Goal: Contribute content: Contribute content

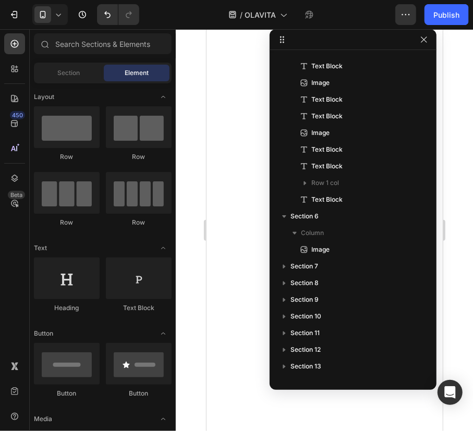
scroll to position [9094, 0]
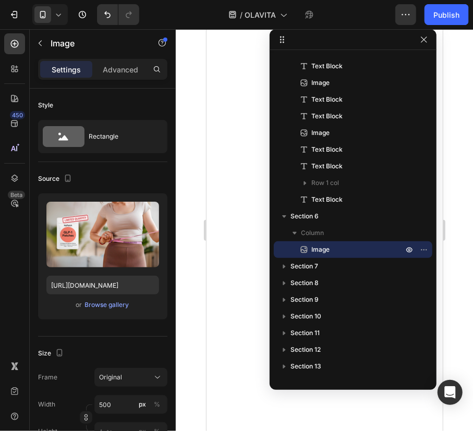
click at [189, 206] on div at bounding box center [324, 230] width 297 height 402
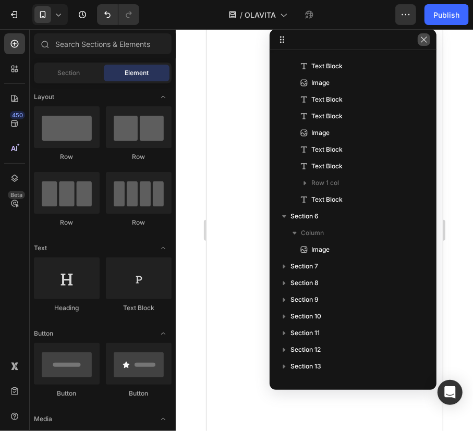
click at [428, 45] on button "button" at bounding box center [424, 39] width 13 height 13
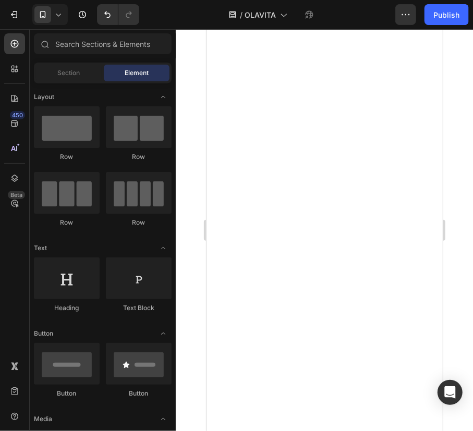
scroll to position [8952, 0]
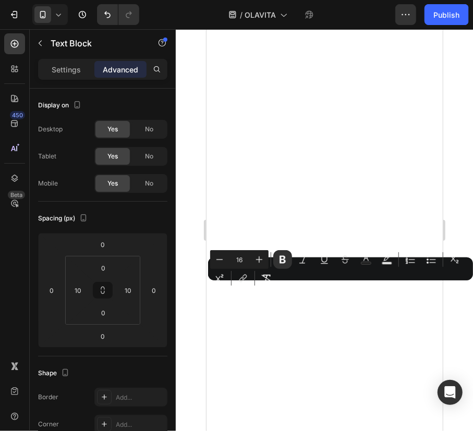
drag, startPoint x: 372, startPoint y: 286, endPoint x: 399, endPoint y: 305, distance: 33.0
click at [326, 260] on icon "Editor contextual toolbar" at bounding box center [324, 259] width 10 height 10
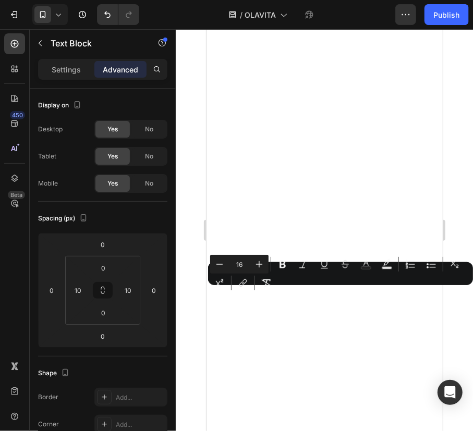
drag, startPoint x: 244, startPoint y: 294, endPoint x: 382, endPoint y: 294, distance: 138.7
click at [289, 266] on button "Bold" at bounding box center [282, 264] width 19 height 19
click at [324, 264] on icon "Editor contextual toolbar" at bounding box center [324, 264] width 10 height 10
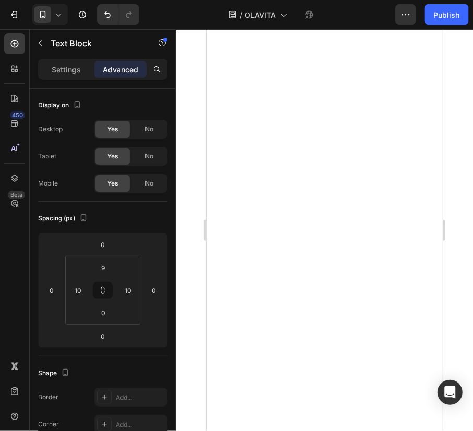
scroll to position [9232, 0]
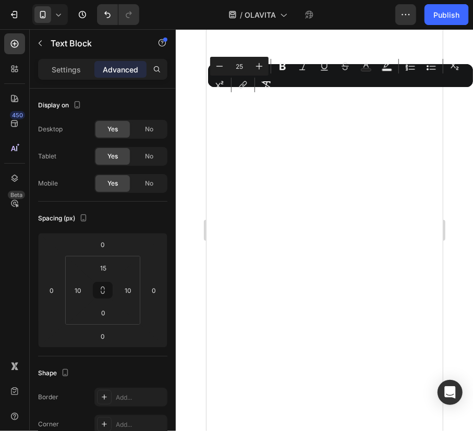
drag, startPoint x: 211, startPoint y: 101, endPoint x: 378, endPoint y: 100, distance: 166.4
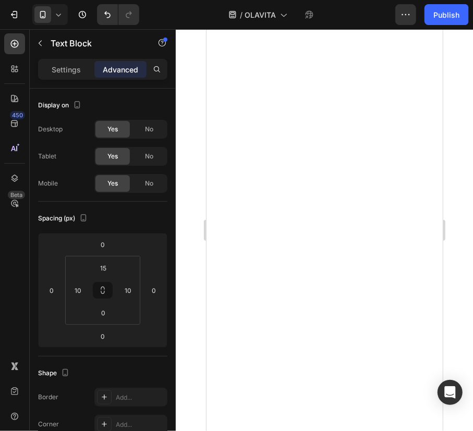
click at [452, 108] on div at bounding box center [324, 230] width 297 height 402
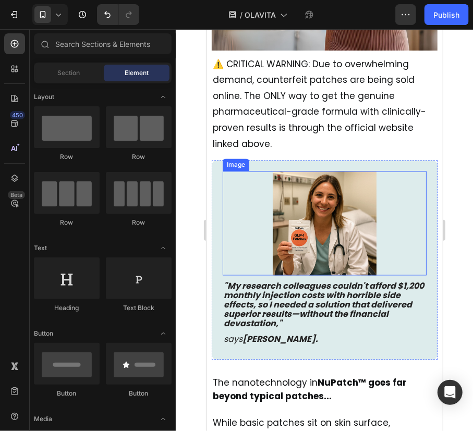
scroll to position [9374, 0]
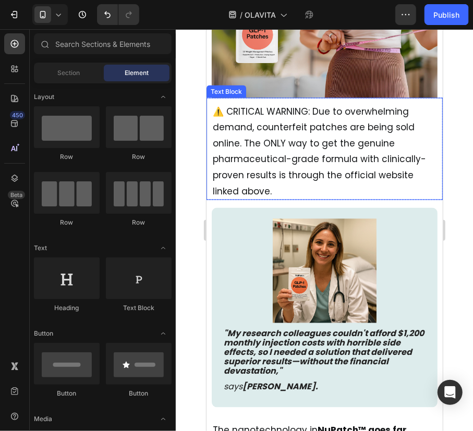
click at [292, 159] on span "⚠️ CRITICAL WARNING: Due to overwhelming demand, counterfeit patches are being …" at bounding box center [318, 151] width 213 height 92
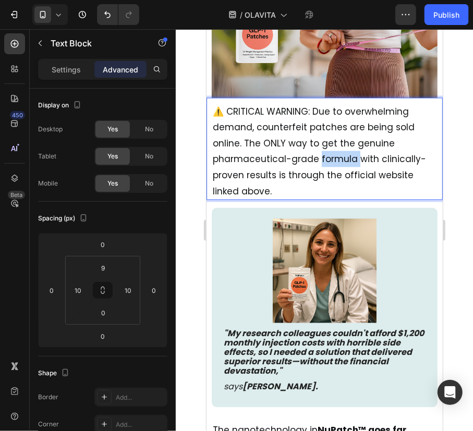
click at [334, 161] on p "⚠️ CRITICAL WARNING: Due to overwhelming demand, counterfeit patches are being …" at bounding box center [324, 151] width 224 height 96
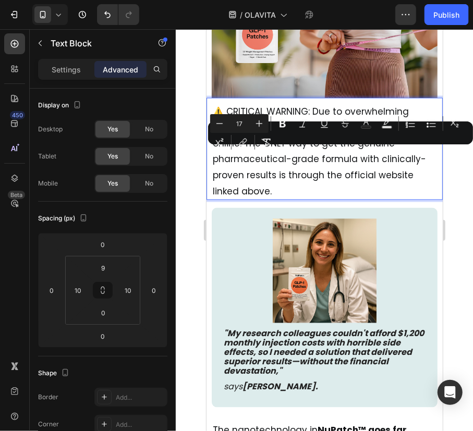
click at [264, 185] on span "⚠️ CRITICAL WARNING: Due to overwhelming demand, counterfeit patches are being …" at bounding box center [318, 151] width 213 height 92
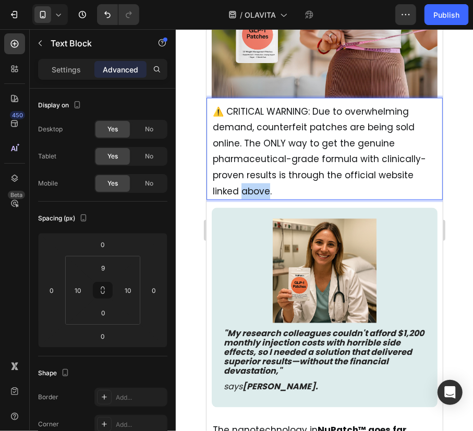
click at [264, 185] on span "⚠️ CRITICAL WARNING: Due to overwhelming demand, counterfeit patches are being …" at bounding box center [318, 151] width 213 height 92
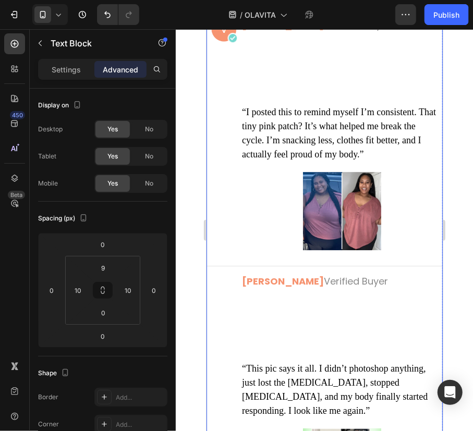
scroll to position [15262, 0]
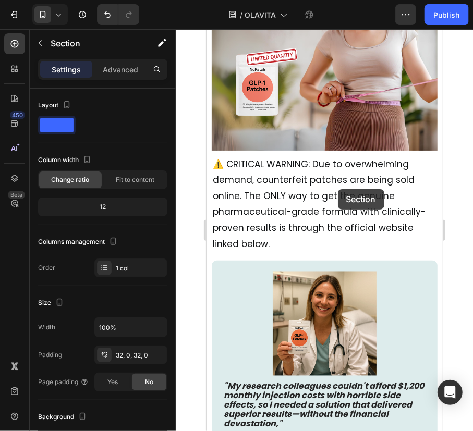
scroll to position [9321, 0]
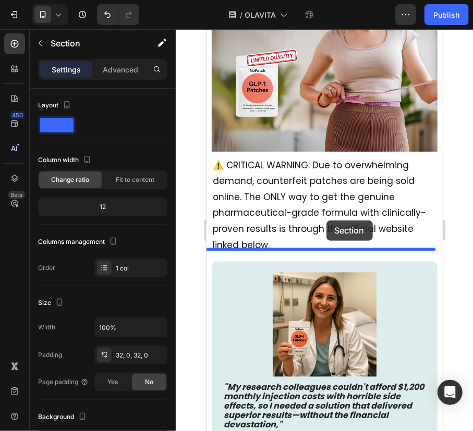
drag, startPoint x: 228, startPoint y: 166, endPoint x: 326, endPoint y: 220, distance: 111.3
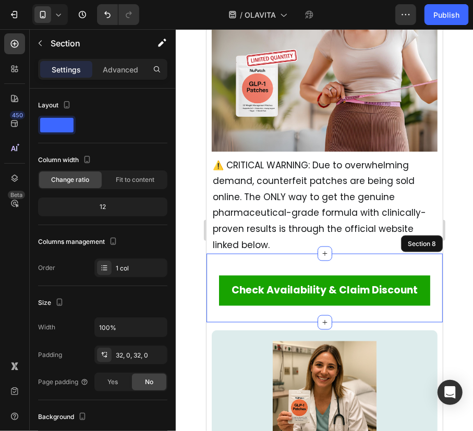
click at [108, 78] on div "Settings Advanced" at bounding box center [102, 69] width 129 height 21
click at [112, 71] on p "Advanced" at bounding box center [120, 69] width 35 height 11
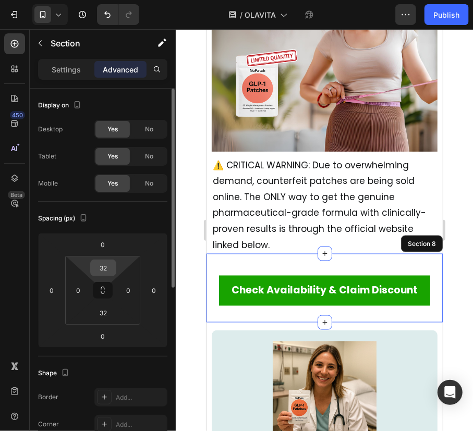
click at [100, 269] on input "32" at bounding box center [103, 268] width 21 height 16
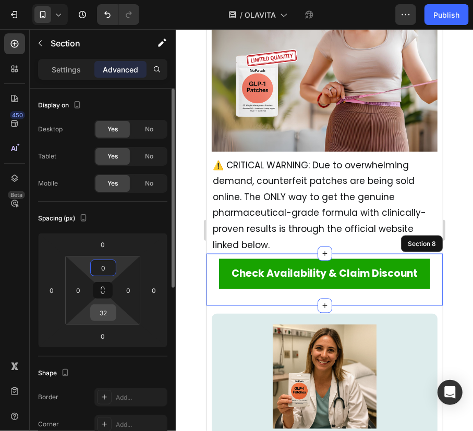
type input "0"
click at [108, 312] on input "32" at bounding box center [103, 313] width 21 height 16
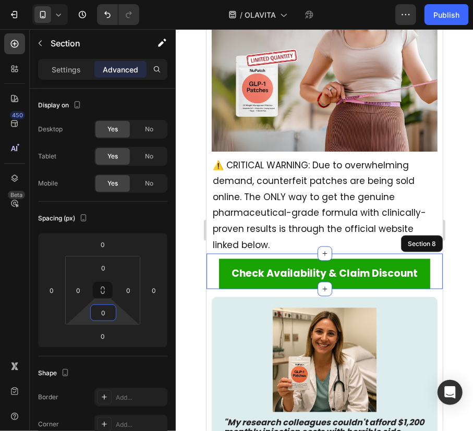
type input "0"
click at [457, 248] on div at bounding box center [324, 230] width 297 height 402
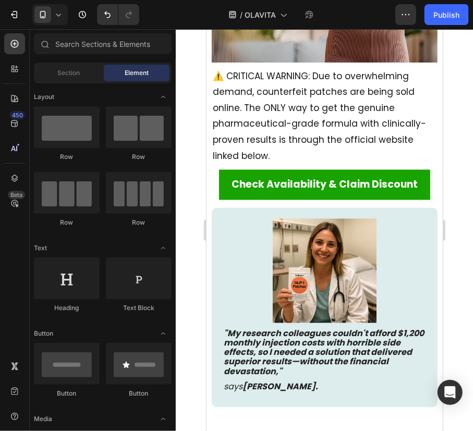
scroll to position [9416, 0]
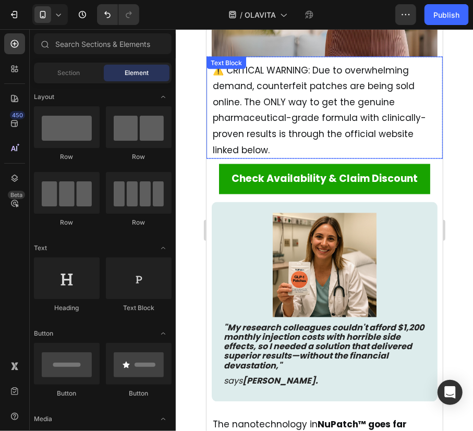
click at [334, 115] on span "⚠️ CRITICAL WARNING: Due to overwhelming demand, counterfeit patches are being …" at bounding box center [318, 110] width 213 height 92
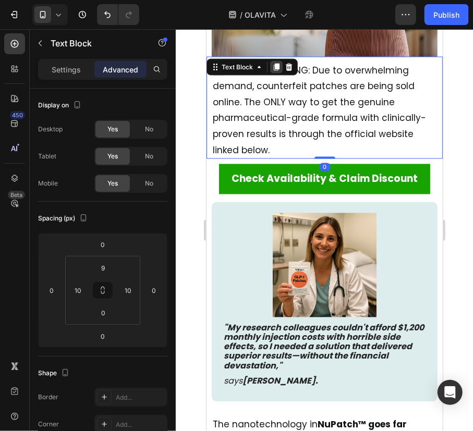
click at [277, 63] on icon at bounding box center [276, 66] width 6 height 7
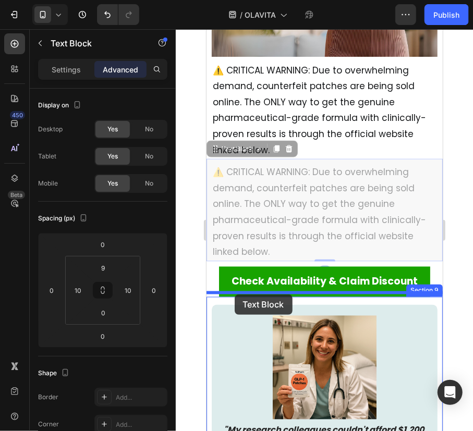
drag, startPoint x: 212, startPoint y: 149, endPoint x: 234, endPoint y: 294, distance: 146.6
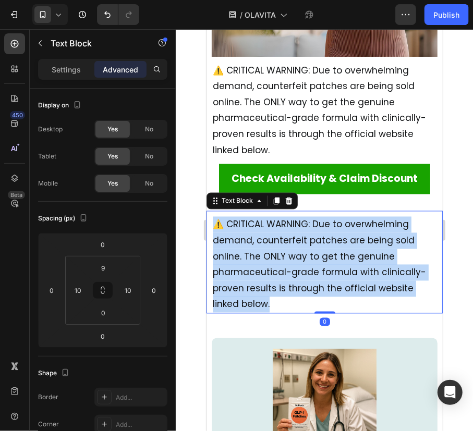
click at [258, 251] on span "⚠️ CRITICAL WARNING: Due to overwhelming demand, counterfeit patches are being …" at bounding box center [318, 264] width 213 height 92
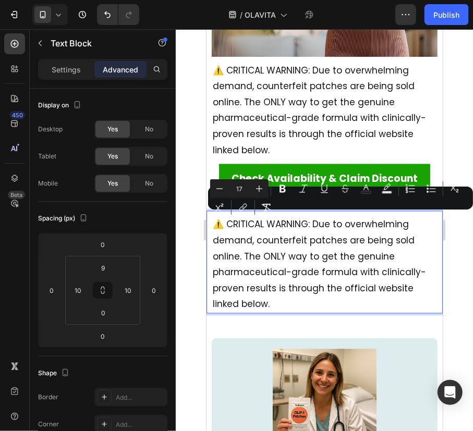
scroll to position [9463, 0]
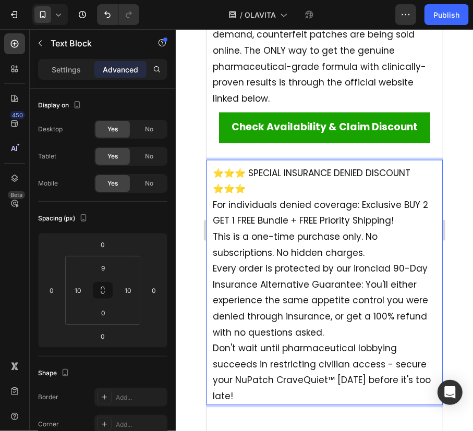
click at [249, 176] on span "⭐⭐⭐ SPECIAL INSURANCE DENIED DISCOUNT ⭐⭐⭐" at bounding box center [311, 181] width 198 height 29
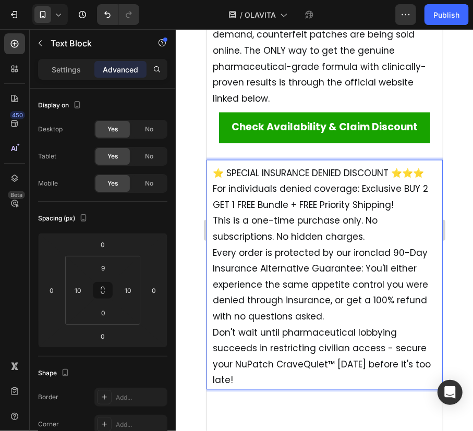
click at [236, 179] on span "⭐ SPECIAL INSURANCE DENIED DISCOUNT ⭐⭐⭐" at bounding box center [317, 173] width 211 height 13
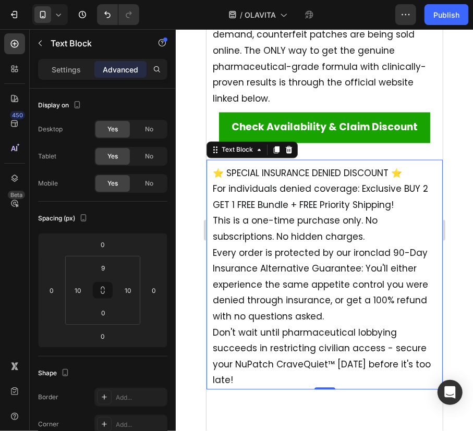
click at [414, 172] on p "⭐ SPECIAL INSURANCE DENIED DISCOUNT ⭐ For individuals denied coverage: Exclusiv…" at bounding box center [324, 276] width 224 height 223
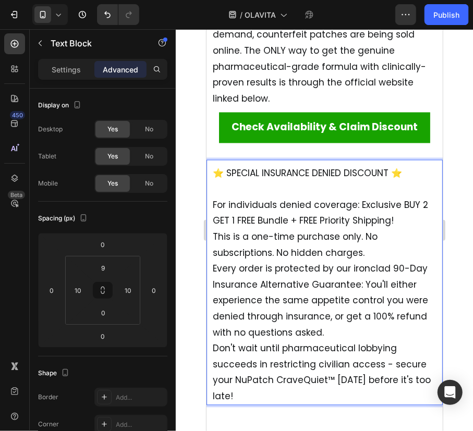
click at [340, 215] on span "For individuals denied coverage: Exclusive BUY 2 GET 1 FREE Bundle + FREE Prior…" at bounding box center [319, 213] width 215 height 29
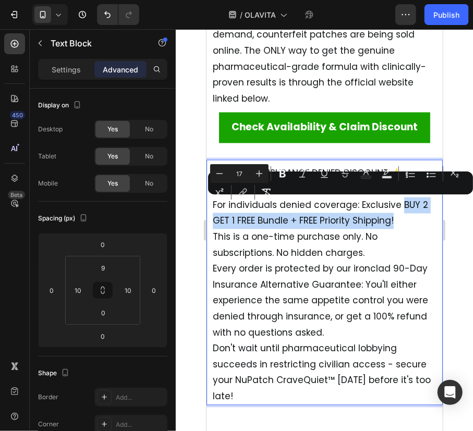
drag, startPoint x: 402, startPoint y: 202, endPoint x: 406, endPoint y: 219, distance: 17.3
click at [406, 219] on p "For individuals denied coverage: Exclusive BUY 2 GET 1 FREE Bundle + FREE Prior…" at bounding box center [324, 292] width 224 height 223
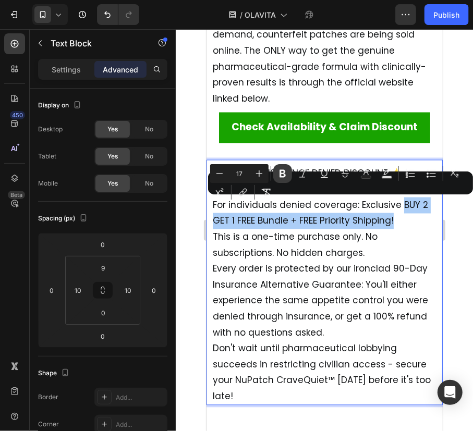
click at [290, 177] on button "Bold" at bounding box center [282, 173] width 19 height 19
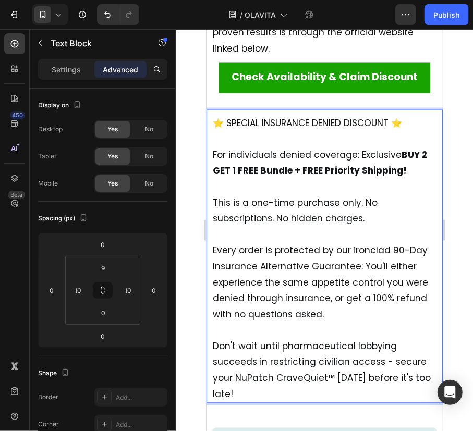
scroll to position [9513, 0]
click at [310, 376] on span "Don't wait until pharmaceutical lobbying succeeds in restricting civilian acces…" at bounding box center [321, 370] width 218 height 60
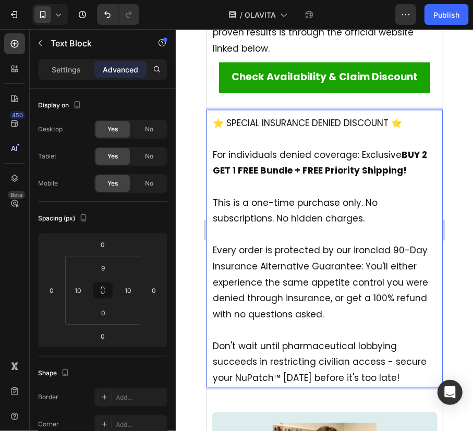
click at [458, 271] on div at bounding box center [324, 230] width 297 height 402
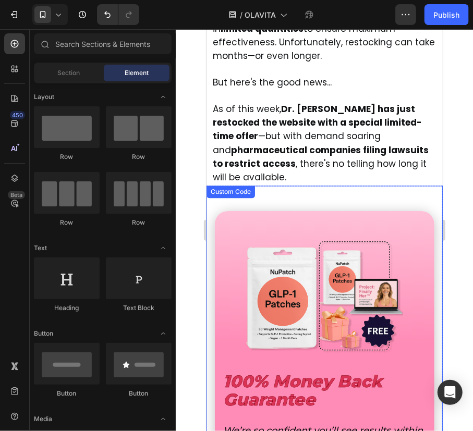
scroll to position [12959, 0]
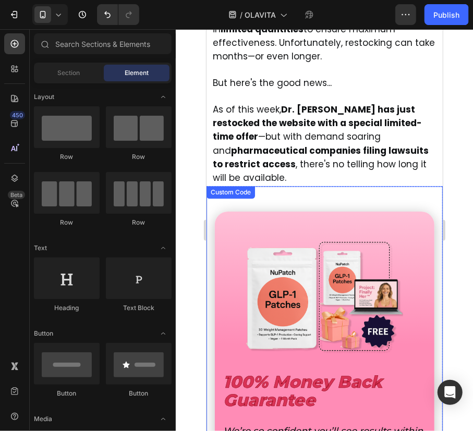
click at [377, 191] on div "100% Money Back Guarantee We’re so confident you’ll see results within 90-days …" at bounding box center [324, 437] width 236 height 503
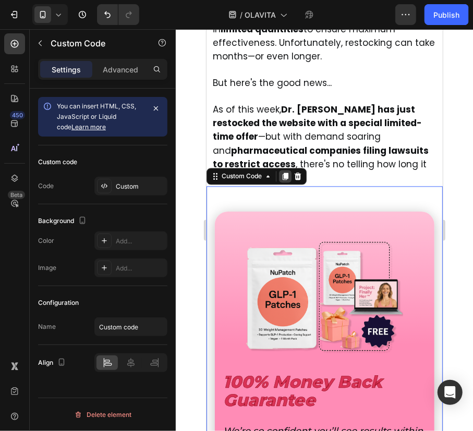
click at [284, 177] on icon at bounding box center [285, 176] width 6 height 7
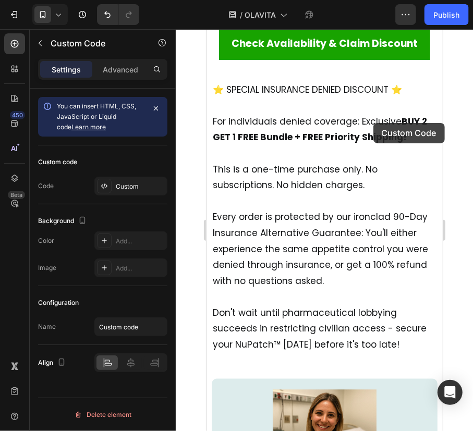
scroll to position [9544, 0]
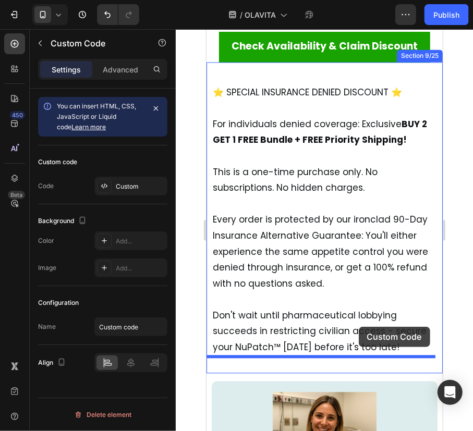
drag, startPoint x: 221, startPoint y: 291, endPoint x: 358, endPoint y: 326, distance: 141.5
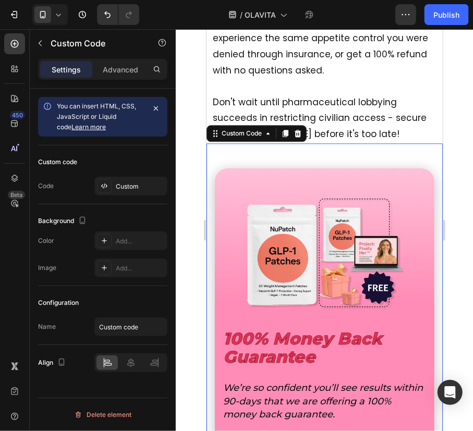
scroll to position [9781, 0]
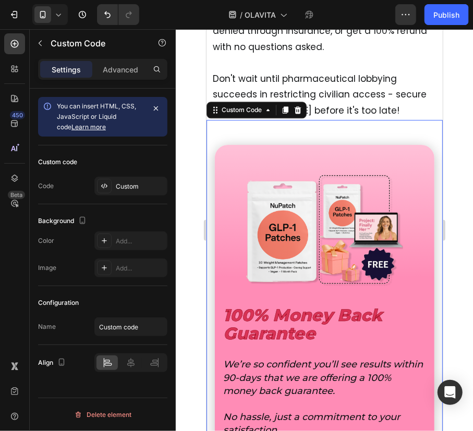
click at [453, 234] on div at bounding box center [324, 230] width 297 height 402
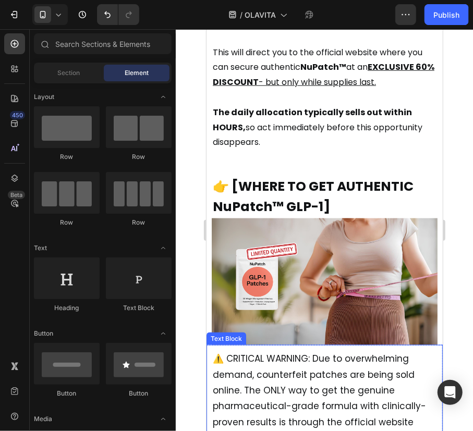
scroll to position [9165, 0]
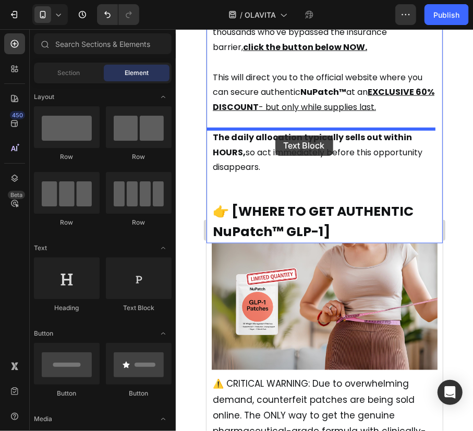
drag, startPoint x: 321, startPoint y: 300, endPoint x: 275, endPoint y: 135, distance: 171.1
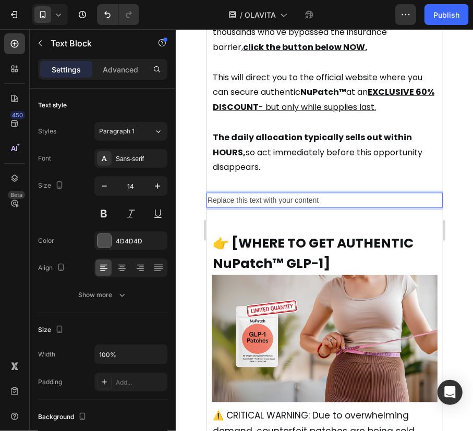
click at [280, 192] on div "Replace this text with your content" at bounding box center [324, 199] width 236 height 15
click at [280, 193] on p "Replace this text with your content" at bounding box center [324, 199] width 234 height 13
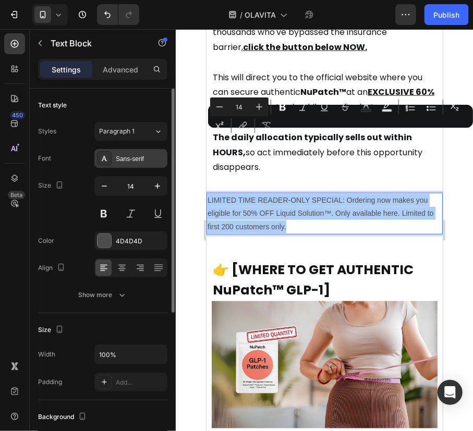
click at [134, 162] on div "Sans-serif" at bounding box center [140, 158] width 49 height 9
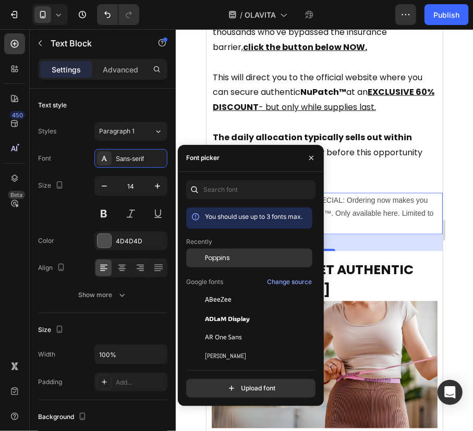
click at [215, 260] on span "Poppins" at bounding box center [217, 257] width 25 height 9
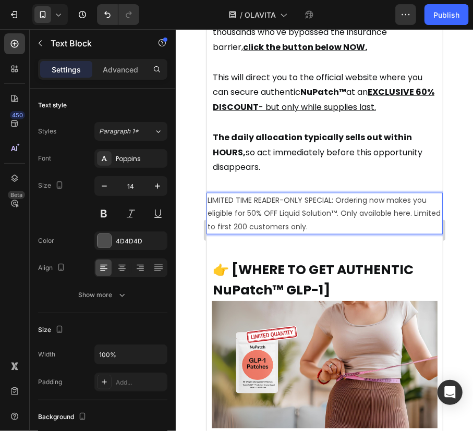
click at [371, 193] on p "LIMITED TIME READER-ONLY SPECIAL: Ordering now makes you eligible for 50% OFF L…" at bounding box center [324, 213] width 234 height 40
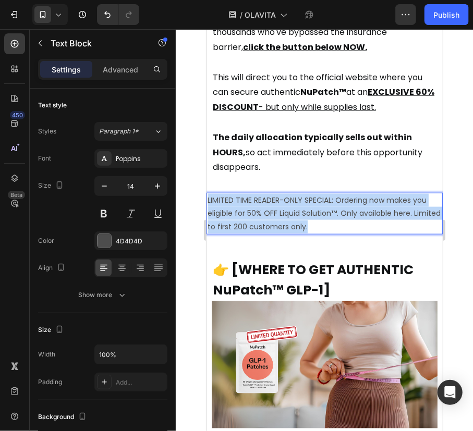
click at [371, 193] on p "LIMITED TIME READER-ONLY SPECIAL: Ordering now makes you eligible for 50% OFF L…" at bounding box center [324, 213] width 234 height 40
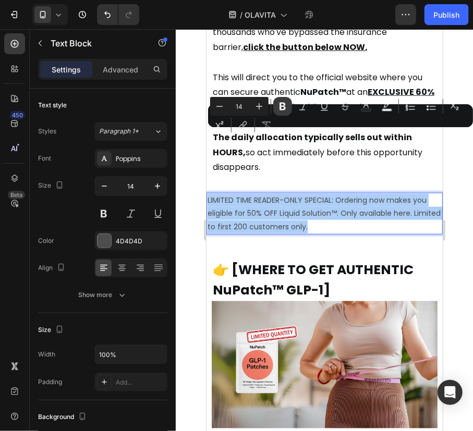
click at [287, 109] on button "Bold" at bounding box center [282, 106] width 19 height 19
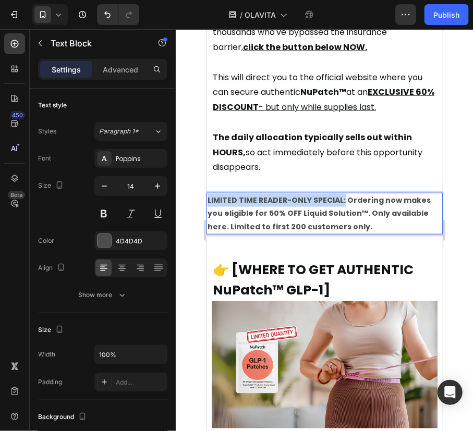
drag, startPoint x: 340, startPoint y: 138, endPoint x: 403, endPoint y: 166, distance: 68.6
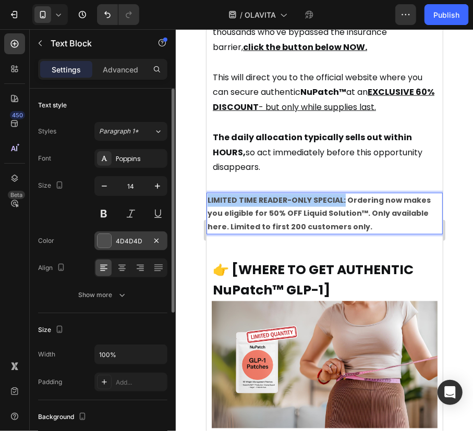
click at [111, 237] on div at bounding box center [104, 241] width 15 height 15
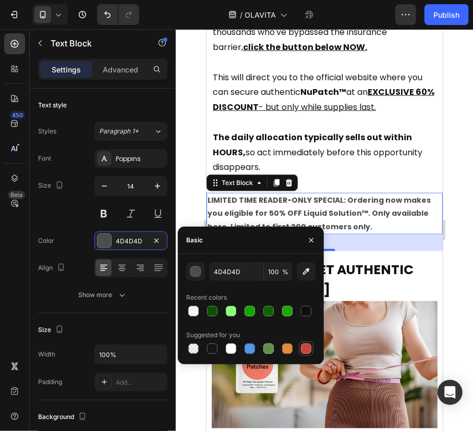
click at [305, 344] on div at bounding box center [306, 349] width 10 height 10
type input "C5453F"
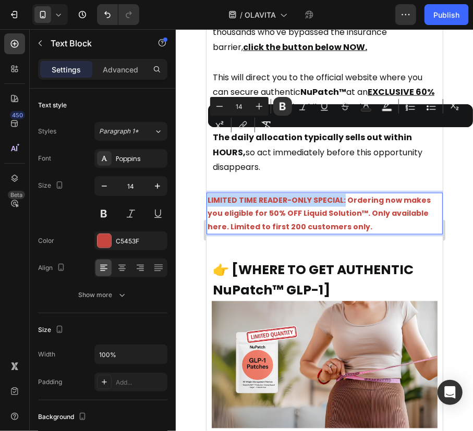
drag, startPoint x: 339, startPoint y: 135, endPoint x: 412, endPoint y: 162, distance: 77.2
click at [361, 106] on icon "Editor contextual toolbar" at bounding box center [366, 106] width 10 height 10
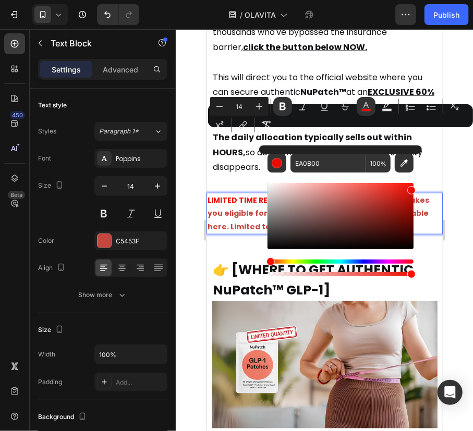
drag, startPoint x: 565, startPoint y: 245, endPoint x: 427, endPoint y: 138, distance: 175.0
drag, startPoint x: 409, startPoint y: 189, endPoint x: 409, endPoint y: 169, distance: 19.3
click at [409, 169] on div "EA0B00 100 %" at bounding box center [341, 216] width 146 height 125
type input "FF1407"
click at [394, 193] on p "LIMITED TIME READER-ONLY SPECIAL: Ordering now makes you eligible for 50% OFF L…" at bounding box center [324, 213] width 234 height 40
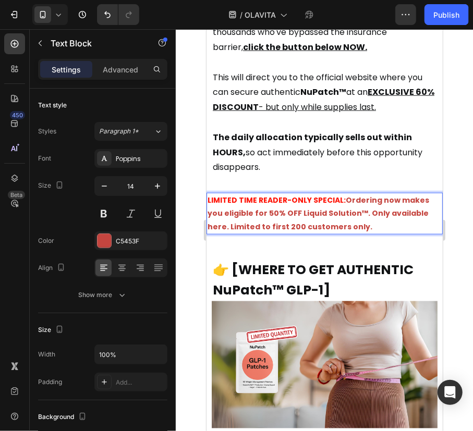
drag, startPoint x: 344, startPoint y: 139, endPoint x: 365, endPoint y: 164, distance: 32.6
click at [365, 193] on p "LIMITED TIME READER-ONLY SPECIAL: Ordering now makes you eligible for 50% OFF L…" at bounding box center [324, 213] width 234 height 40
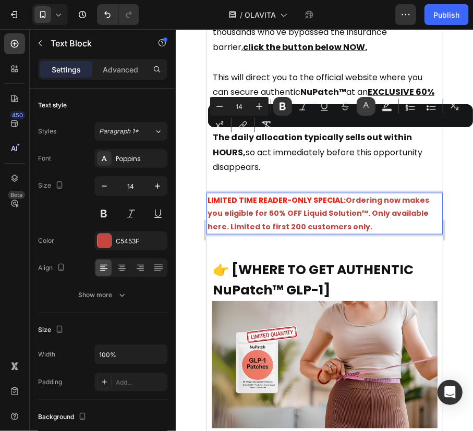
click at [370, 113] on button "color" at bounding box center [366, 106] width 19 height 19
type input "C5453F"
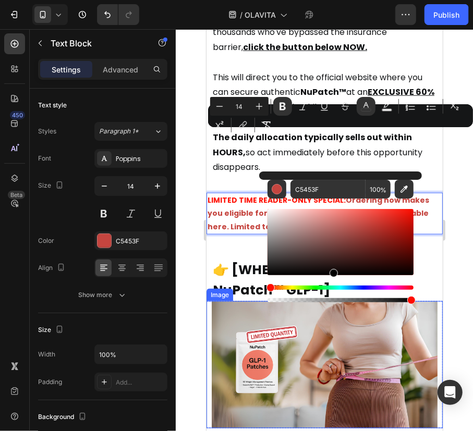
type input "000000"
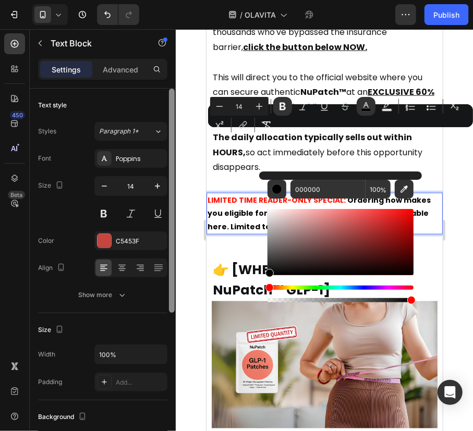
drag, startPoint x: 371, startPoint y: 222, endPoint x: 168, endPoint y: 278, distance: 210.5
click at [168, 0] on body "7 Version history / OLAVITA Preview Save Publish 450 Beta Sections(18) Elements…" at bounding box center [236, 0] width 473 height 0
click at [356, 195] on strong "Ordering now makes you eligible for 50% OFF Liquid Solution™. Only available he…" at bounding box center [318, 213] width 223 height 37
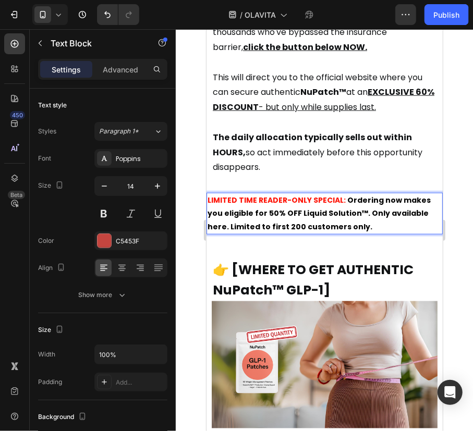
click at [343, 195] on strong "Ordering now makes you eligible for 50% OFF Liquid Solution™. Only available he…" at bounding box center [318, 213] width 223 height 37
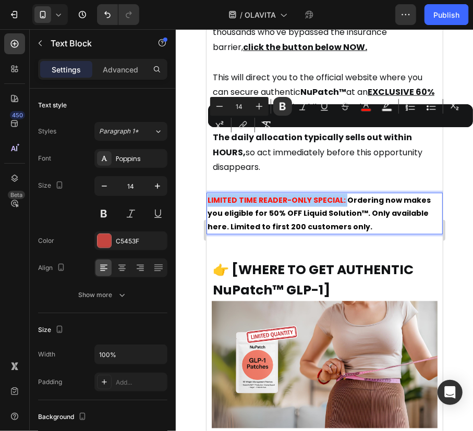
click at [124, 79] on div "Settings Advanced" at bounding box center [102, 69] width 129 height 21
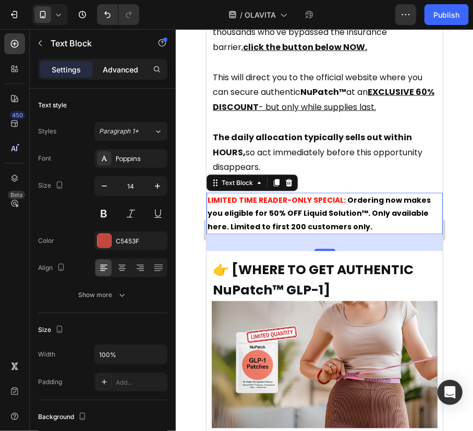
click at [121, 71] on p "Advanced" at bounding box center [120, 69] width 35 height 11
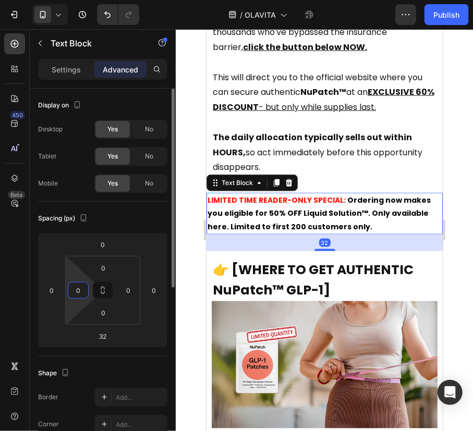
click at [78, 289] on input "0" at bounding box center [78, 291] width 16 height 16
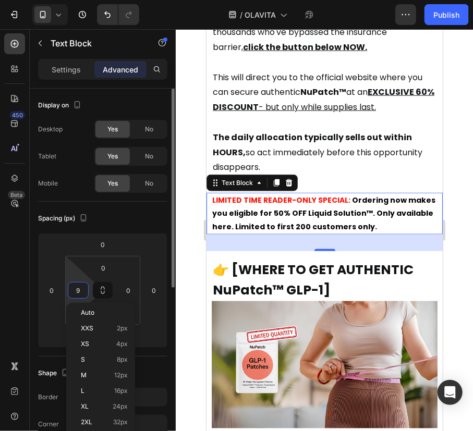
type input "10"
click at [130, 295] on input "0" at bounding box center [128, 291] width 16 height 16
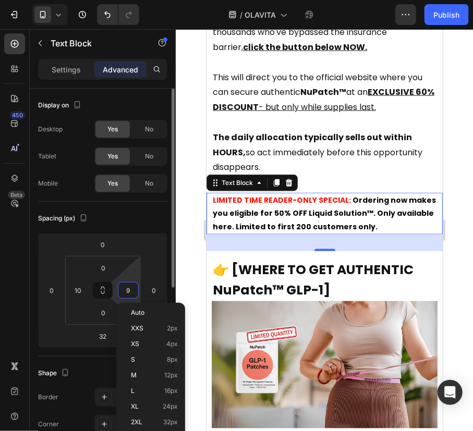
type input "10"
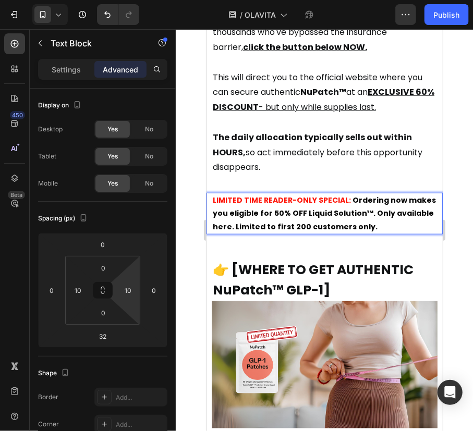
click at [305, 193] on p "LIMITED TIME READER-ONLY SPECIAL: Ordering now makes you eligible for 50% OFF L…" at bounding box center [324, 213] width 224 height 40
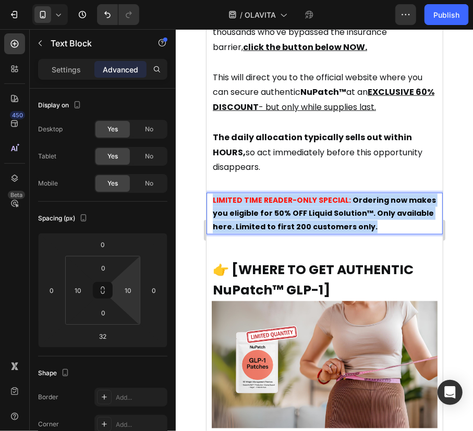
click at [305, 193] on p "LIMITED TIME READER-ONLY SPECIAL: Ordering now makes you eligible for 50% OFF L…" at bounding box center [324, 213] width 224 height 40
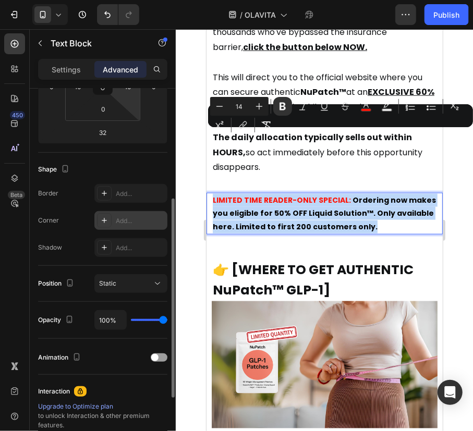
scroll to position [204, 0]
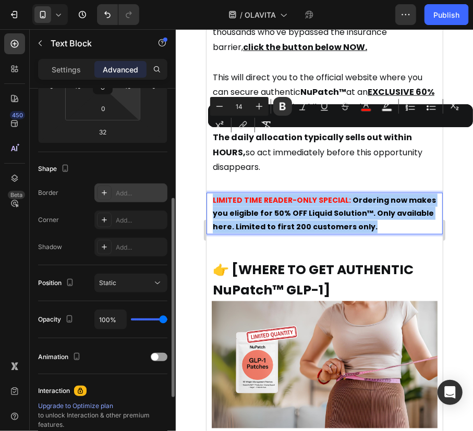
click at [129, 192] on div "Add..." at bounding box center [140, 193] width 49 height 9
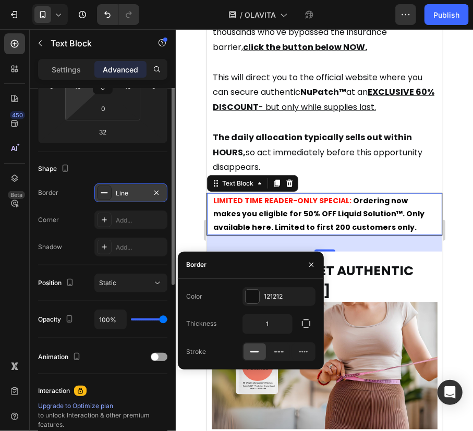
scroll to position [130, 0]
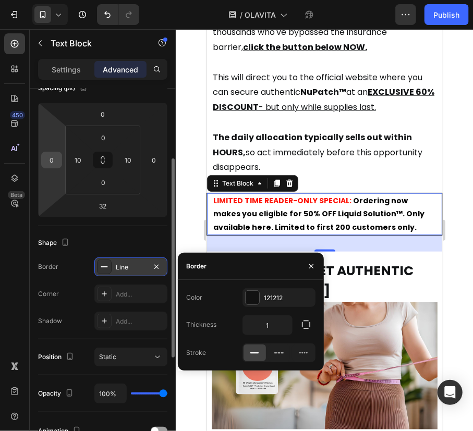
click at [46, 156] on input "0" at bounding box center [52, 160] width 16 height 16
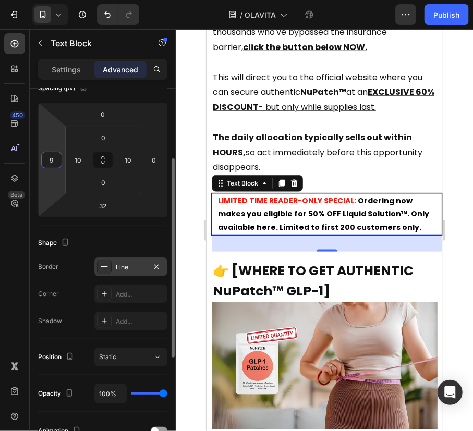
type input "10"
click at [83, 155] on input "10" at bounding box center [78, 160] width 16 height 16
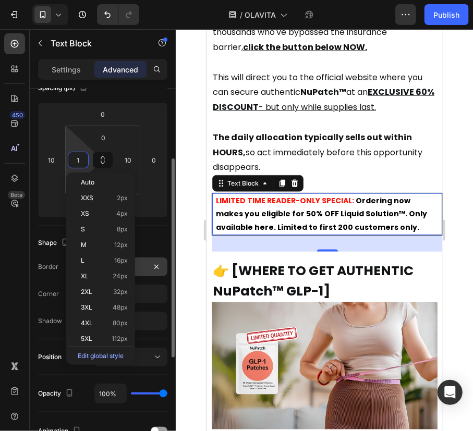
type input "0"
click at [123, 157] on input "10" at bounding box center [128, 160] width 16 height 16
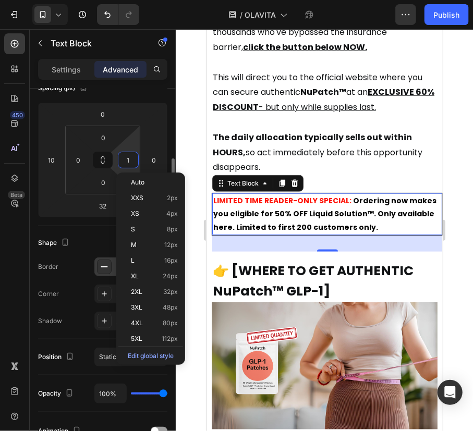
type input "0"
click at [155, 154] on input "0" at bounding box center [154, 160] width 16 height 16
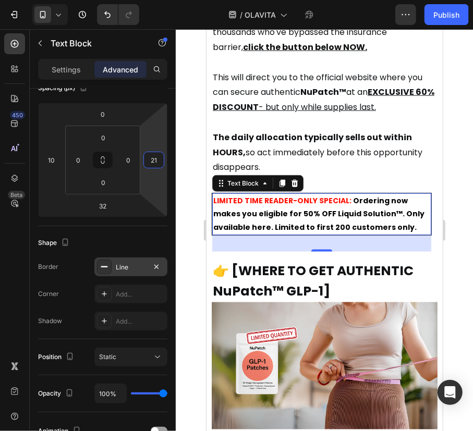
type input "20"
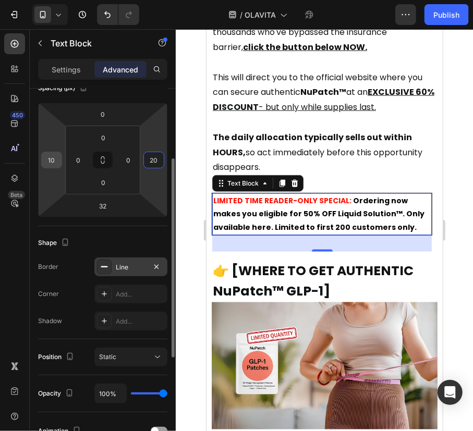
click at [55, 155] on input "10" at bounding box center [52, 160] width 16 height 16
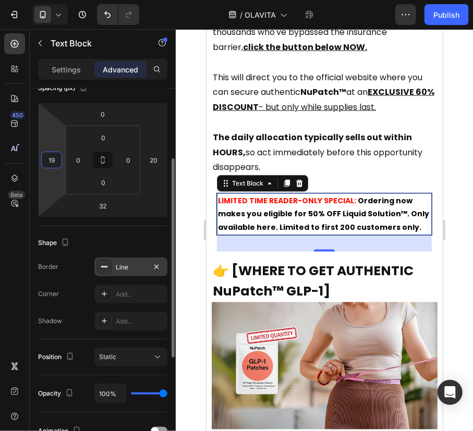
type input "20"
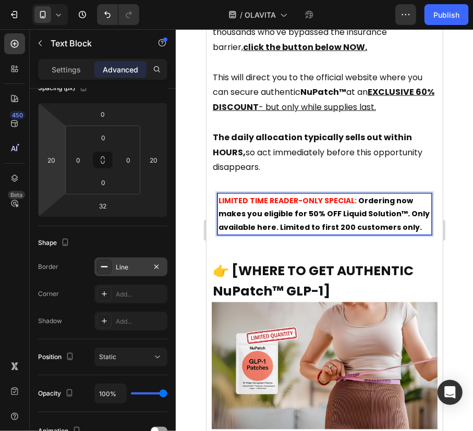
click at [354, 195] on strong "Ordering now makes you eligible for 50% OFF Liquid Solution™. Only available he…" at bounding box center [323, 213] width 211 height 37
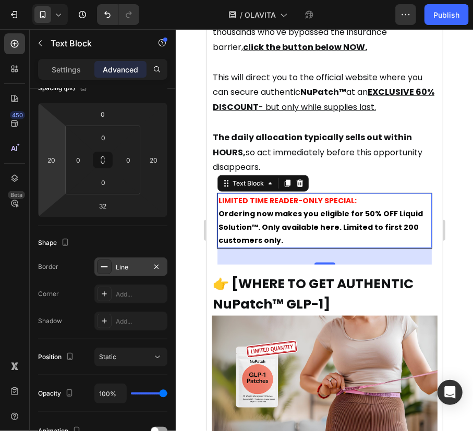
click at [451, 165] on div at bounding box center [324, 230] width 297 height 402
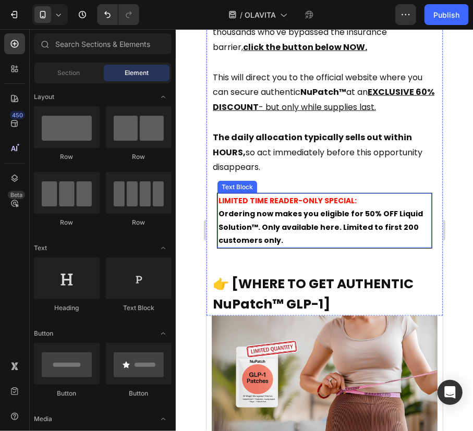
click at [350, 208] on strong "Ordering now makes you eligible for 50% OFF Liquid Solution™. Only available he…" at bounding box center [320, 226] width 204 height 37
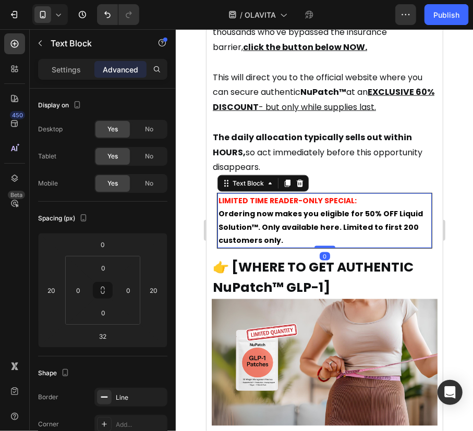
drag, startPoint x: 318, startPoint y: 199, endPoint x: 327, endPoint y: 179, distance: 22.4
click at [327, 192] on div "LIMITED TIME READER-ONLY SPECIAL: Ordering now makes you eligible for 50% OFF L…" at bounding box center [323, 220] width 215 height 56
type input "0"
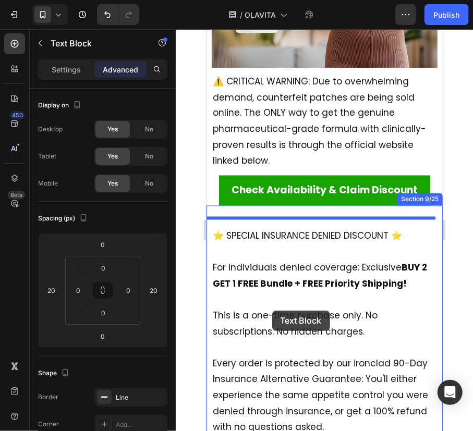
scroll to position [9468, 0]
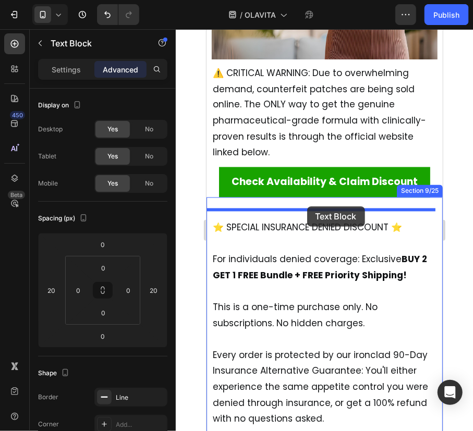
drag, startPoint x: 223, startPoint y: 123, endPoint x: 305, endPoint y: 204, distance: 115.0
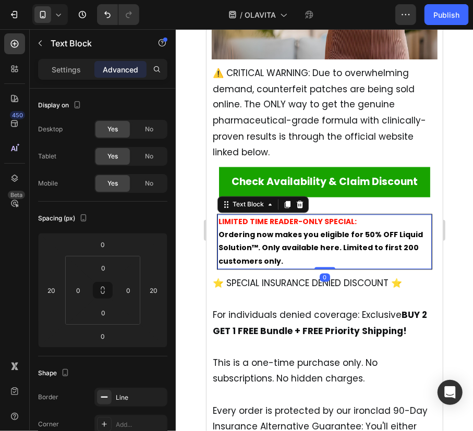
click at [453, 224] on div at bounding box center [324, 230] width 297 height 402
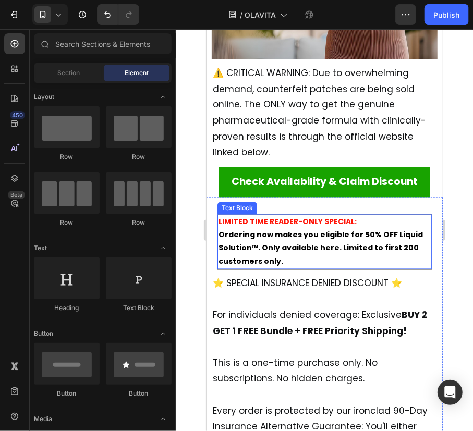
click at [376, 215] on p "LIMITED TIME READER-ONLY SPECIAL:" at bounding box center [324, 221] width 212 height 13
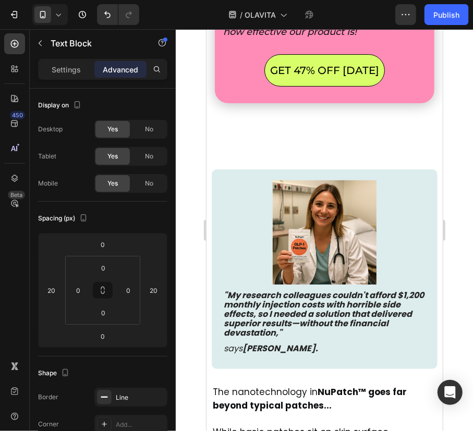
scroll to position [10371, 0]
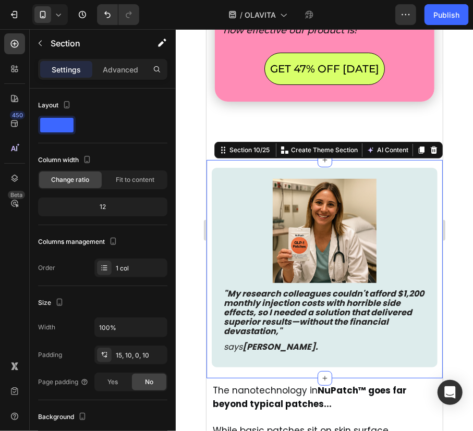
click at [342, 164] on div "Image "My research colleagues couldn't afford $1,200 monthly injection costs wi…" at bounding box center [324, 269] width 236 height 218
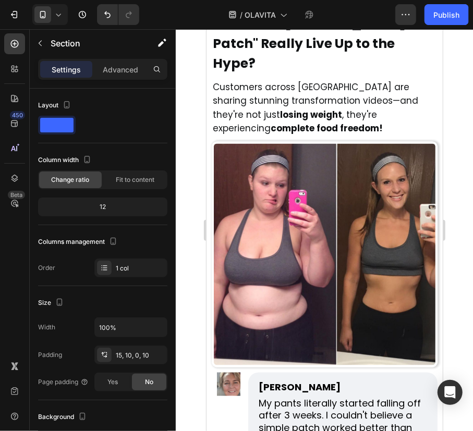
scroll to position [11008, 0]
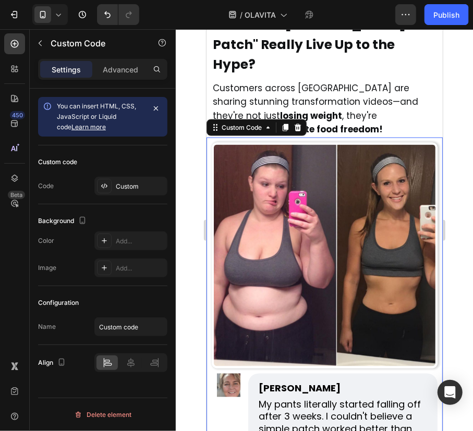
click at [361, 151] on img at bounding box center [324, 255] width 226 height 226
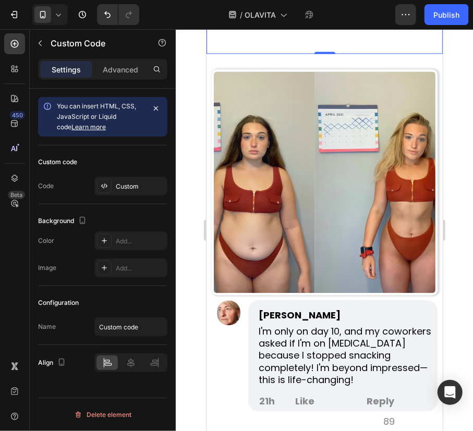
scroll to position [11446, 0]
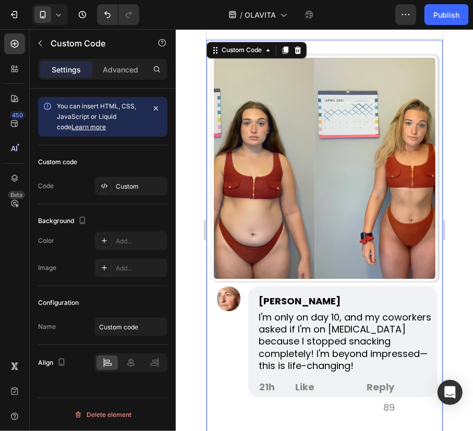
click at [356, 306] on div "I'm only on day 10, and my coworkers asked if I'm on [MEDICAL_DATA] because I s…" at bounding box center [342, 341] width 189 height 71
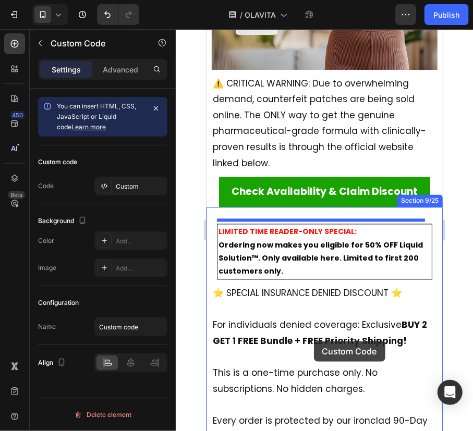
scroll to position [9489, 0]
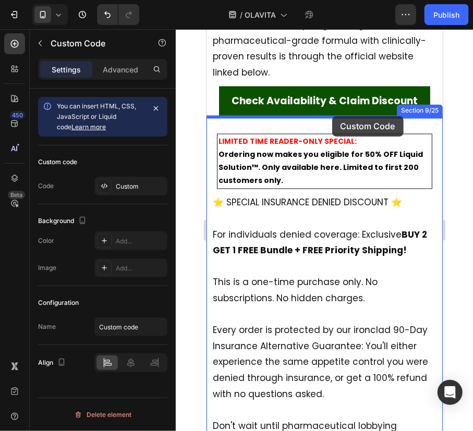
drag, startPoint x: 230, startPoint y: 255, endPoint x: 325, endPoint y: 114, distance: 169.8
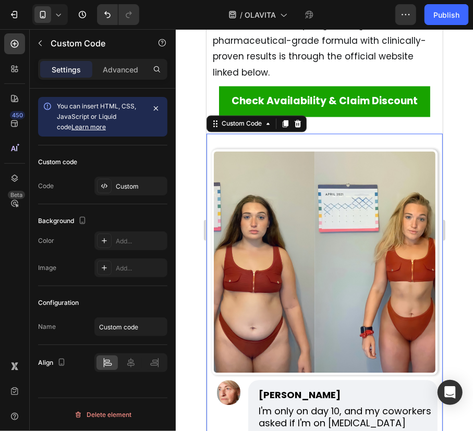
click at [463, 136] on div at bounding box center [324, 230] width 297 height 402
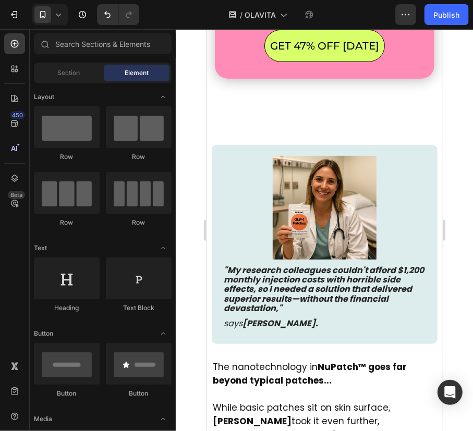
scroll to position [10744, 0]
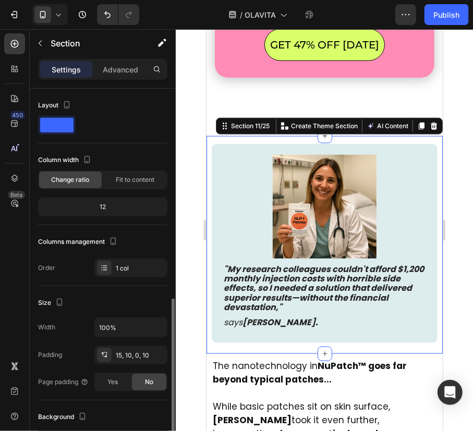
scroll to position [130, 0]
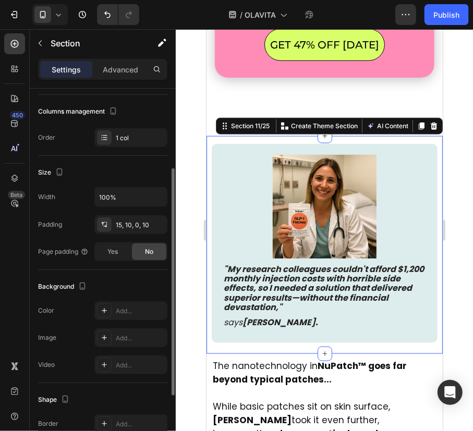
click at [367, 138] on div "Image "My research colleagues couldn't afford $1,200 monthly injection costs wi…" at bounding box center [324, 245] width 236 height 218
click at [430, 128] on icon at bounding box center [433, 125] width 7 height 7
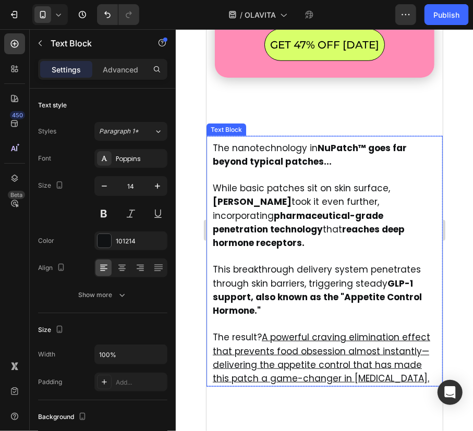
click at [404, 141] on p "The nanotechnology in NuPatch™ goes far beyond typical patches..." at bounding box center [324, 154] width 224 height 27
click at [289, 126] on icon at bounding box center [288, 126] width 8 height 8
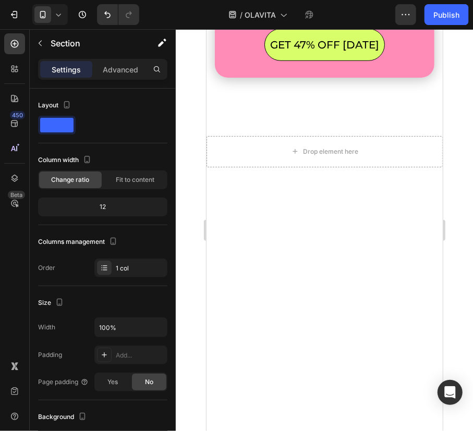
click at [294, 176] on div at bounding box center [324, 193] width 236 height 52
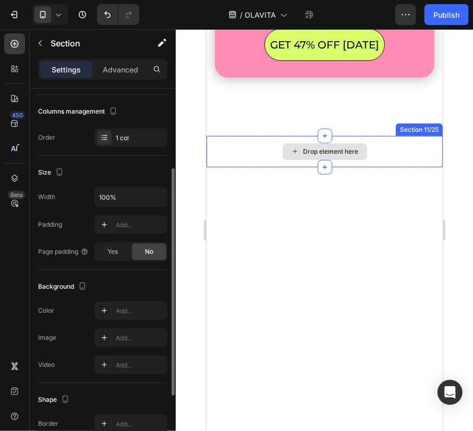
click at [385, 151] on div "Drop element here" at bounding box center [324, 151] width 236 height 31
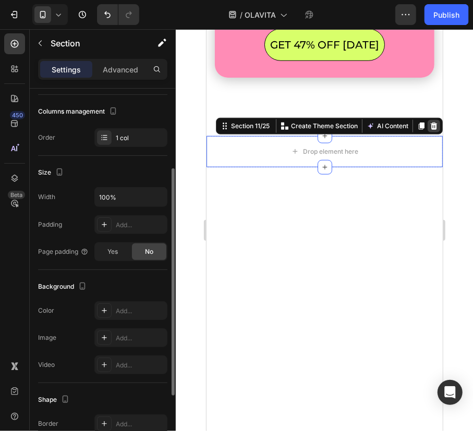
click at [430, 127] on icon at bounding box center [433, 125] width 7 height 7
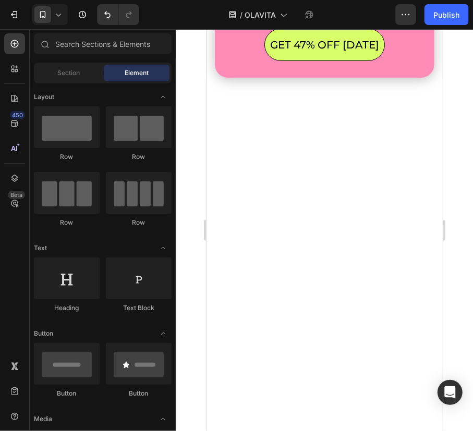
click at [377, 166] on div at bounding box center [324, 162] width 236 height 52
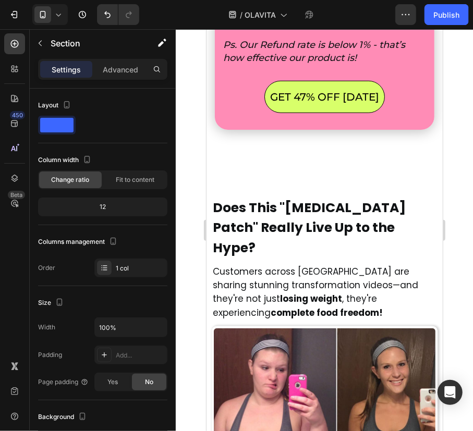
scroll to position [10693, 0]
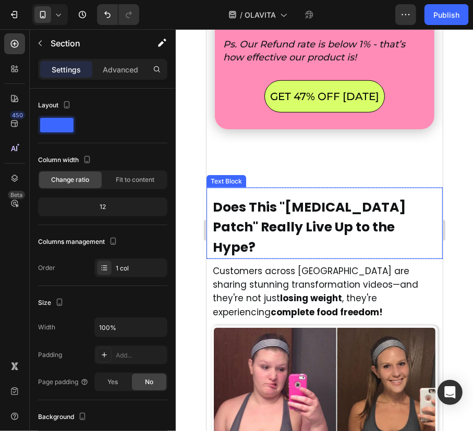
click at [368, 222] on span "Does This "Ozempic Patch" Really Live Up to the Hype?" at bounding box center [308, 227] width 193 height 59
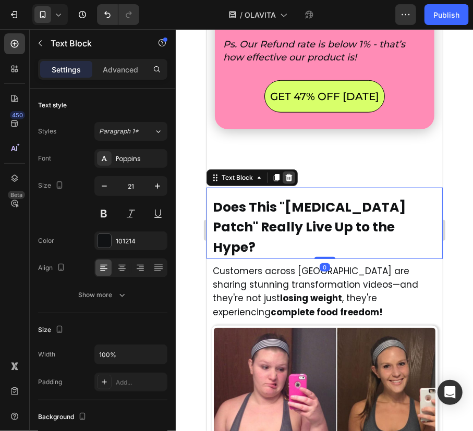
click at [288, 176] on icon at bounding box center [288, 177] width 7 height 7
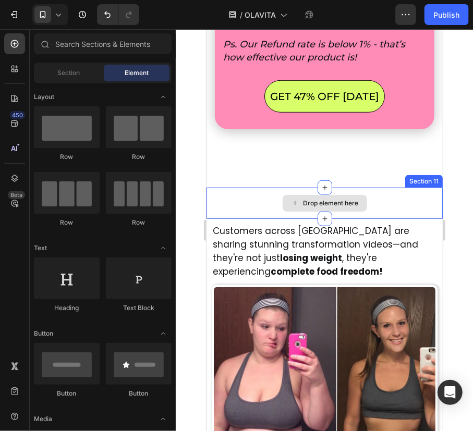
click at [394, 201] on div "Drop element here" at bounding box center [324, 202] width 236 height 31
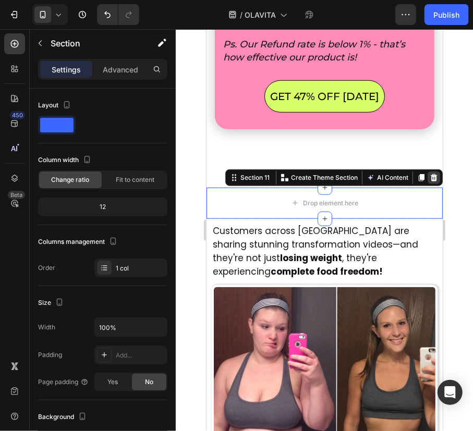
click at [429, 177] on icon at bounding box center [433, 177] width 8 height 8
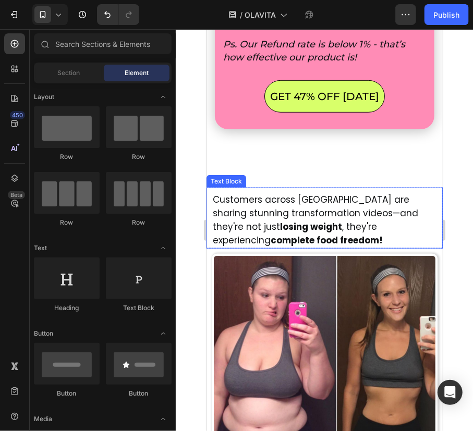
click at [409, 200] on span "Customers across America are sharing stunning transformation videos—and they're…" at bounding box center [314, 220] width 205 height 54
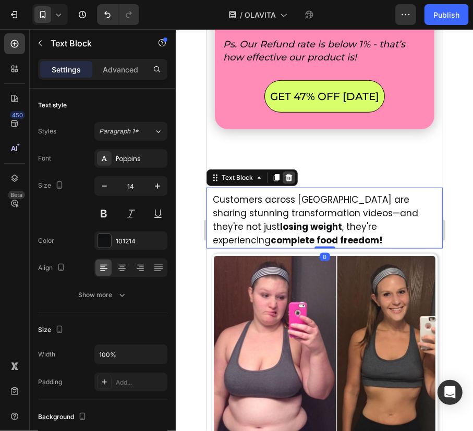
click at [290, 174] on icon at bounding box center [288, 177] width 7 height 7
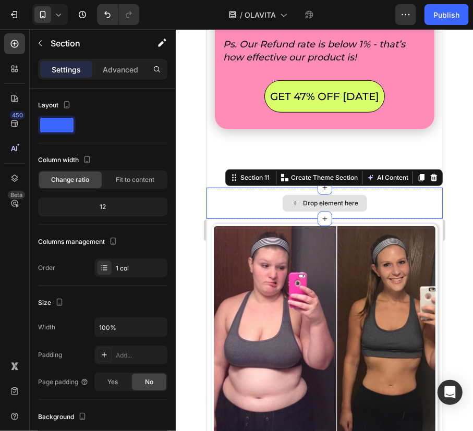
click at [410, 198] on div "Drop element here" at bounding box center [324, 202] width 236 height 31
click at [429, 179] on icon at bounding box center [433, 177] width 8 height 8
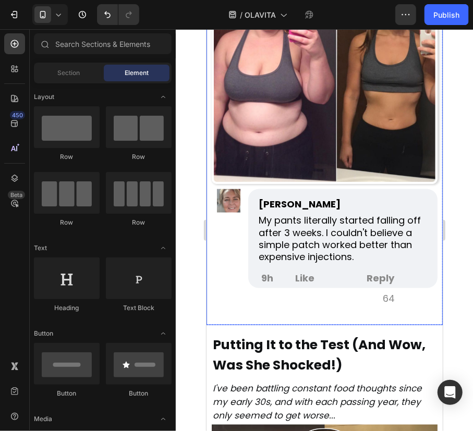
scroll to position [10927, 0]
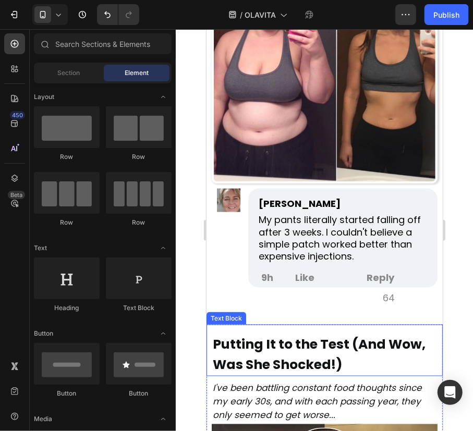
click at [386, 348] on p "Putting It to the Test (And Wow, Was She Shocked!)" at bounding box center [324, 354] width 224 height 41
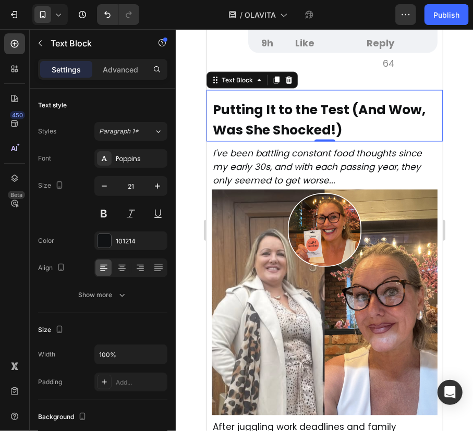
scroll to position [11164, 0]
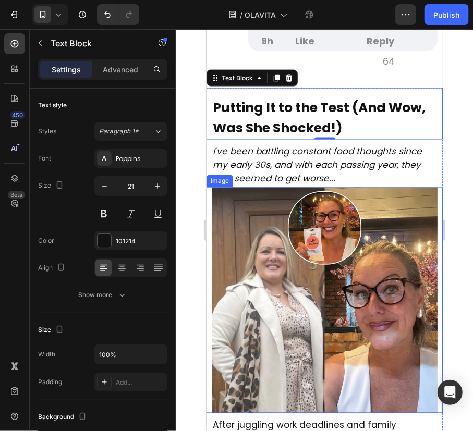
click at [378, 335] on img at bounding box center [324, 300] width 226 height 226
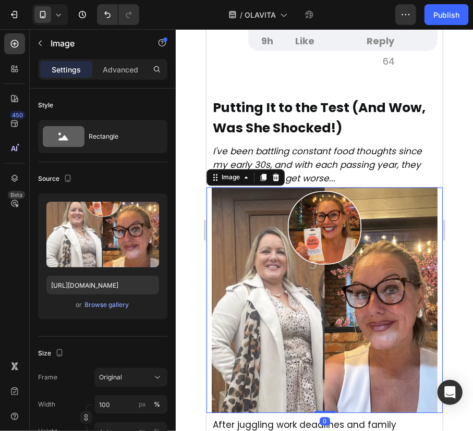
click at [368, 321] on img at bounding box center [324, 300] width 226 height 226
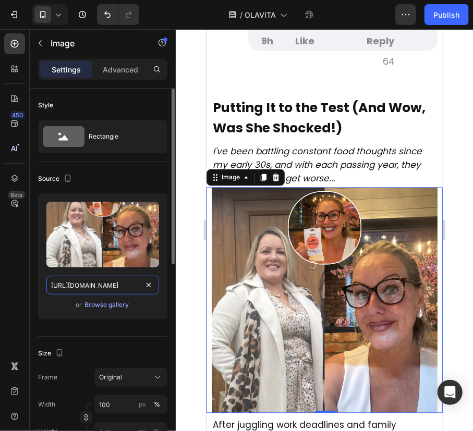
click at [94, 280] on input "https://cdn.shopify.com/s/files/1/0940/2797/2920/files/gempages_566647537843307…" at bounding box center [102, 285] width 113 height 19
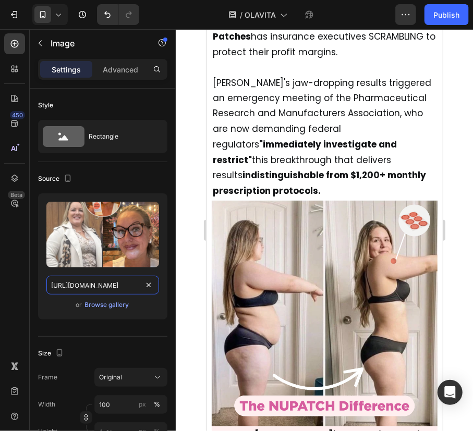
scroll to position [803, 0]
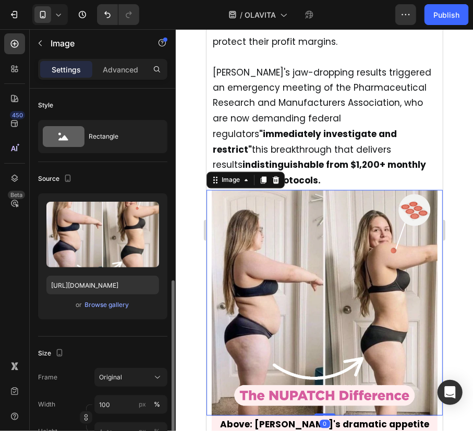
click at [276, 269] on img at bounding box center [324, 303] width 226 height 226
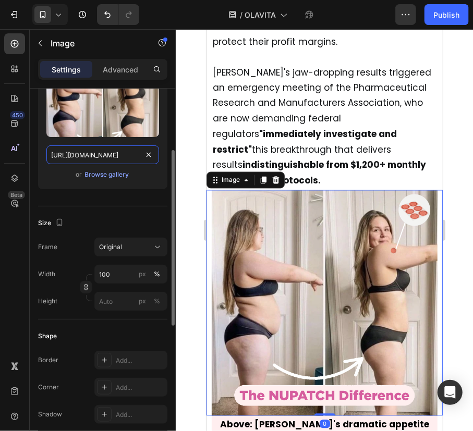
click at [106, 159] on input "https://cdn.shopify.com/s/files/1/0940/2797/2920/files/gempages_566647537843307…" at bounding box center [102, 154] width 113 height 19
paste input "ee1d26e0-67f0-4834-9c56-0f202786f6ec"
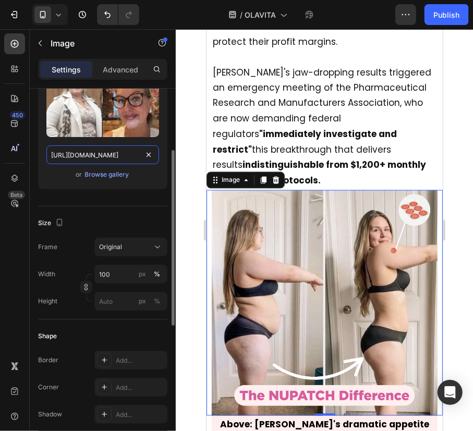
scroll to position [0, 322]
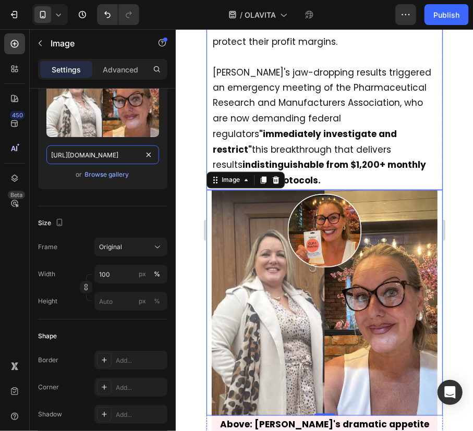
type input "https://cdn.shopify.com/s/files/1/0940/2797/2920/files/gempages_566647537843307…"
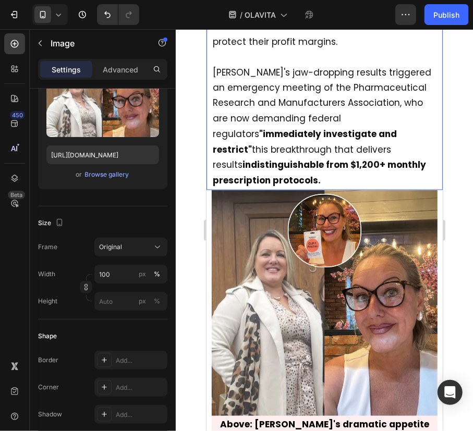
click at [261, 128] on strong ""immediately investigate and restrict"" at bounding box center [304, 142] width 184 height 28
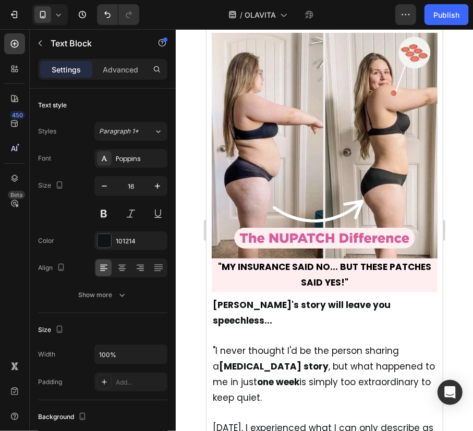
scroll to position [1515, 0]
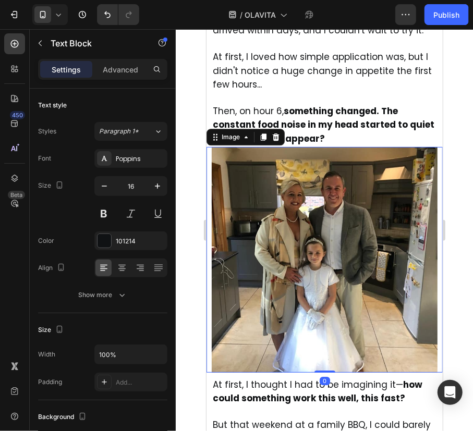
click at [283, 189] on img at bounding box center [324, 260] width 226 height 226
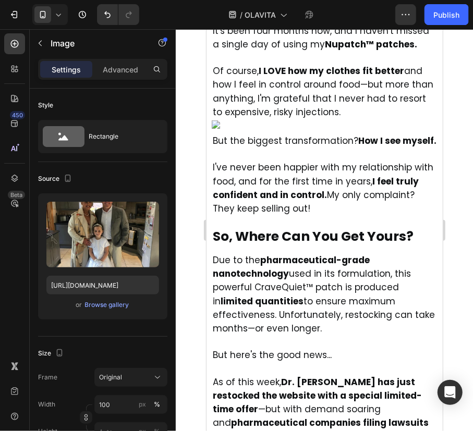
scroll to position [12226, 0]
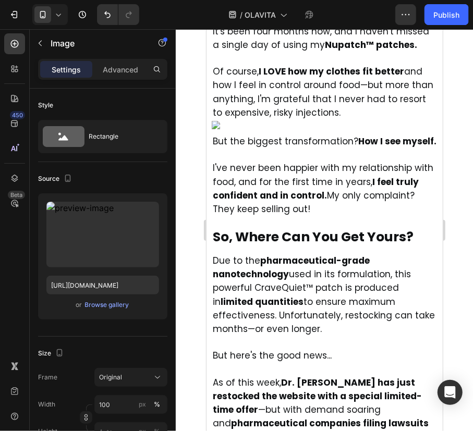
click at [297, 129] on img at bounding box center [324, 124] width 226 height 8
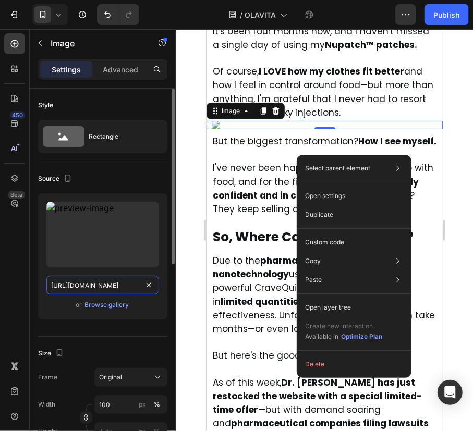
click at [117, 287] on input "https://scontent.fdxb3-4.fna.fbcdn.net/v/t39.30808-6/526765208_1016319400928873…" at bounding box center [102, 285] width 113 height 19
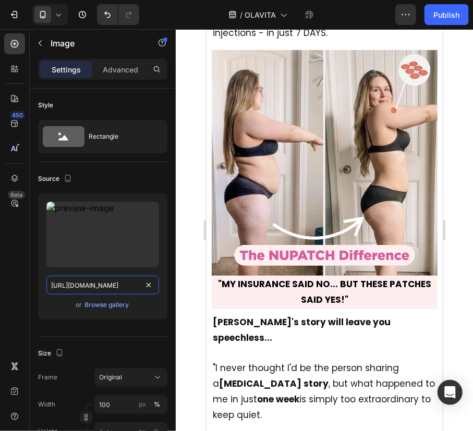
scroll to position [1471, 0]
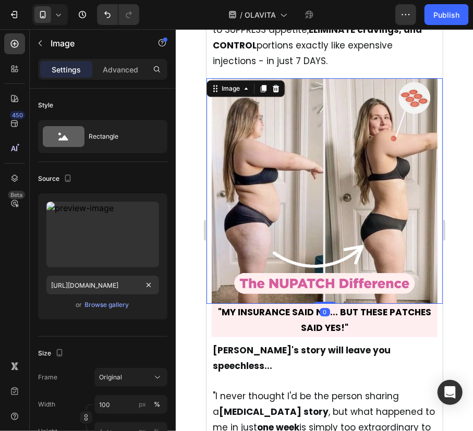
click at [271, 189] on img at bounding box center [324, 191] width 226 height 226
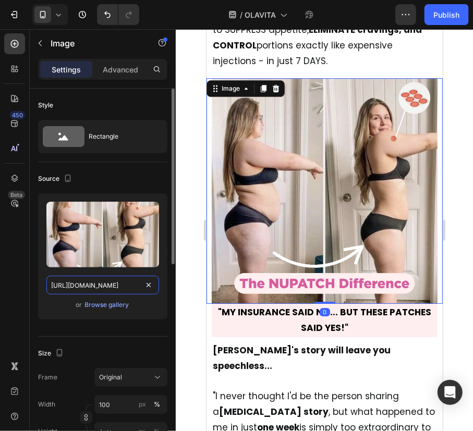
click at [113, 281] on input "https://cdn.shopify.com/s/files/1/0940/2797/2920/files/gempages_566647537843307…" at bounding box center [102, 285] width 113 height 19
paste input "scontent.fdxb3-4.fna.fbcdn.net/v/t39.30808-6/526765208_10163194009288739_416879…"
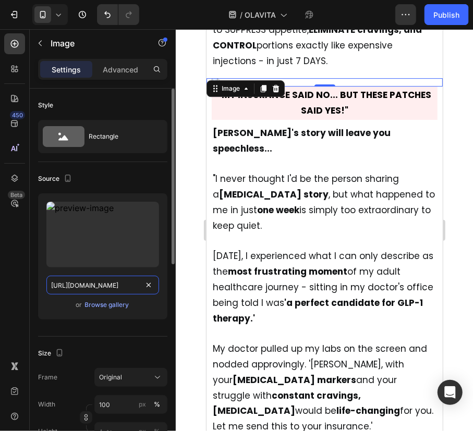
type input "https://scontent.fdxb3-4.fna.fbcdn.net/v/t39.30808-6/526765208_1016319400928873…"
click at [162, 295] on div "Upload Image https://scontent.fdxb3-4.fna.fbcdn.net/v/t39.30808-6/526765208_101…" at bounding box center [102, 256] width 129 height 126
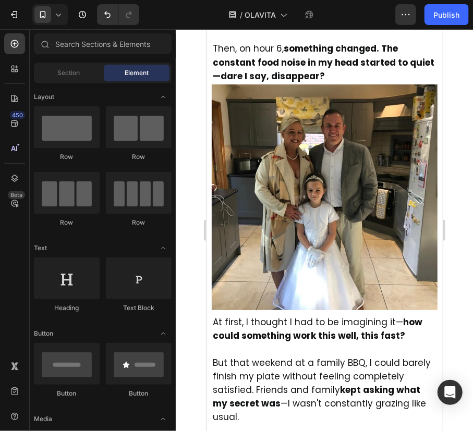
scroll to position [11751, 0]
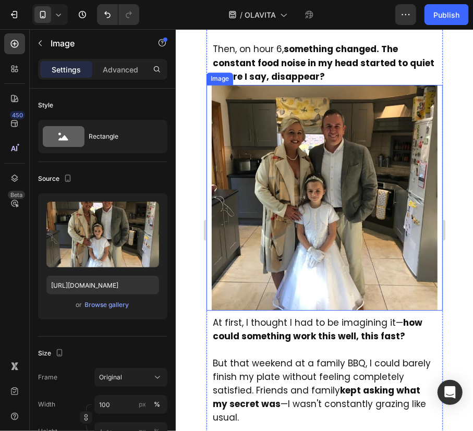
click at [347, 224] on img at bounding box center [324, 197] width 226 height 226
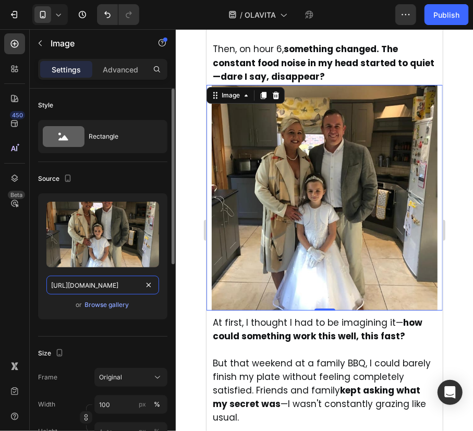
click at [110, 287] on input "https://scontent.fdxb3-4.fna.fbcdn.net/v/t1.6435-9/131895692_10159000468933739_…" at bounding box center [102, 285] width 113 height 19
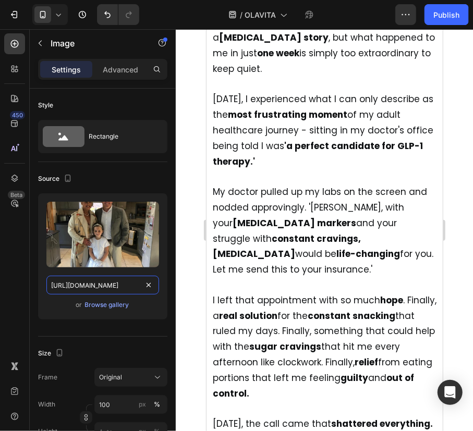
scroll to position [1616, 0]
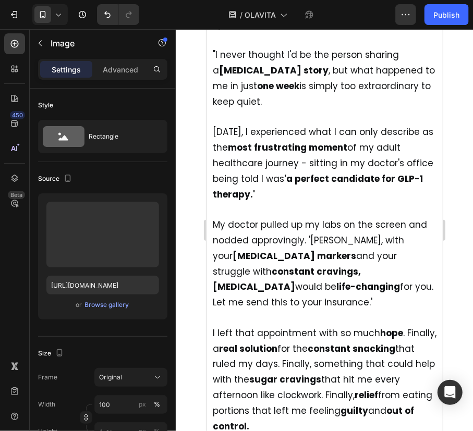
scroll to position [1427, 0]
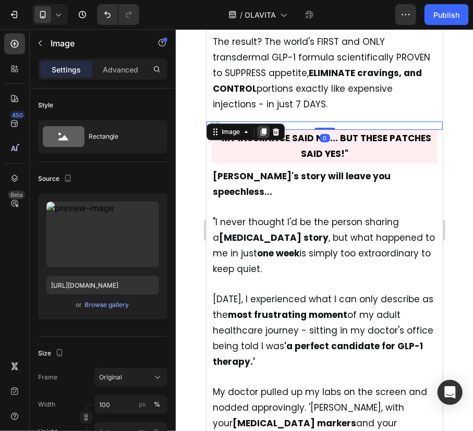
click at [261, 125] on div at bounding box center [263, 131] width 13 height 13
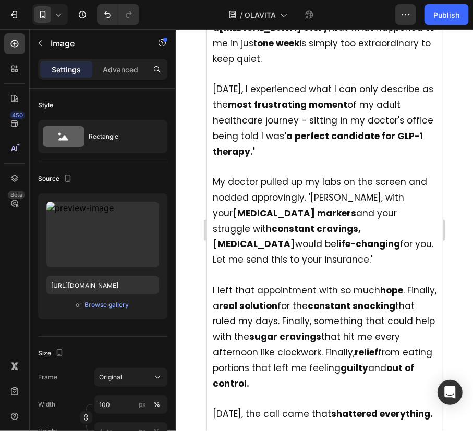
scroll to position [1633, 0]
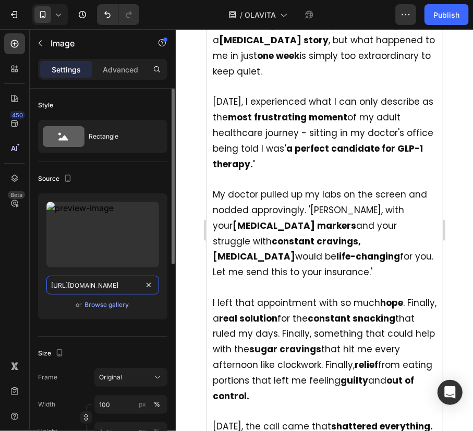
click at [104, 288] on input "https://scontent.fdxb3-4.fna.fbcdn.net/v/t39.30808-6/526765208_1016319400928873…" at bounding box center [102, 285] width 113 height 19
paste input "1.6435-9/131895692_10159000468933739_4269903573765837247_n.jpg?_nc_cat=103&ccb=…"
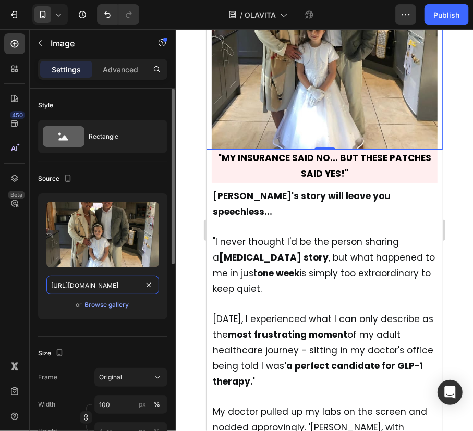
type input "https://scontent.fdxb3-4.fna.fbcdn.net/v/t1.6435-9/131895692_10159000468933739_…"
click at [165, 303] on div "Upload Image https://scontent.fdxb3-4.fna.fbcdn.net/v/t1.6435-9/131895692_10159…" at bounding box center [102, 256] width 129 height 126
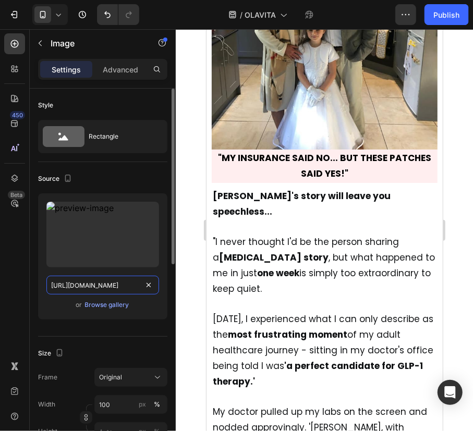
click at [104, 280] on input "https://scontent.fdxb3-4.fna.fbcdn.net/v/t39.30808-6/526765208_1016319400928873…" at bounding box center [102, 285] width 113 height 19
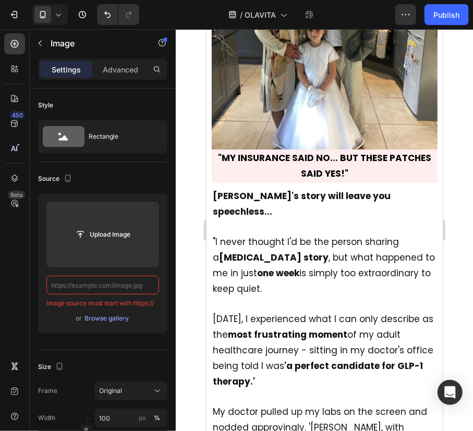
type input "https://scontent.fdxb3-4.fna.fbcdn.net/v/t39.30808-6/526765208_1016319400928873…"
click at [177, 313] on div at bounding box center [324, 230] width 297 height 402
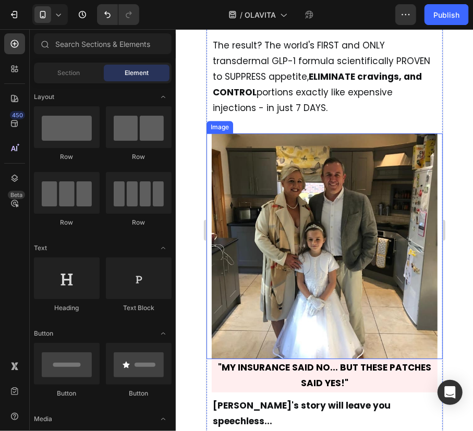
scroll to position [1422, 0]
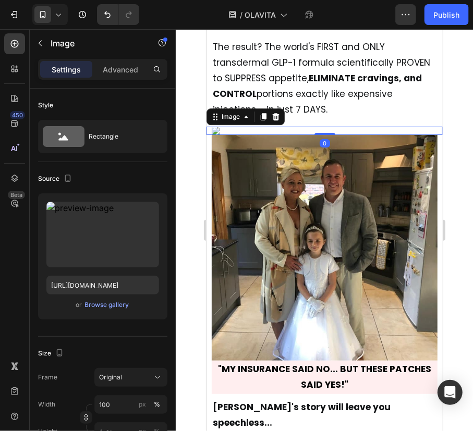
click at [320, 135] on img at bounding box center [324, 130] width 226 height 8
click at [275, 113] on icon at bounding box center [275, 116] width 7 height 7
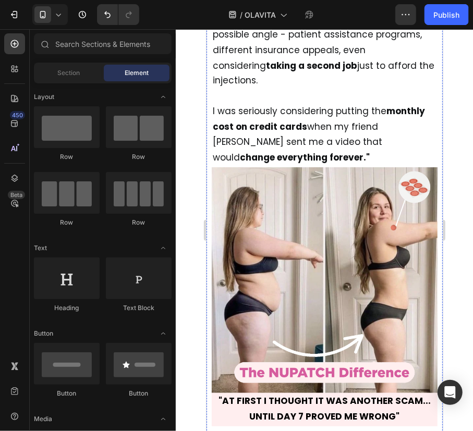
scroll to position [2559, 0]
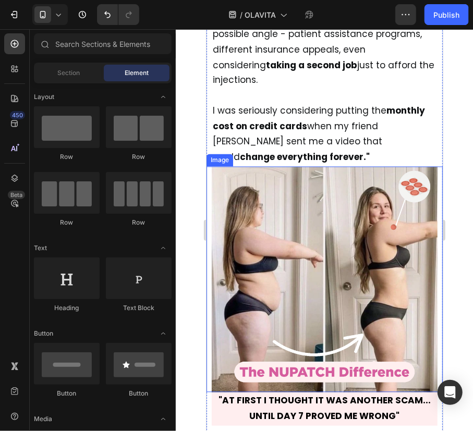
click at [285, 245] on img at bounding box center [324, 279] width 226 height 226
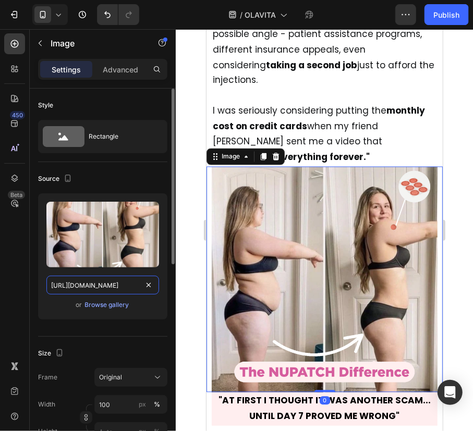
click at [114, 287] on input "https://cdn.shopify.com/s/files/1/0940/2797/2920/files/gempages_566647537843307…" at bounding box center [102, 285] width 113 height 19
paste input "scontent.fdxb3-4.fna.fbcdn.net/v/t39.30808-6/526765208_10163194009288739_416879…"
type input "https://scontent.fdxb3-4.fna.fbcdn.net/v/t39.30808-6/526765208_1016319400928873…"
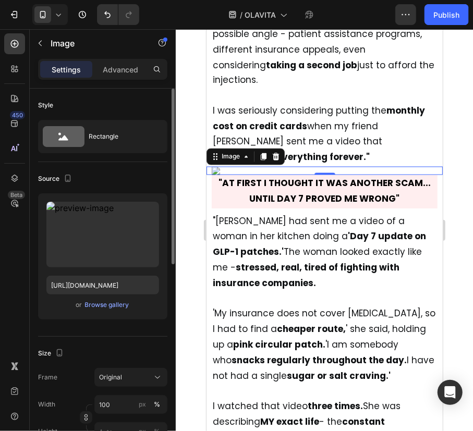
scroll to position [0, 0]
click at [162, 302] on div "Upload Image https://scontent.fdxb3-4.fna.fbcdn.net/v/t39.30808-6/526765208_101…" at bounding box center [102, 256] width 129 height 126
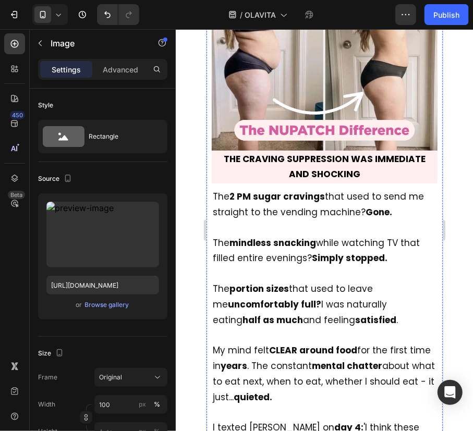
scroll to position [3468, 0]
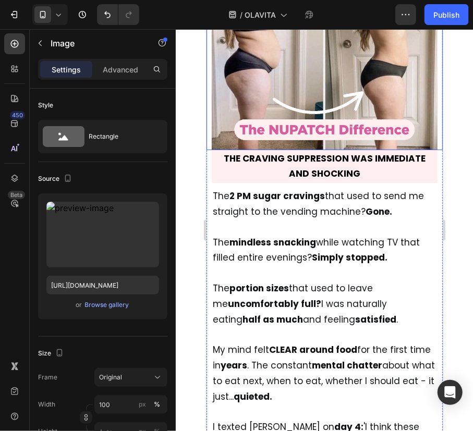
click at [323, 150] on img at bounding box center [324, 37] width 226 height 226
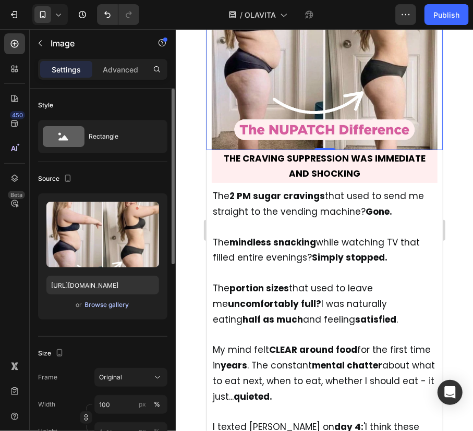
click at [98, 303] on div "Browse gallery" at bounding box center [107, 304] width 44 height 9
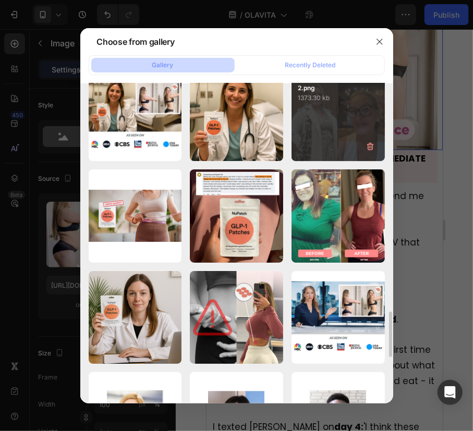
scroll to position [1631, 0]
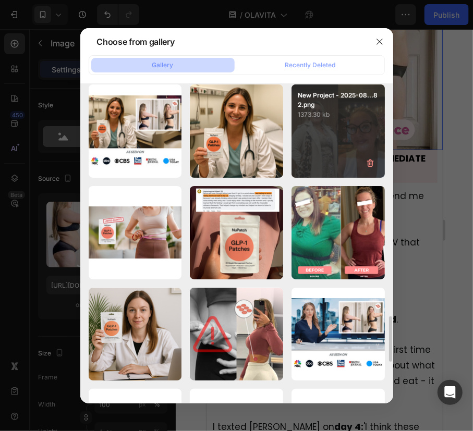
click at [341, 163] on div "New Project - 2025-08...82.png 1373.30 kb" at bounding box center [337, 130] width 93 height 93
type input "https://cdn.shopify.com/s/files/1/0940/2797/2920/files/gempages_566647537843307…"
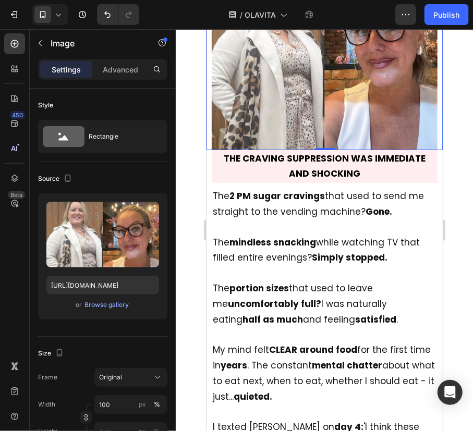
click at [458, 183] on div at bounding box center [324, 230] width 297 height 402
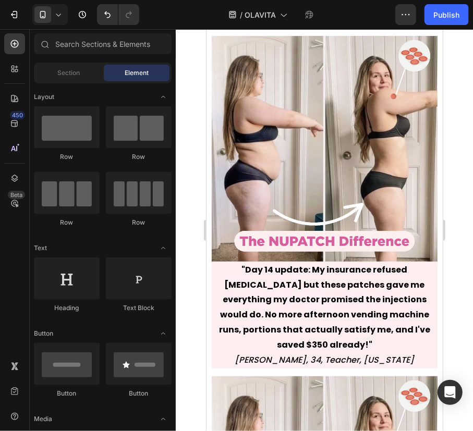
scroll to position [6338, 0]
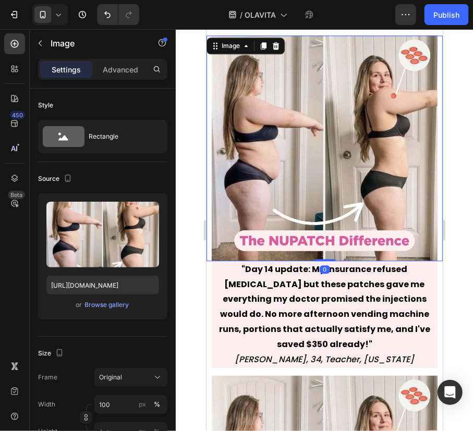
click at [356, 233] on img at bounding box center [324, 148] width 226 height 226
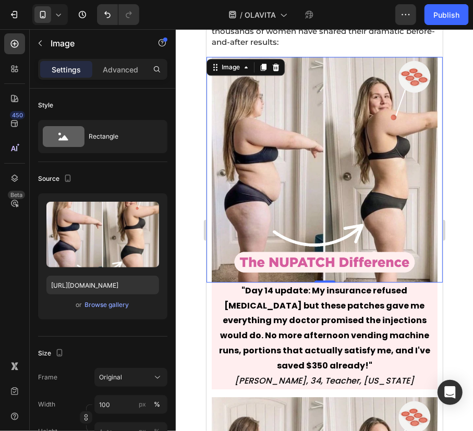
scroll to position [6314, 0]
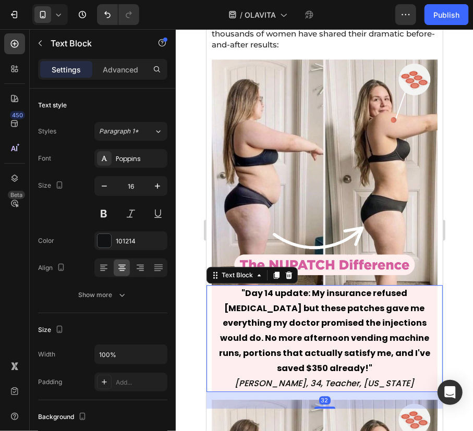
click at [287, 306] on strong ""Day 14 update: My insurance refused Ozempic but these patches gave me everythi…" at bounding box center [323, 330] width 211 height 87
click at [288, 306] on strong ""Day 14 update: My insurance refused Ozempic but these patches gave me everythi…" at bounding box center [323, 330] width 211 height 87
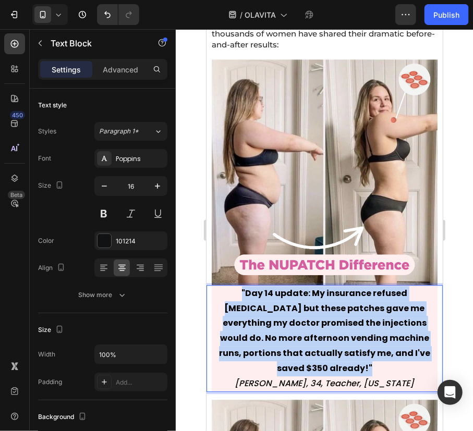
click at [288, 306] on strong ""Day 14 update: My insurance refused Ozempic but these patches gave me everythi…" at bounding box center [323, 330] width 211 height 87
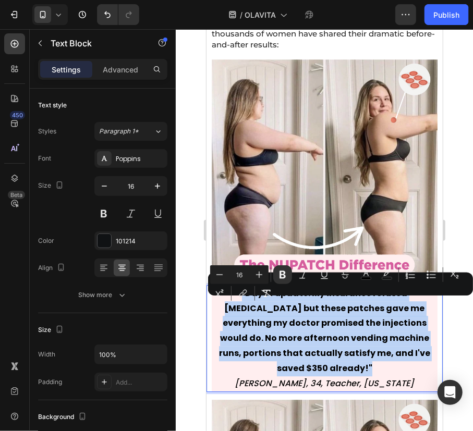
click at [288, 306] on strong ""Day 14 update: My insurance refused Ozempic but these patches gave me everythi…" at bounding box center [323, 330] width 211 height 87
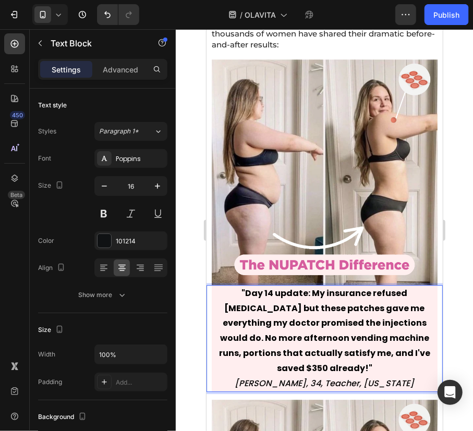
click at [289, 307] on strong ""Day 14 update: My insurance refused Ozempic but these patches gave me everythi…" at bounding box center [323, 330] width 211 height 87
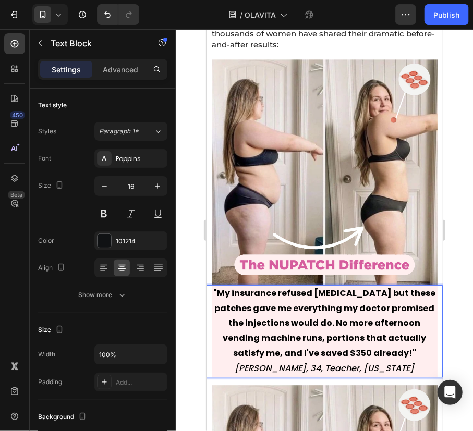
click at [297, 320] on strong ""My insurance refused Ozempic but these patches gave me everything my doctor pr…" at bounding box center [324, 323] width 222 height 72
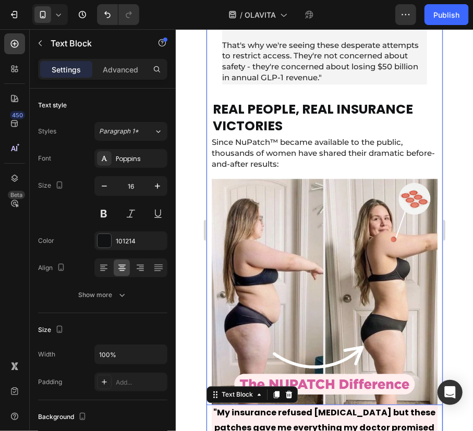
scroll to position [6195, 0]
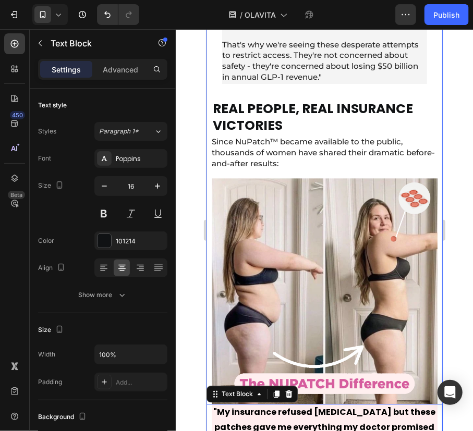
click at [341, 278] on img at bounding box center [324, 291] width 226 height 226
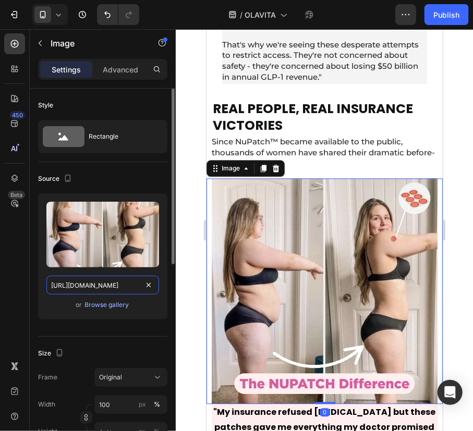
click at [118, 290] on input "https://cdn.shopify.com/s/files/1/0940/2797/2920/files/gempages_566647537843307…" at bounding box center [102, 285] width 113 height 19
paste input "tryingredia.com/cdn/shop/files/asset_ingredia_7.jpg?v=1753117530"
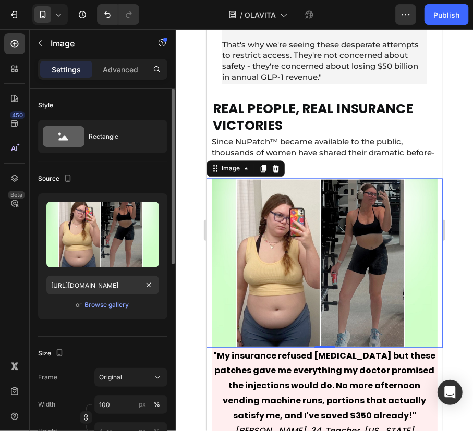
scroll to position [0, 0]
type input "https://cdn.shopify.com/s/files/1/0940/2797/2920/files/gempages_566647537843307…"
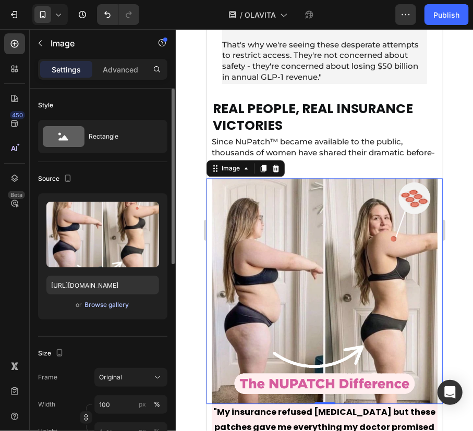
click at [121, 306] on div "Browse gallery" at bounding box center [107, 304] width 44 height 9
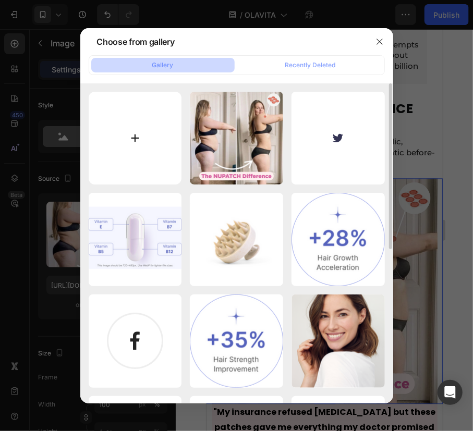
click at [151, 147] on input "file" at bounding box center [135, 138] width 93 height 93
type input "C:\fakepath\New Project - 2025-08-27T081211.501.png"
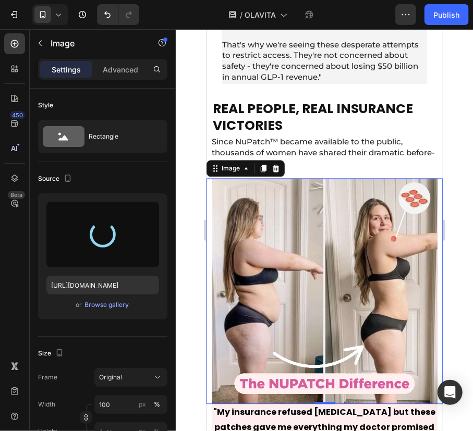
type input "https://cdn.shopify.com/s/files/1/0940/2797/2920/files/gempages_566647537843307…"
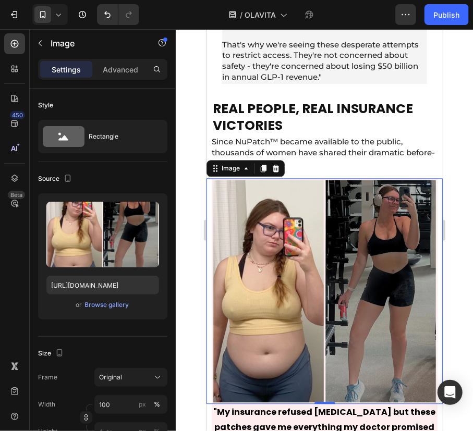
click at [450, 247] on div at bounding box center [324, 230] width 297 height 402
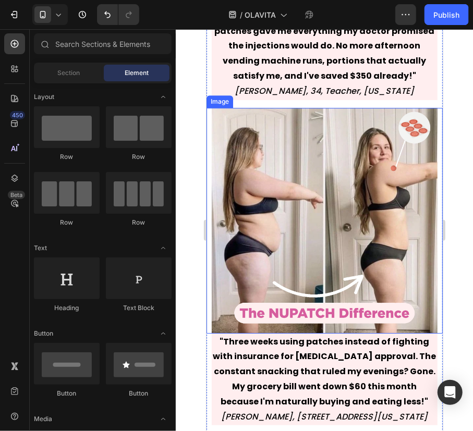
scroll to position [6592, 0]
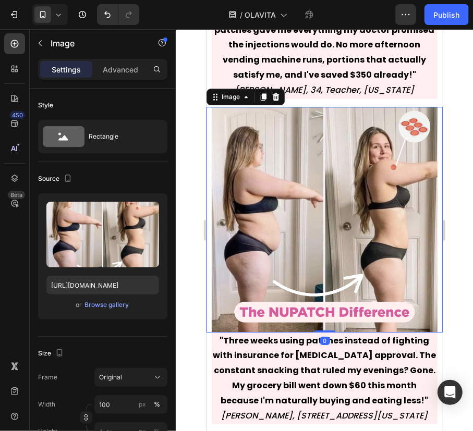
click at [391, 253] on img at bounding box center [324, 219] width 226 height 226
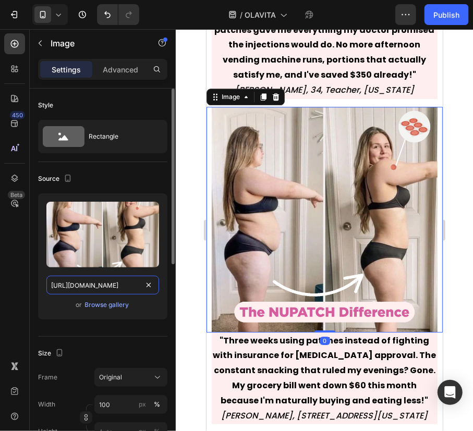
click at [111, 285] on input "https://cdn.shopify.com/s/files/1/0940/2797/2920/files/gempages_566647537843307…" at bounding box center [102, 285] width 113 height 19
paste input "tryingredia.com/cdn/shop/files/bf_in_asset_8.png?v=1753741075"
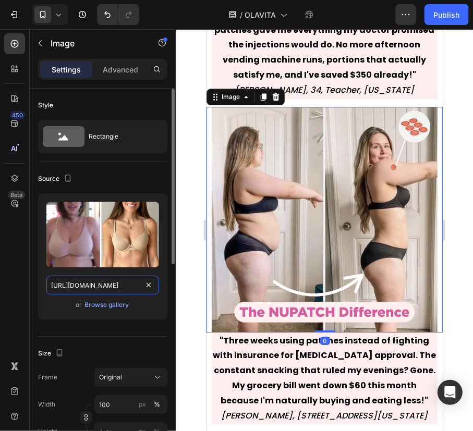
scroll to position [0, 125]
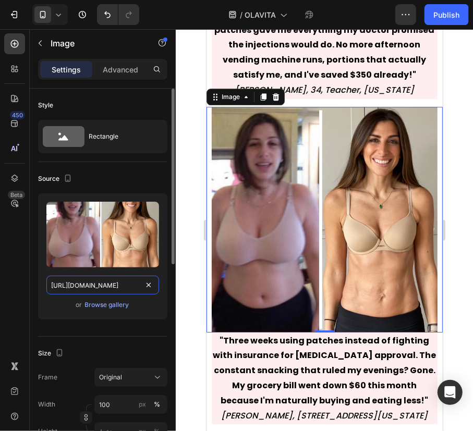
type input "https://tryingredia.com/cdn/shop/files/bf_in_asset_8.png?v=1753741075"
click at [156, 300] on div "or Browse gallery" at bounding box center [102, 305] width 113 height 13
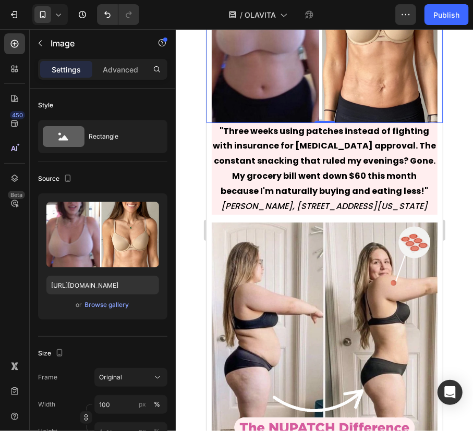
scroll to position [6830, 0]
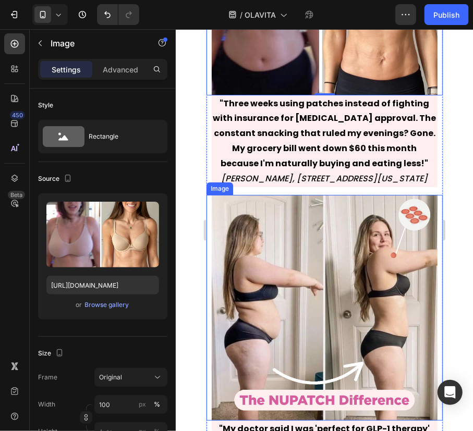
click at [323, 242] on img at bounding box center [324, 308] width 226 height 226
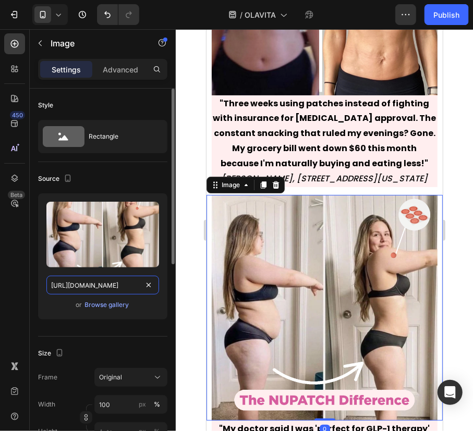
click at [115, 280] on input "https://cdn.shopify.com/s/files/1/0940/2797/2920/files/gempages_566647537843307…" at bounding box center [102, 285] width 113 height 19
paste input "tryingredia.com/cdn/shop/files/bf_in_asset_1.png?v=1753741074"
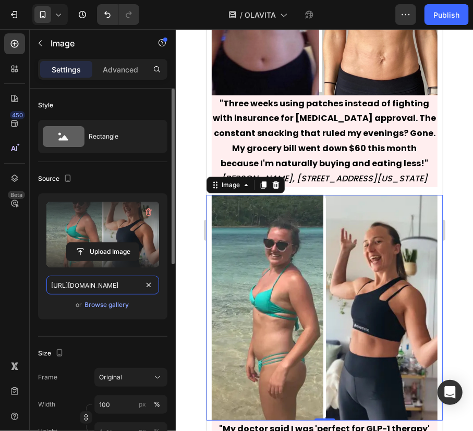
scroll to position [0, 124]
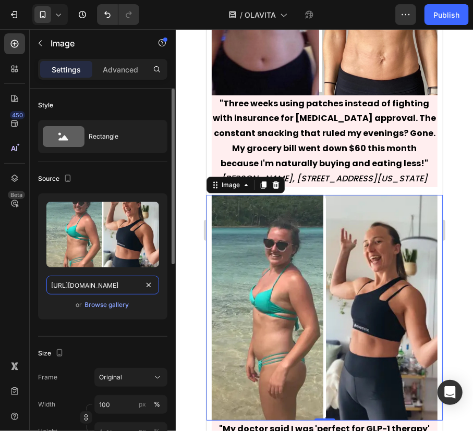
type input "https://tryingredia.com/cdn/shop/files/bf_in_asset_1.png?v=1753741074"
click at [151, 178] on div "Source" at bounding box center [102, 179] width 129 height 17
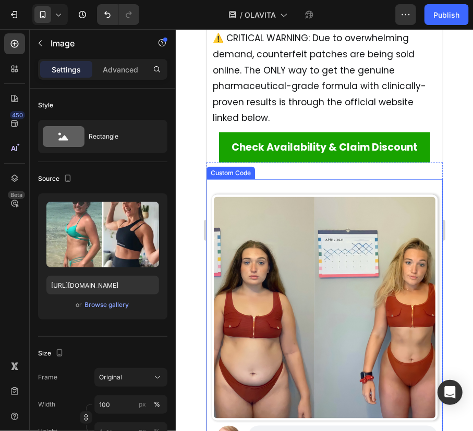
scroll to position [9200, 0]
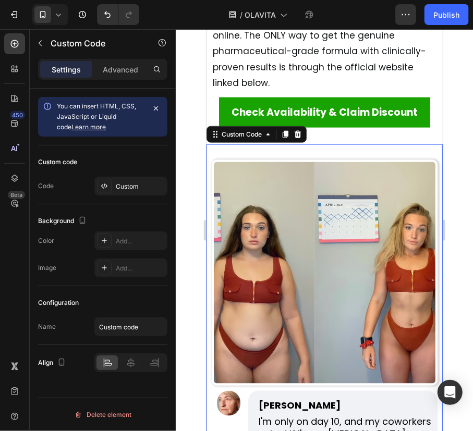
click at [290, 222] on img at bounding box center [324, 273] width 226 height 226
click at [116, 193] on div "Custom" at bounding box center [130, 186] width 73 height 19
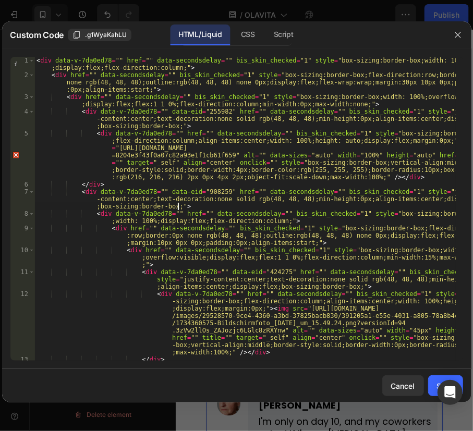
click at [202, 205] on div "< div data-v-7da0ed78 = "" href = "" data-secondsdelay = "" bis_skin_checked = …" at bounding box center [244, 220] width 421 height 326
type textarea "</div> </div>"
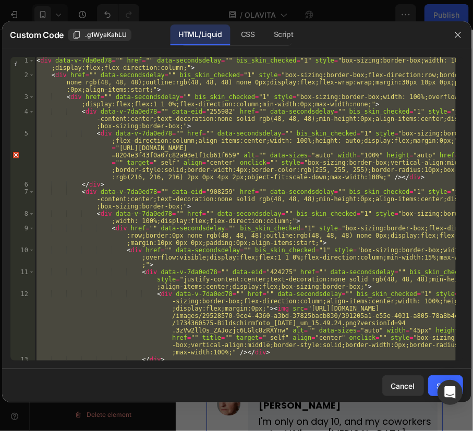
click at [447, 27] on div at bounding box center [457, 34] width 27 height 27
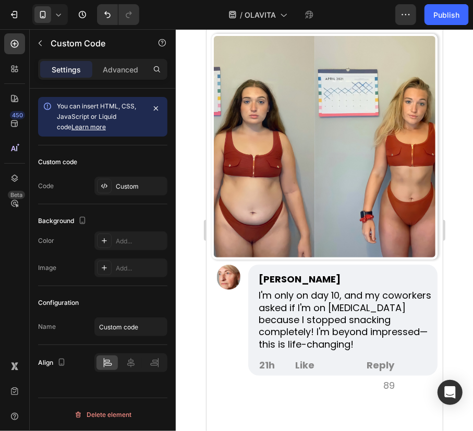
scroll to position [9342, 0]
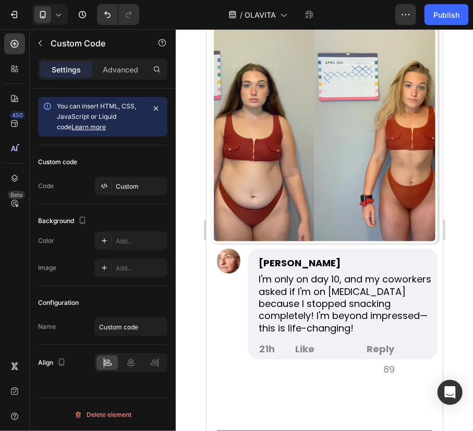
click at [227, 305] on div "Claudia F. 21h Like Reply 89" at bounding box center [324, 322] width 226 height 149
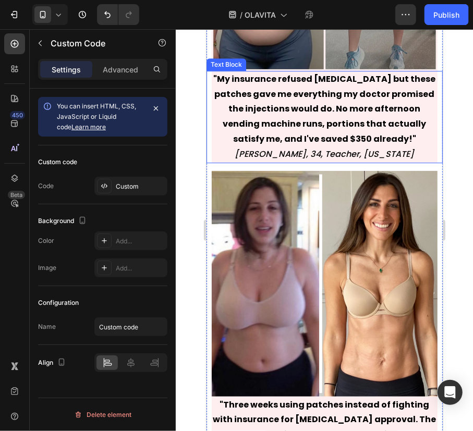
scroll to position [6545, 0]
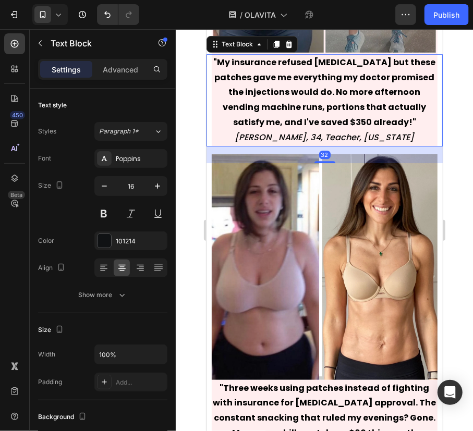
click at [414, 122] on strong ""My insurance refused Ozempic but these patches gave me everything my doctor pr…" at bounding box center [324, 92] width 222 height 72
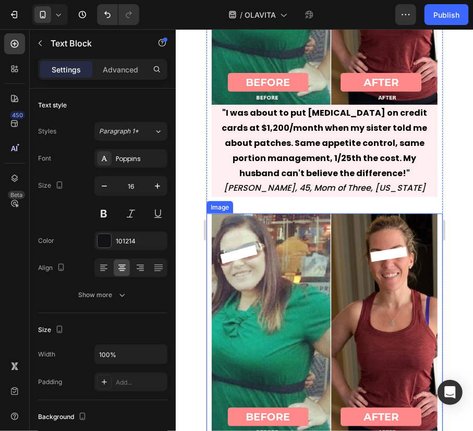
scroll to position [7493, 0]
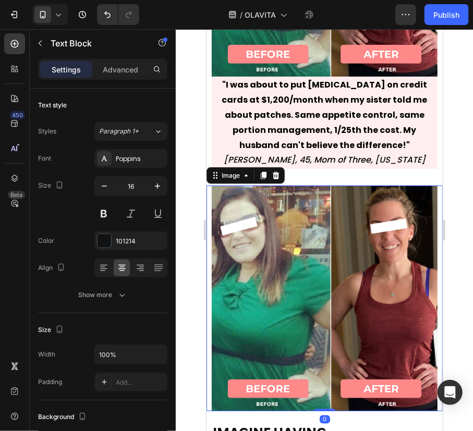
click at [390, 275] on img at bounding box center [324, 298] width 226 height 226
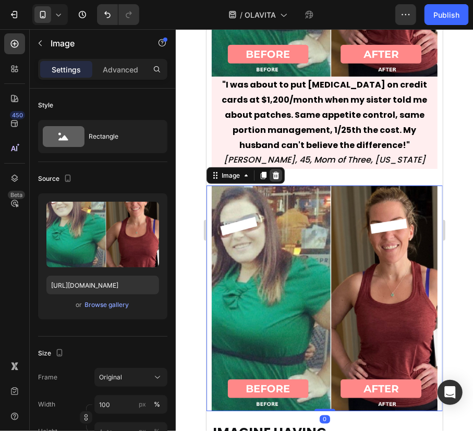
click at [275, 171] on icon at bounding box center [275, 175] width 8 height 8
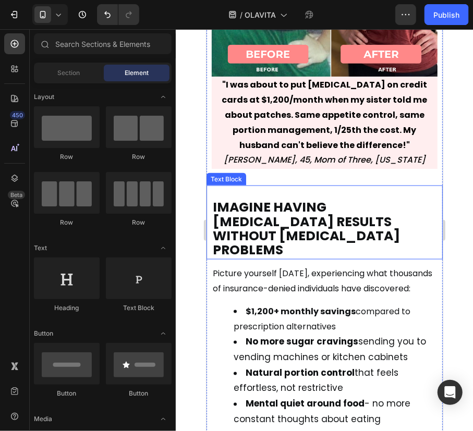
click at [304, 190] on div "IMAGINE HAVING OZEMPIC RESULTS WITHOUT OZEMPIC PROBLEMS Text Block" at bounding box center [324, 222] width 236 height 74
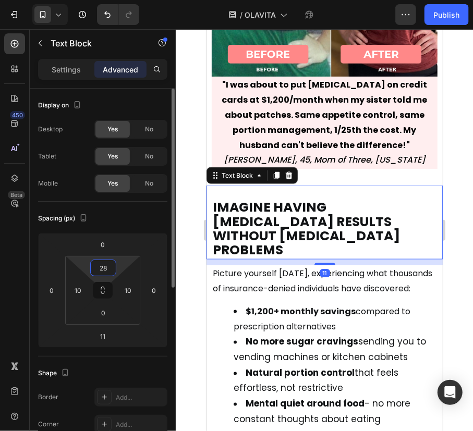
click at [98, 0] on html "7 Version history / OLAVITA Preview Save Publish 450 Beta Sections(18) Elements…" at bounding box center [236, 0] width 473 height 0
type input "0"
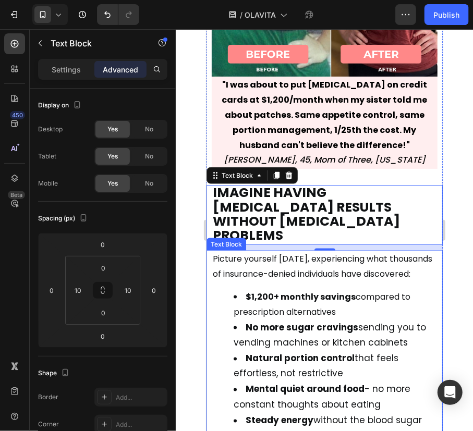
click at [340, 271] on p "Picture yourself 30 days from now, experiencing what thousands of insurance-den…" at bounding box center [324, 266] width 224 height 30
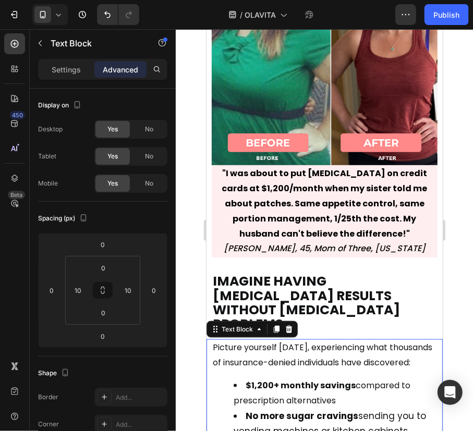
scroll to position [7399, 0]
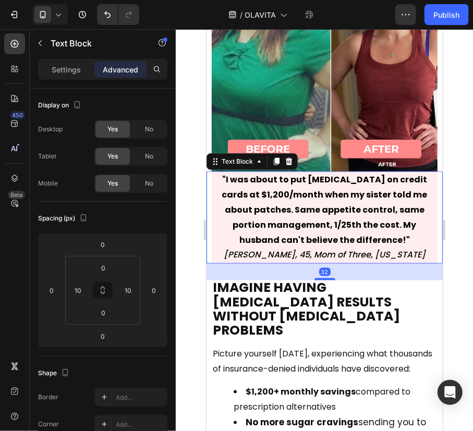
click at [332, 212] on strong ""I was about to put Ozempic on credit cards at $1,200/month when my sister told…" at bounding box center [324, 209] width 205 height 72
click at [283, 231] on strong ""I was about to put Ozempic on credit cards at $1,200/month when my sister told…" at bounding box center [324, 209] width 205 height 72
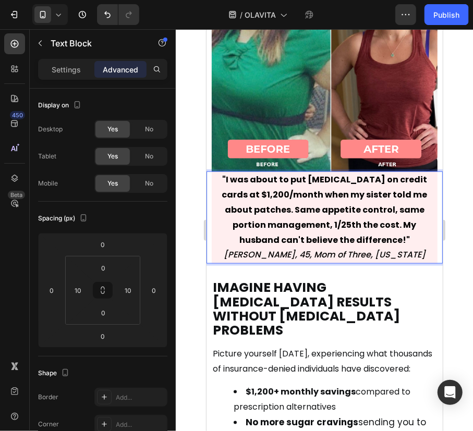
click at [262, 234] on p ""I was about to put Ozempic on credit cards at $1,200/month when my sister told…" at bounding box center [324, 209] width 224 height 75
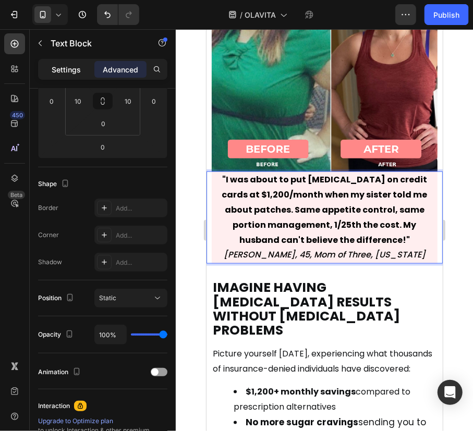
click at [74, 75] on div "Settings" at bounding box center [66, 69] width 52 height 17
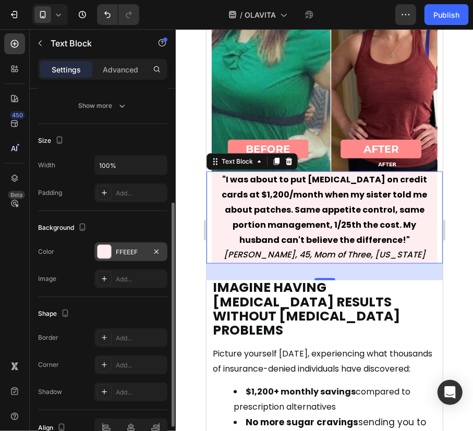
click at [136, 251] on div "FFEEEF" at bounding box center [131, 252] width 30 height 9
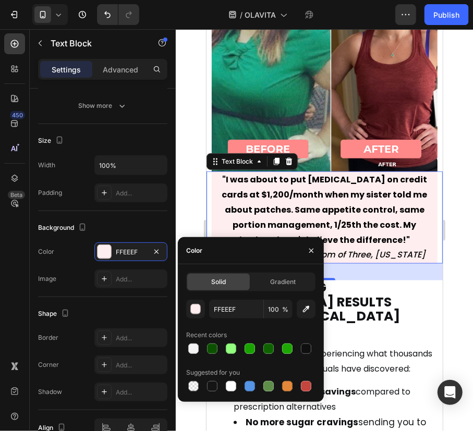
click at [297, 342] on div at bounding box center [250, 349] width 129 height 15
click at [300, 344] on div at bounding box center [306, 349] width 13 height 13
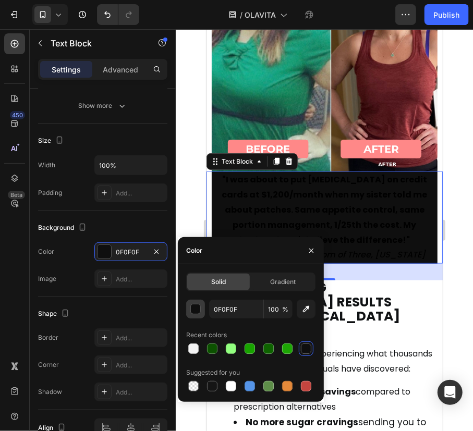
click at [188, 302] on button "button" at bounding box center [195, 309] width 19 height 19
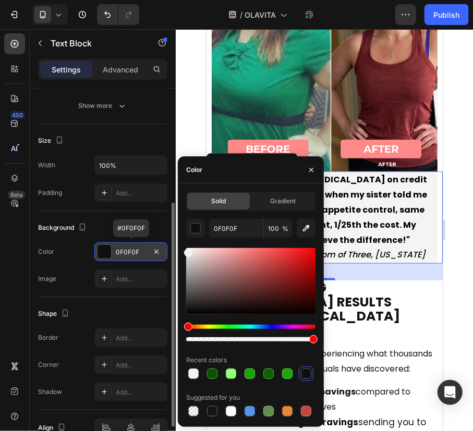
type input "F4F4F4"
drag, startPoint x: 193, startPoint y: 296, endPoint x: 142, endPoint y: 251, distance: 68.0
click at [142, 251] on div "450 Beta Sections(18) Elements(83) Section Element Hero Section Product Detail …" at bounding box center [88, 230] width 176 height 402
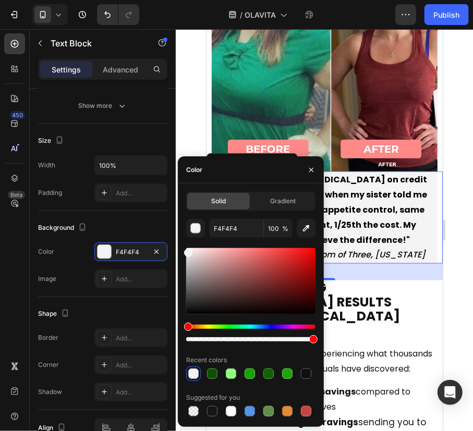
click at [458, 254] on div at bounding box center [324, 230] width 297 height 402
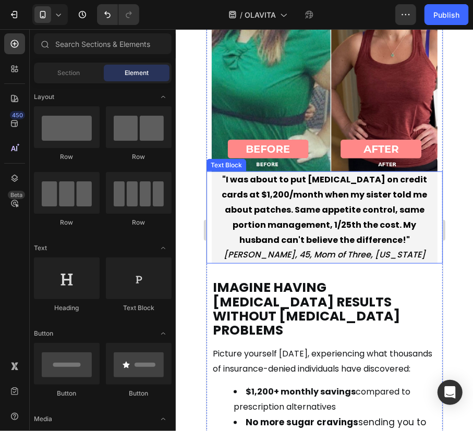
click at [374, 219] on strong ""I was about to put Ozempic on credit cards at $1,200/month when my sister told…" at bounding box center [324, 209] width 205 height 72
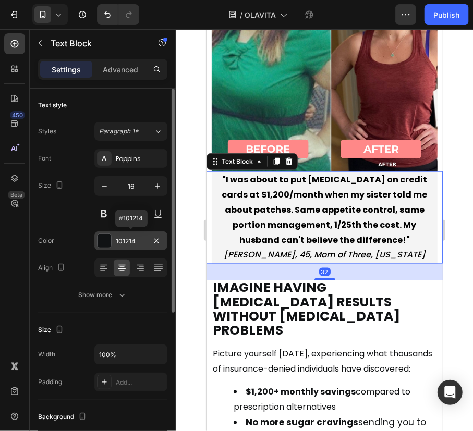
click at [133, 233] on div "101214" at bounding box center [130, 241] width 73 height 19
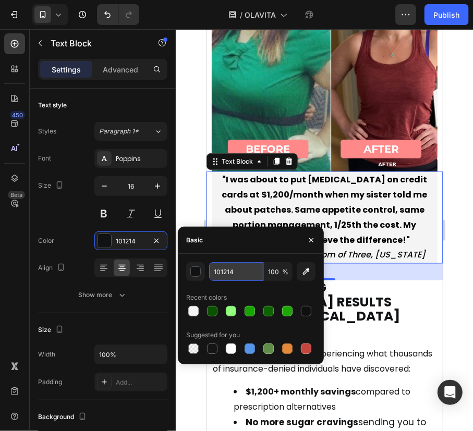
click at [231, 270] on input "101214" at bounding box center [236, 271] width 54 height 19
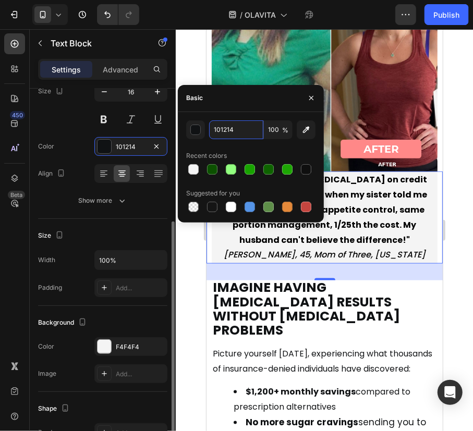
scroll to position [142, 0]
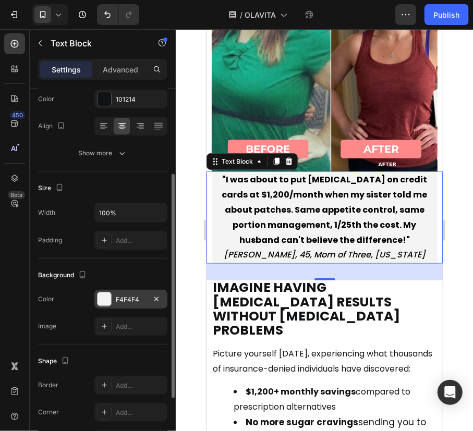
click at [137, 292] on div "F4F4F4" at bounding box center [130, 299] width 73 height 19
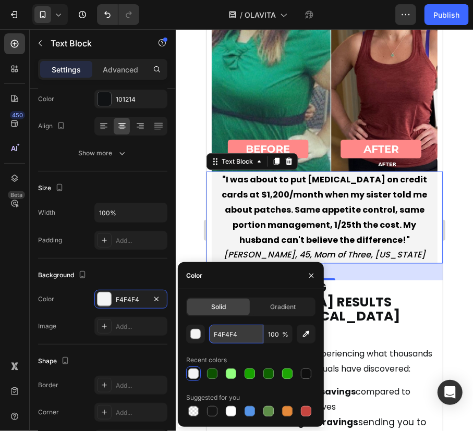
click at [0, 0] on input "F4F4F4" at bounding box center [0, 0] width 0 height 0
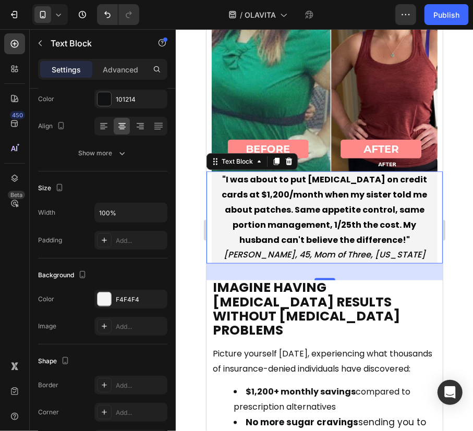
click at [460, 256] on div at bounding box center [324, 230] width 297 height 402
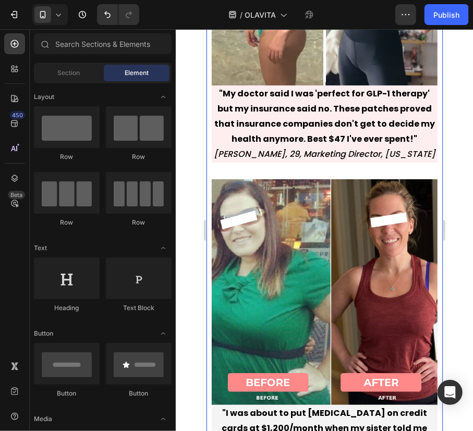
scroll to position [7161, 0]
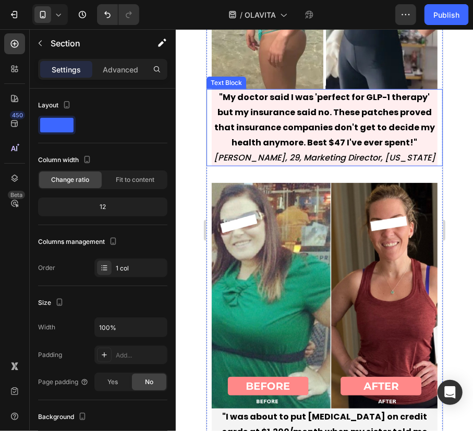
click at [338, 146] on p ""My doctor said I was 'perfect for GLP-1 therapy' but my insurance said no. The…" at bounding box center [324, 120] width 224 height 60
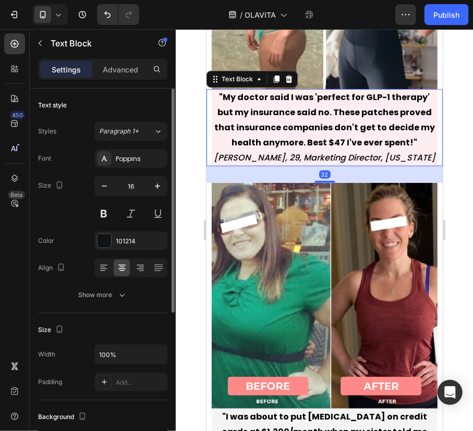
scroll to position [94, 0]
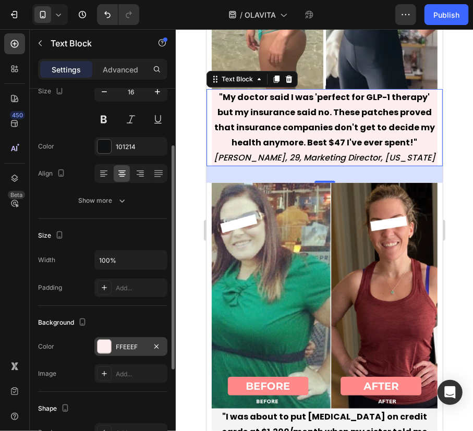
click at [120, 337] on div "FFEEEF" at bounding box center [130, 346] width 73 height 19
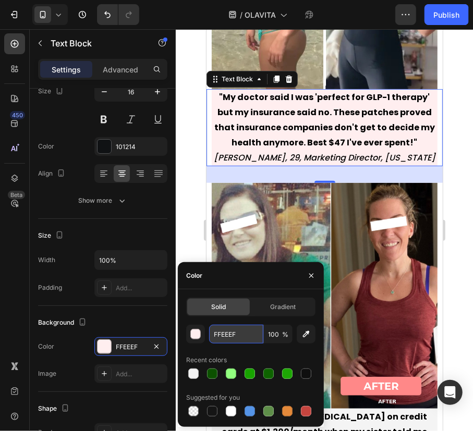
click at [229, 336] on input "FFEEEF" at bounding box center [236, 334] width 54 height 19
paste input "4F4F4"
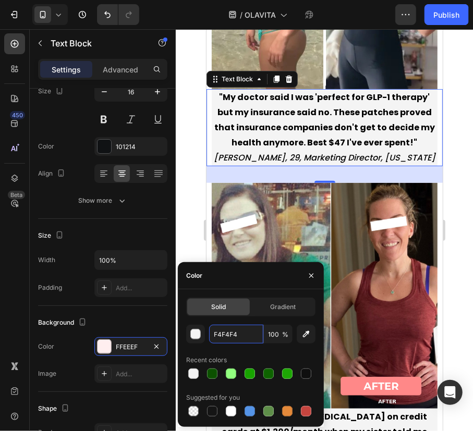
type input "F4F4F4"
click at [213, 282] on div "Color" at bounding box center [251, 275] width 146 height 27
click at [454, 168] on div at bounding box center [324, 230] width 297 height 402
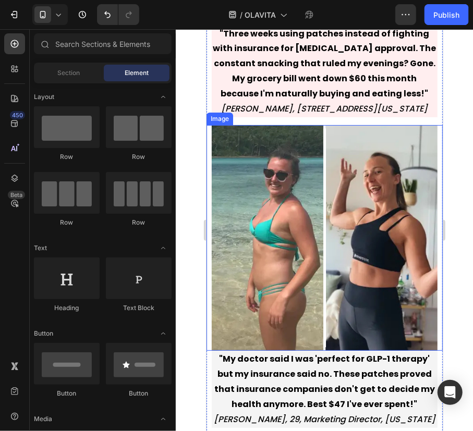
scroll to position [6830, 0]
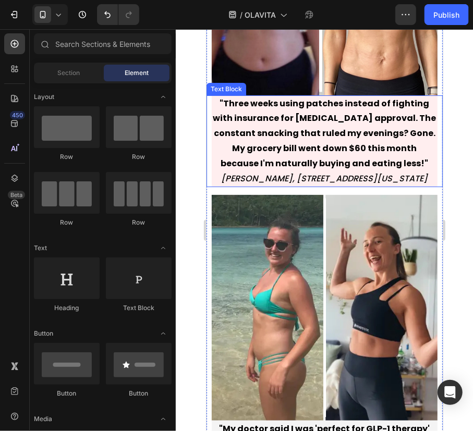
click at [320, 169] on strong ""Three weeks using patches instead of fighting with insurance for Wegovy approv…" at bounding box center [324, 133] width 223 height 72
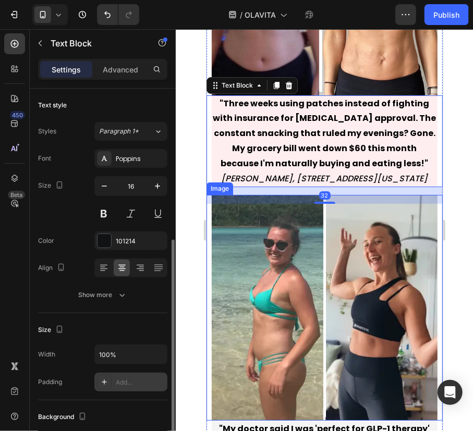
scroll to position [94, 0]
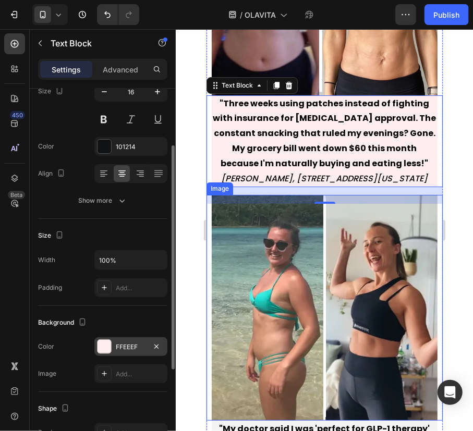
click at [145, 344] on div "FFEEEF" at bounding box center [131, 347] width 30 height 9
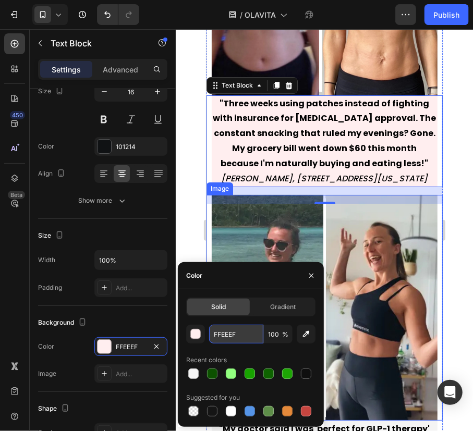
click at [223, 333] on input "FFEEEF" at bounding box center [236, 334] width 54 height 19
paste input "4F4F4"
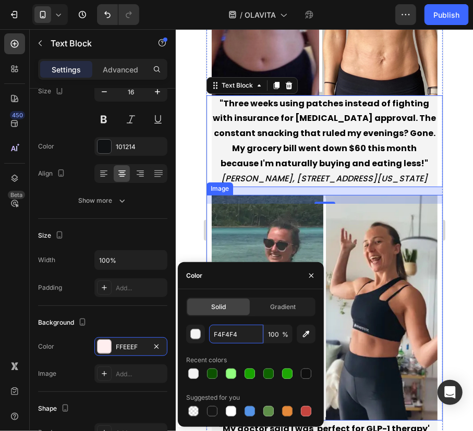
type input "F4F4F4"
click at [229, 280] on div "Color" at bounding box center [251, 275] width 146 height 27
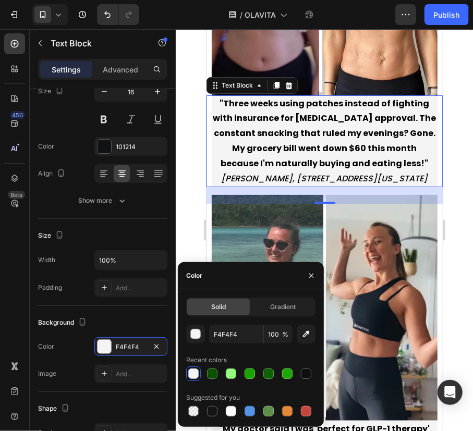
click at [458, 215] on div at bounding box center [324, 230] width 297 height 402
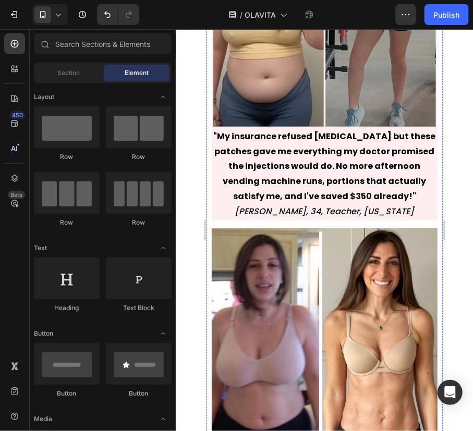
scroll to position [6451, 0]
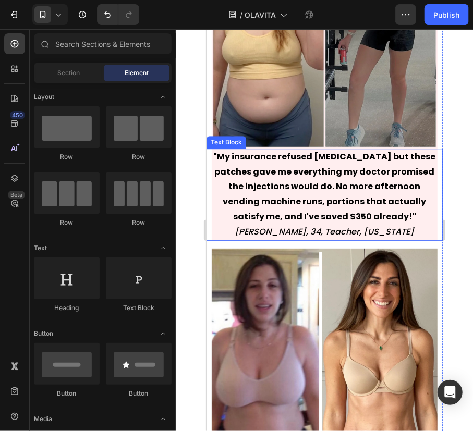
click at [318, 222] on strong ""My insurance refused Ozempic but these patches gave me everything my doctor pr…" at bounding box center [324, 186] width 222 height 72
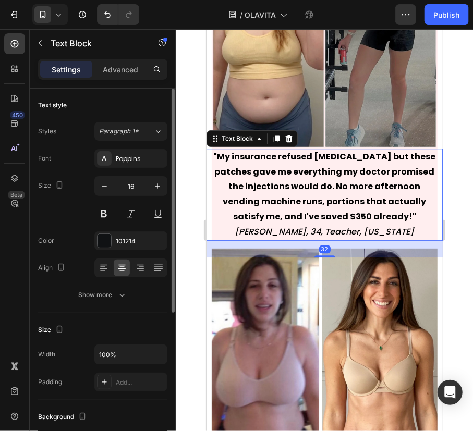
scroll to position [189, 0]
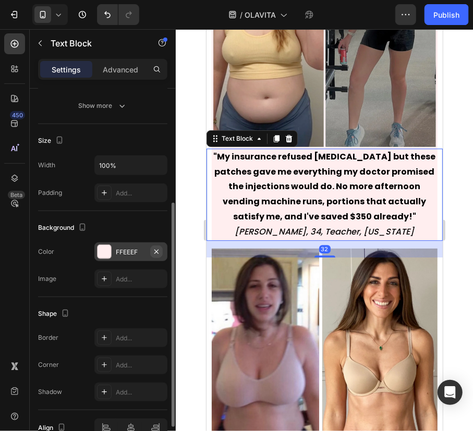
click at [157, 249] on icon "button" at bounding box center [156, 251] width 4 height 4
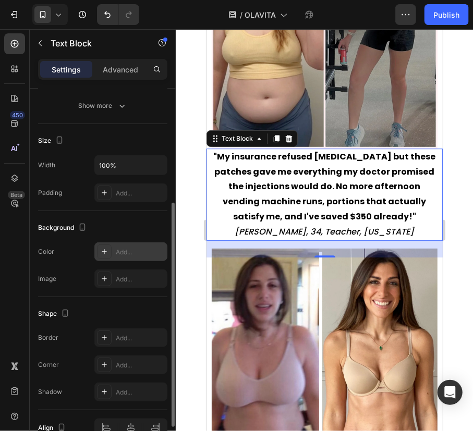
click at [132, 250] on div "Add..." at bounding box center [140, 252] width 49 height 9
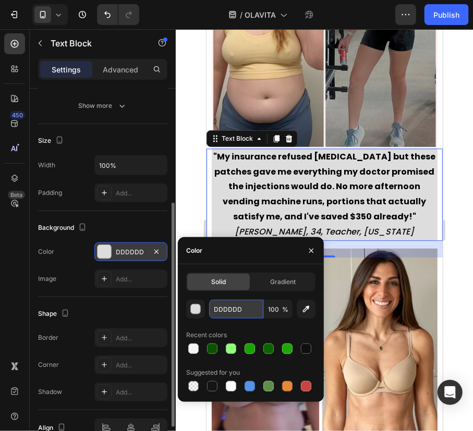
click at [227, 306] on input "DDDDDD" at bounding box center [236, 309] width 54 height 19
paste input "F4F4F4"
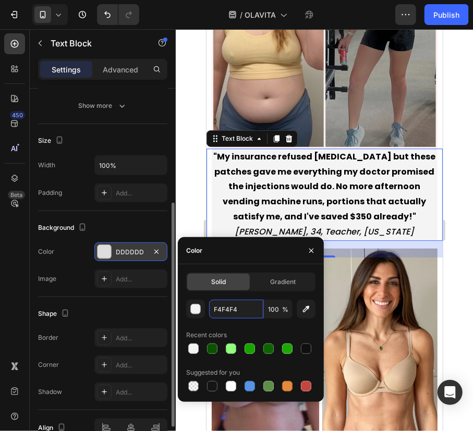
type input "F4F4F4"
click at [252, 254] on div "Color" at bounding box center [251, 250] width 146 height 27
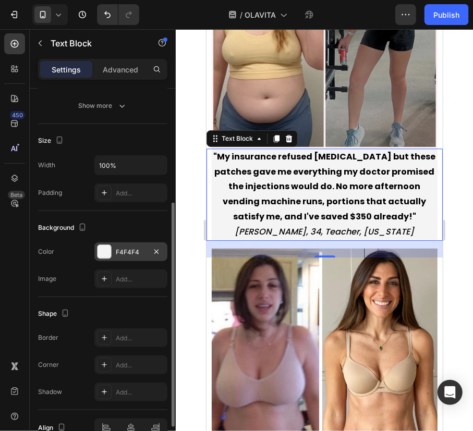
click at [455, 199] on div at bounding box center [324, 230] width 297 height 402
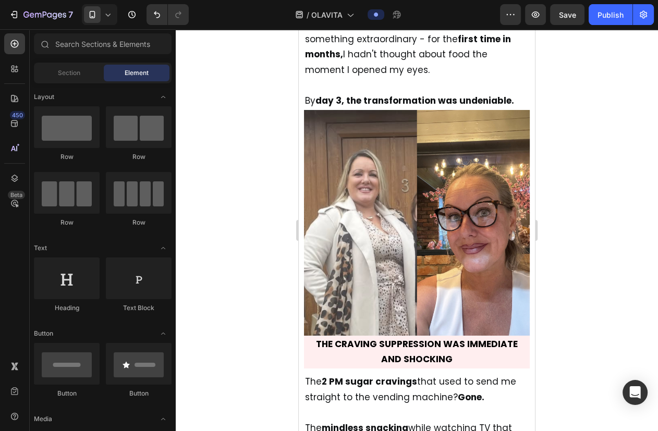
scroll to position [3256, 0]
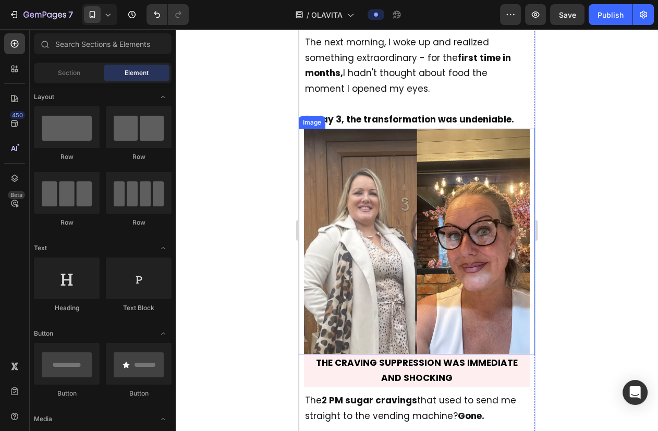
click at [452, 212] on img at bounding box center [417, 242] width 226 height 226
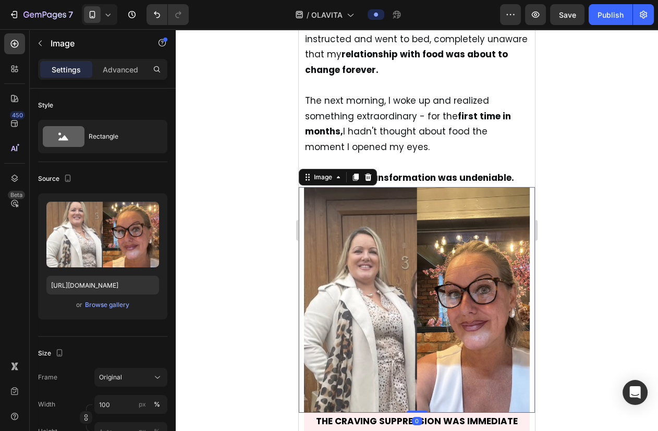
scroll to position [3303, 0]
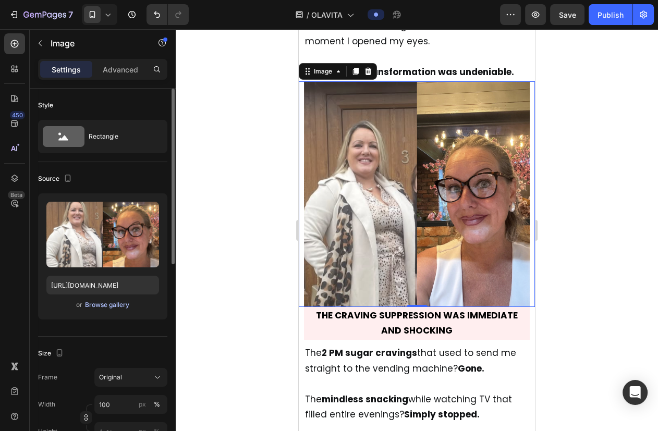
click at [103, 305] on div "Browse gallery" at bounding box center [107, 304] width 44 height 9
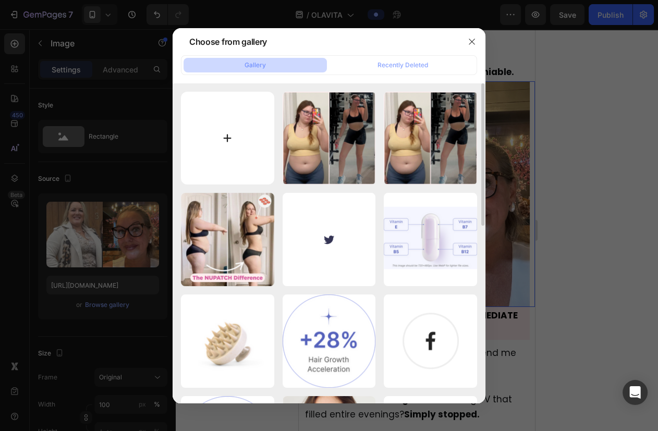
click at [250, 144] on input "file" at bounding box center [227, 138] width 93 height 93
type input "C:\fakepath\New Project - 2025-08-27T083135.318.png"
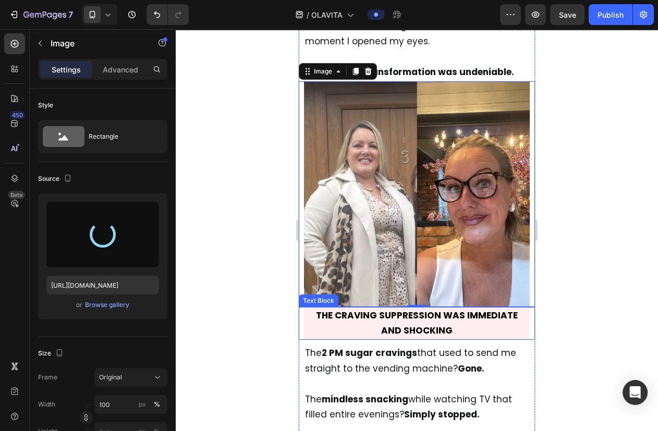
type input "https://cdn.shopify.com/s/files/1/0940/2797/2920/files/gempages_566647537843307…"
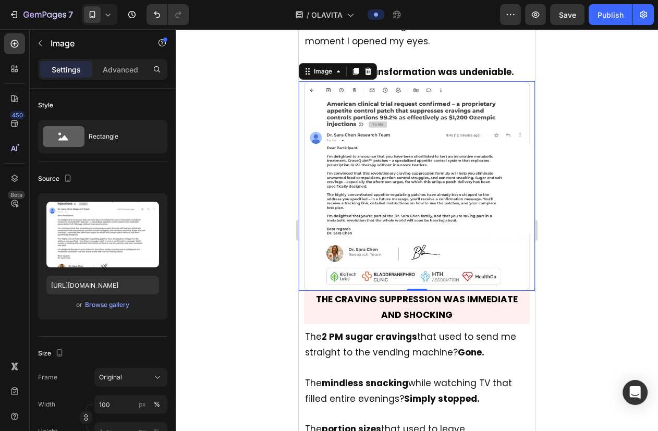
click at [472, 209] on div at bounding box center [417, 230] width 482 height 402
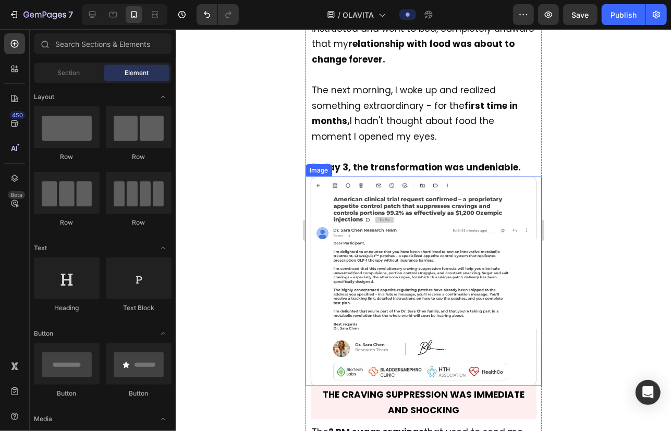
scroll to position [3256, 0]
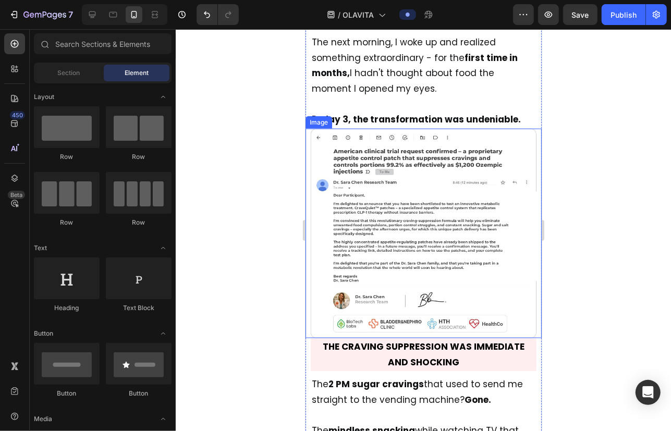
click at [378, 230] on img at bounding box center [423, 233] width 226 height 210
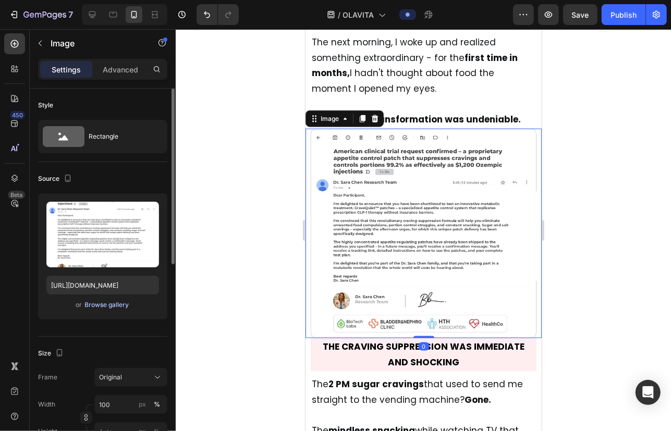
click at [110, 310] on button "Browse gallery" at bounding box center [106, 305] width 45 height 10
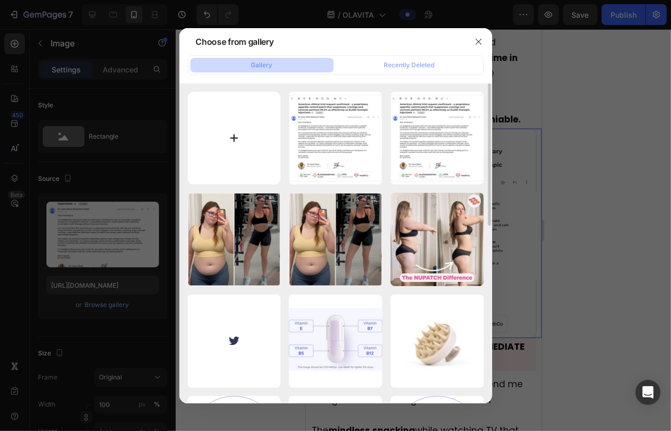
click at [262, 152] on input "file" at bounding box center [234, 138] width 93 height 93
type input "C:\fakepath\New Project - 2025-08-27T083328.483.png"
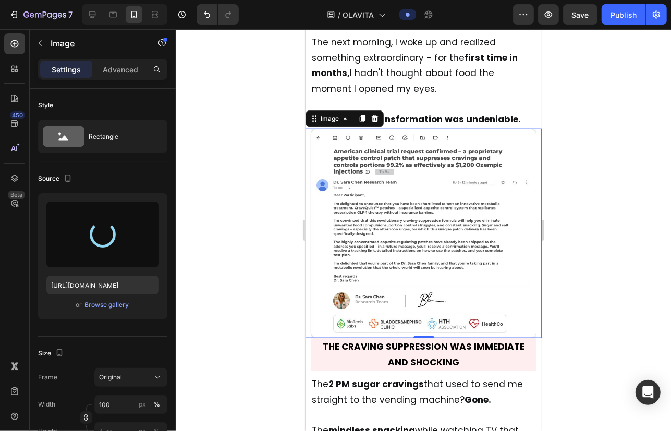
type input "https://cdn.shopify.com/s/files/1/0940/2797/2920/files/gempages_566647537843307…"
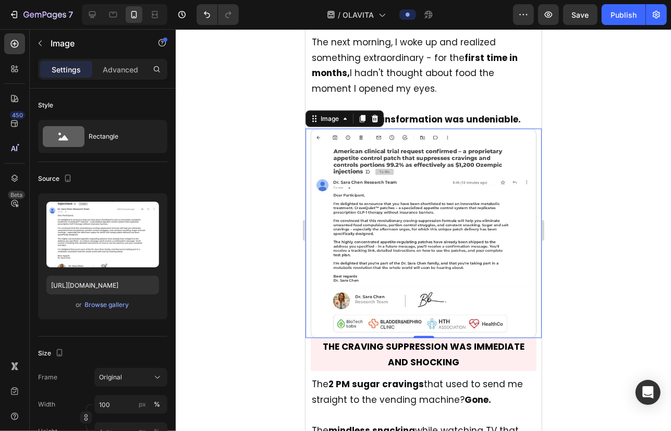
click at [472, 117] on div at bounding box center [423, 230] width 495 height 402
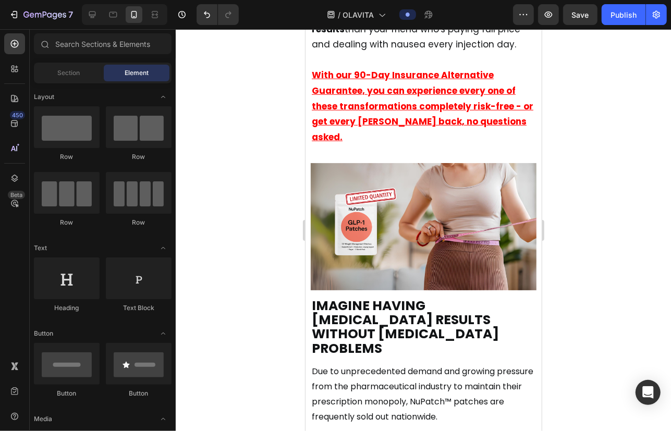
scroll to position [7806, 0]
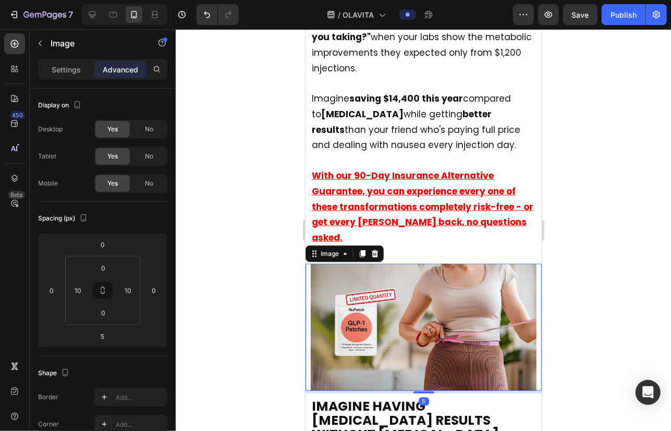
click at [457, 263] on img at bounding box center [423, 326] width 226 height 127
click at [63, 64] on p "Settings" at bounding box center [66, 69] width 29 height 11
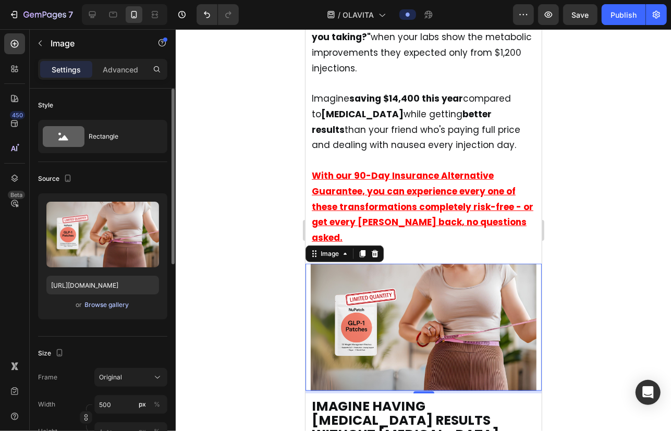
click at [123, 300] on div "Browse gallery" at bounding box center [107, 304] width 44 height 9
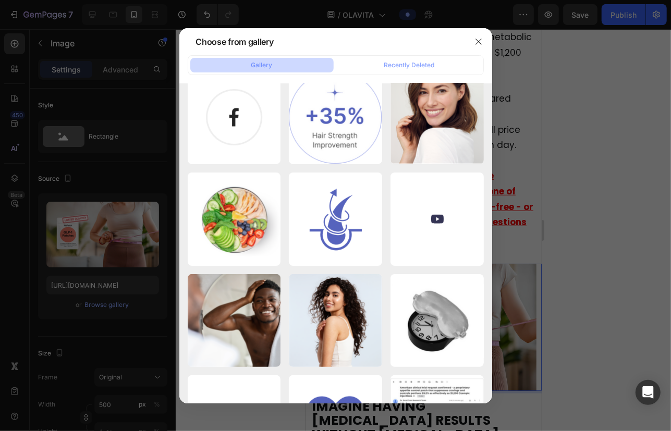
scroll to position [663, 0]
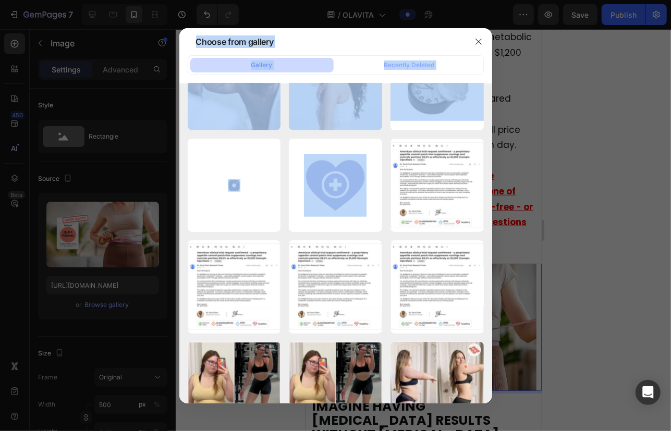
drag, startPoint x: 201, startPoint y: 189, endPoint x: 121, endPoint y: 203, distance: 81.1
click at [121, 203] on div "Choose from gallery Gallery Recently Deleted New Project - 2025-08...83.png 130…" at bounding box center [335, 215] width 671 height 431
click at [121, 203] on div at bounding box center [335, 215] width 671 height 431
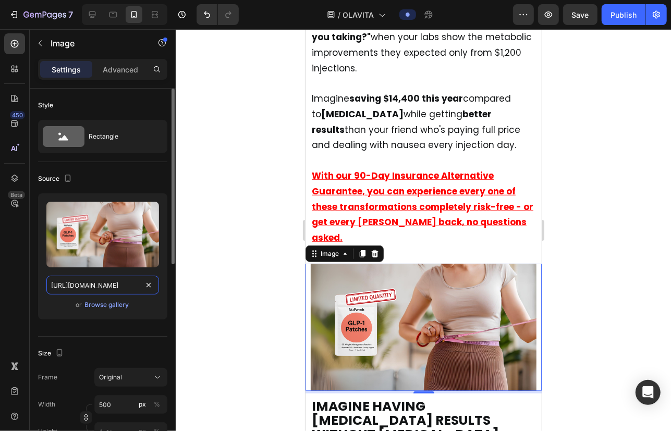
click at [112, 284] on input "https://cdn.shopify.com/s/files/1/0940/2797/2920/files/gempages_566647537843307…" at bounding box center [102, 285] width 113 height 19
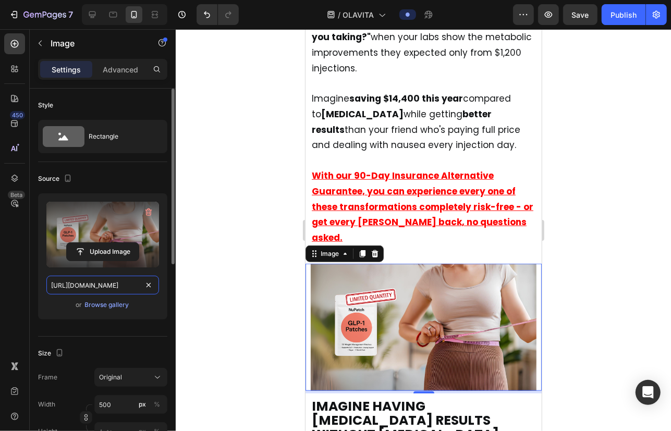
paste input "tryingredia.com/cdn/shop/files/glp-1_ingredia_5.png?v=1752277230"
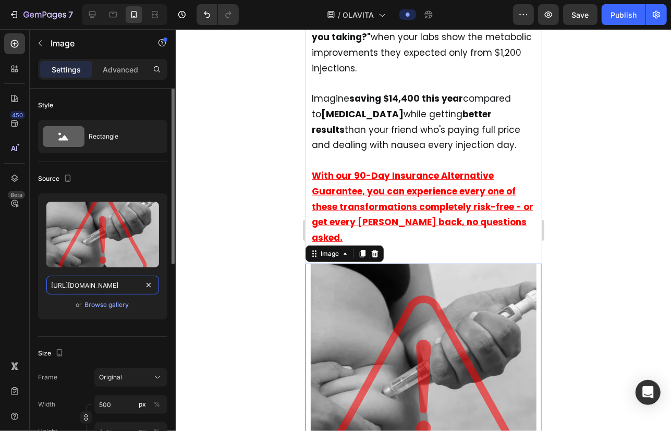
type input "https://tryingredia.com/cdn/shop/files/glp-1_ingredia_5.png?v=1752277230"
click at [147, 179] on div "Source" at bounding box center [102, 179] width 129 height 17
click at [472, 167] on div at bounding box center [423, 230] width 495 height 402
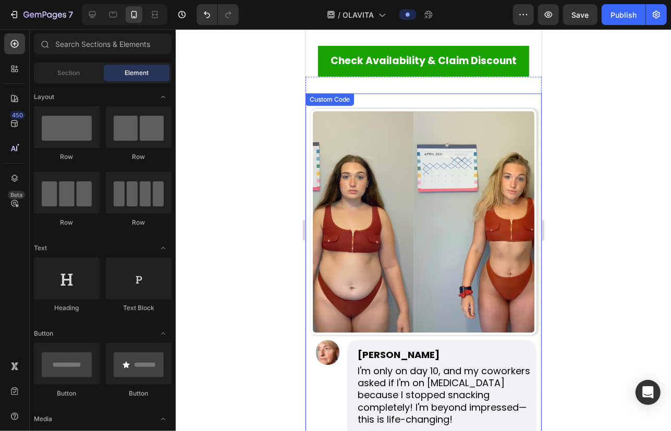
scroll to position [8755, 0]
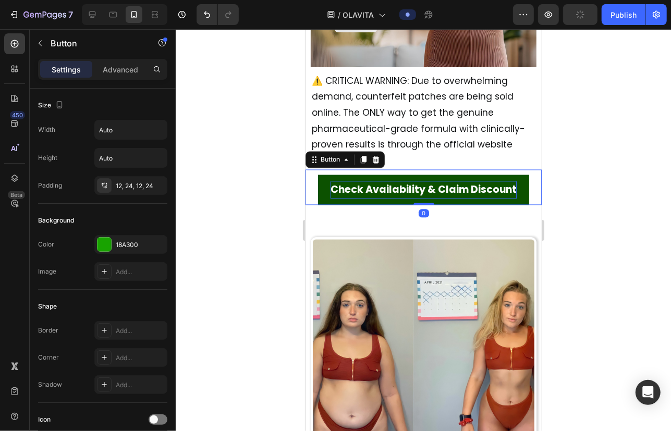
click at [441, 184] on strong "Check Availability & Claim Discount" at bounding box center [423, 189] width 186 height 14
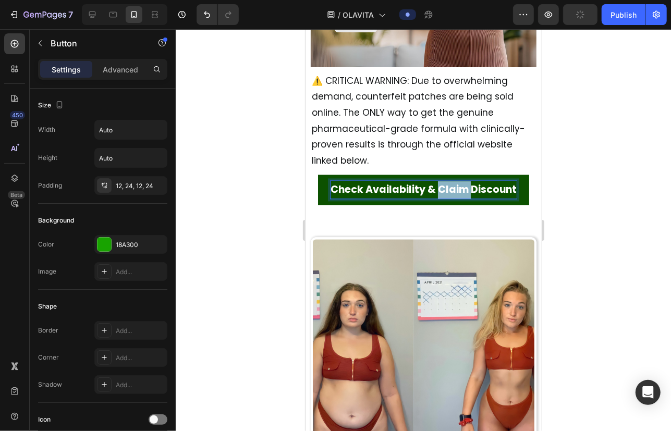
click at [441, 184] on strong "Check Availability & Claim Discount" at bounding box center [423, 189] width 186 height 14
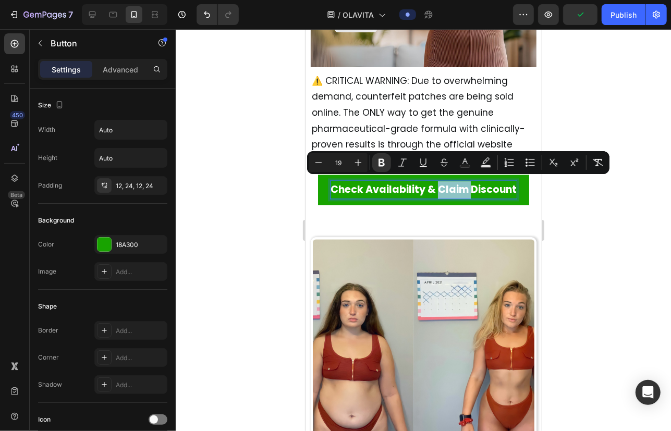
click at [311, 190] on div "Check Availability & Claim Discount Button 0" at bounding box center [423, 186] width 236 height 35
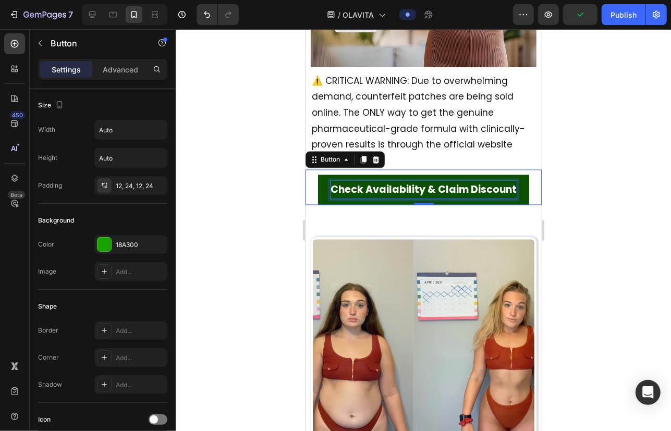
click at [330, 189] on strong "Check Availability & Claim Discount" at bounding box center [423, 189] width 186 height 14
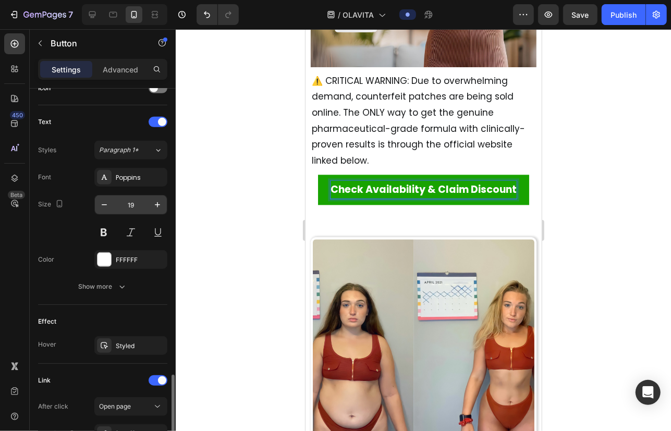
scroll to position [455, 0]
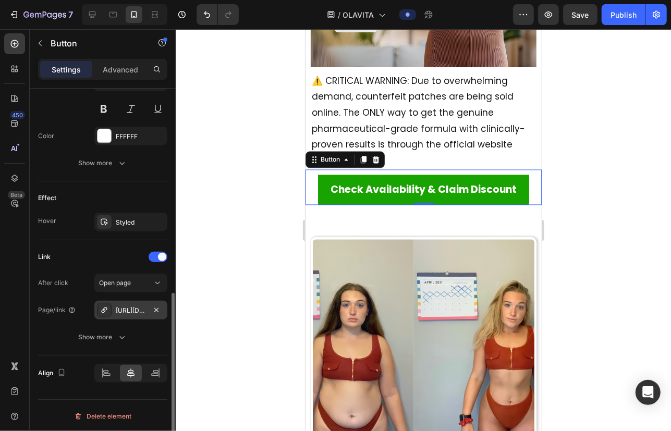
click at [104, 309] on icon at bounding box center [104, 310] width 6 height 6
click at [226, 125] on div at bounding box center [423, 230] width 495 height 402
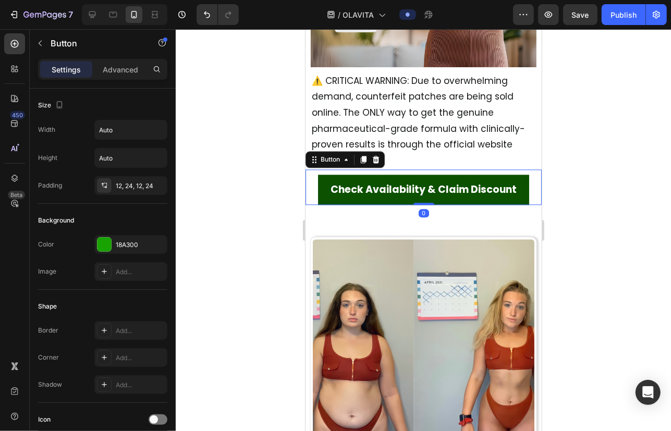
click at [325, 196] on link "Check Availability & Claim Discount" at bounding box center [423, 189] width 211 height 30
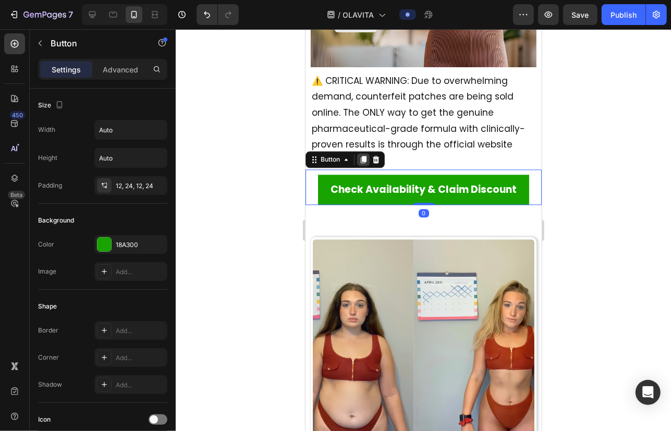
click at [360, 161] on div at bounding box center [363, 159] width 13 height 13
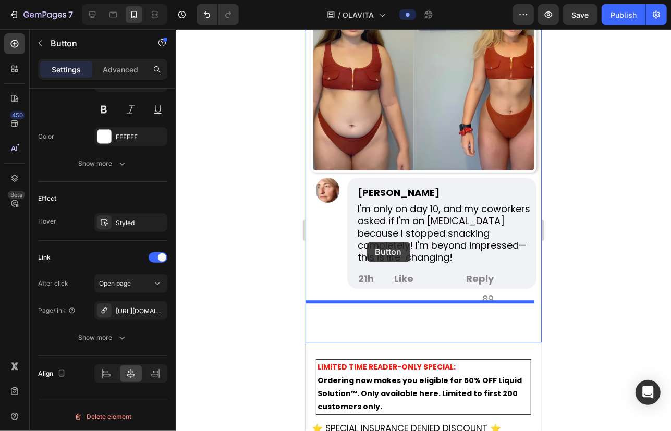
scroll to position [9134, 0]
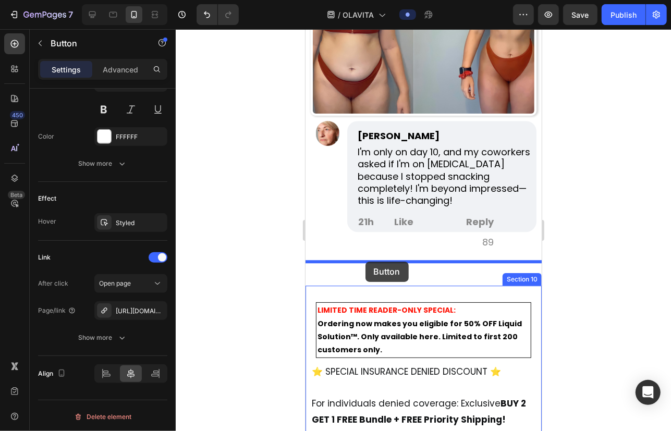
drag, startPoint x: 314, startPoint y: 195, endPoint x: 365, endPoint y: 261, distance: 83.3
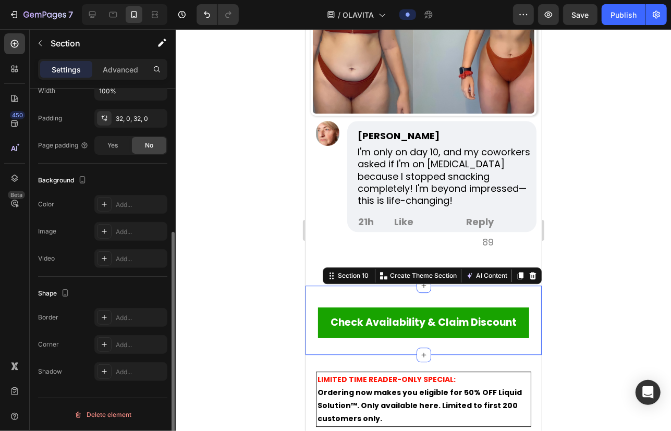
scroll to position [0, 0]
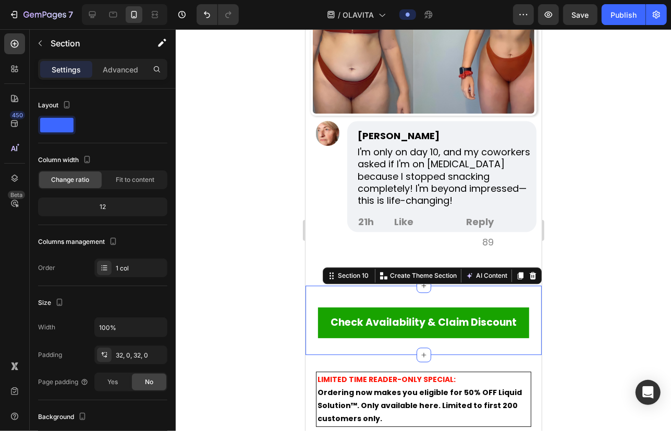
click at [472, 285] on div "Check Availability & Claim Discount Button Section 10 You can create reusable s…" at bounding box center [423, 319] width 236 height 69
click at [111, 77] on div "Advanced" at bounding box center [120, 69] width 52 height 17
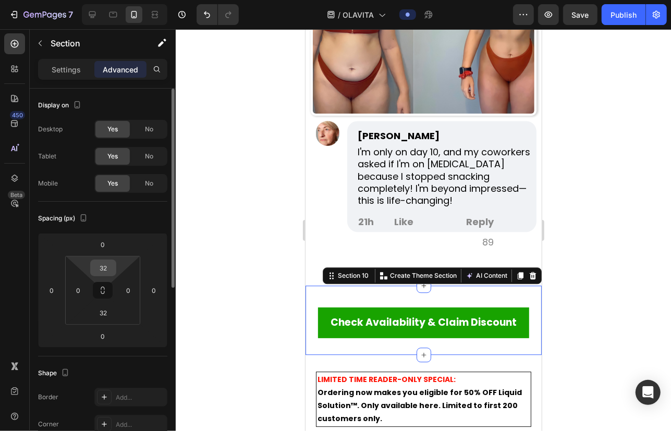
click at [106, 260] on input "32" at bounding box center [103, 268] width 21 height 16
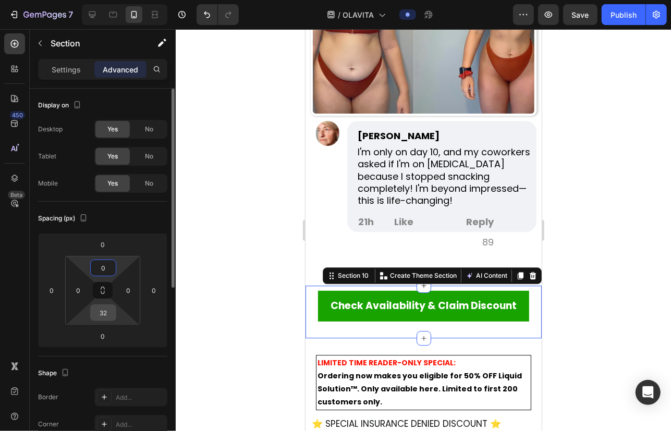
type input "0"
click at [102, 317] on input "32" at bounding box center [103, 313] width 21 height 16
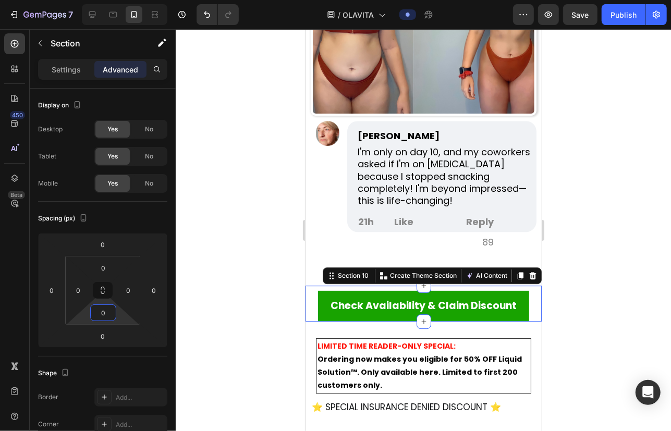
type input "0"
click at [472, 331] on div at bounding box center [423, 230] width 495 height 402
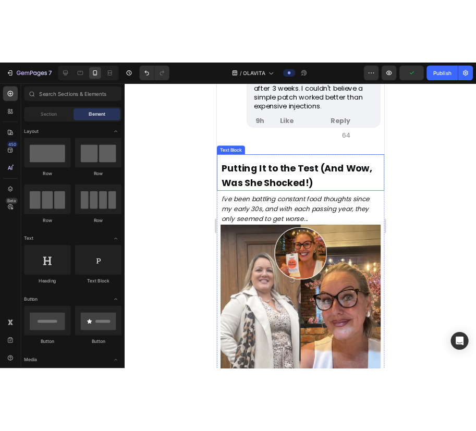
scroll to position [10556, 0]
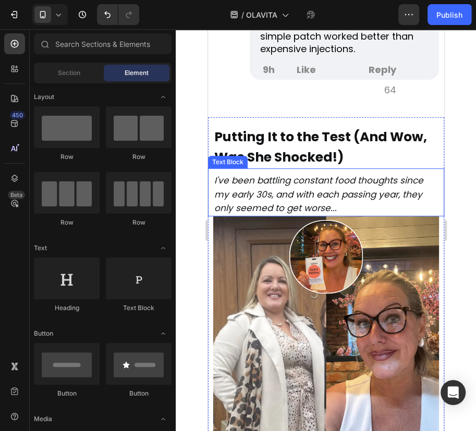
click at [271, 174] on icon "I've been battling constant food thoughts since my early 30s, and with each pas…" at bounding box center [318, 194] width 209 height 40
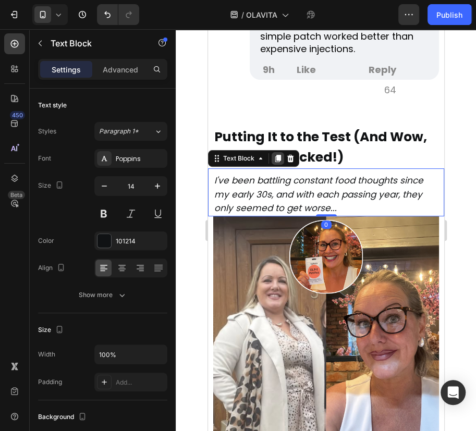
click at [278, 155] on icon at bounding box center [278, 158] width 6 height 7
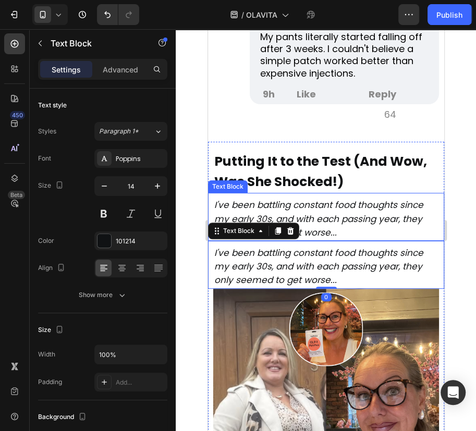
scroll to position [10461, 0]
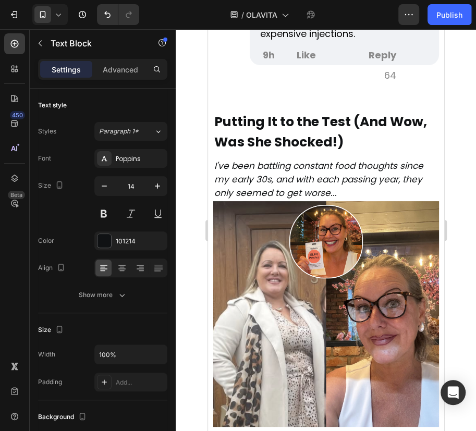
scroll to position [10430, 0]
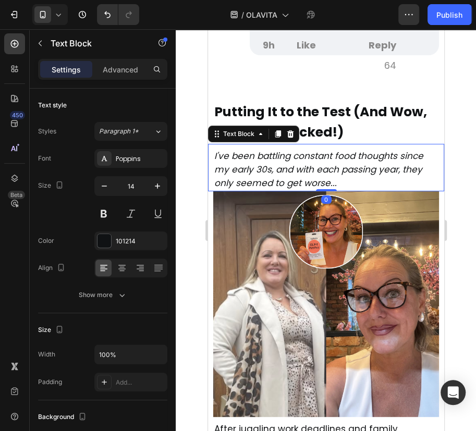
click at [295, 150] on icon "I've been battling constant food thoughts since my early 30s, and with each pas…" at bounding box center [318, 170] width 209 height 40
click at [278, 130] on icon at bounding box center [277, 134] width 8 height 8
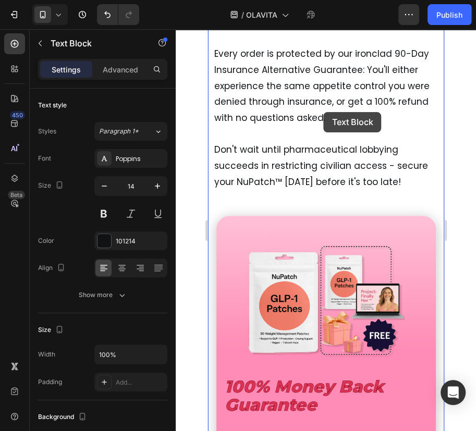
scroll to position [9435, 0]
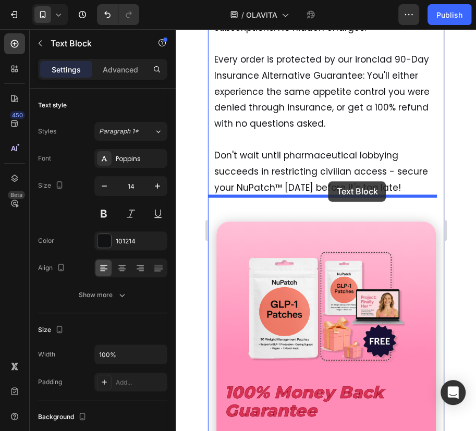
drag, startPoint x: 214, startPoint y: 156, endPoint x: 328, endPoint y: 181, distance: 117.0
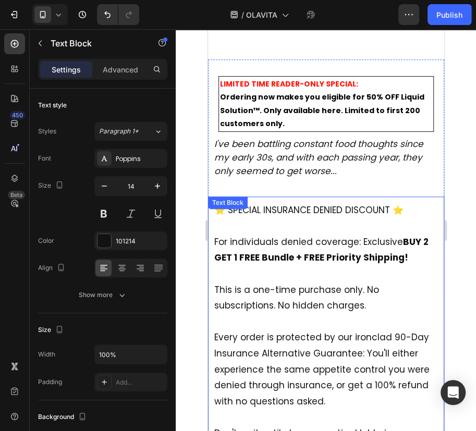
scroll to position [9151, 0]
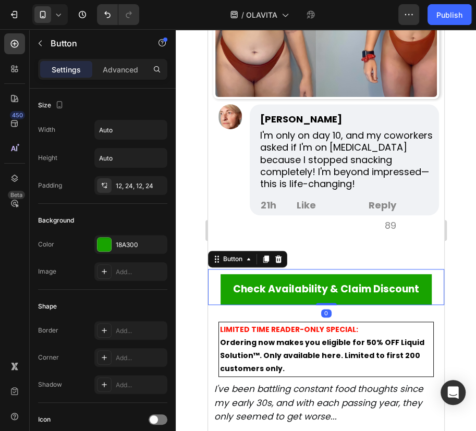
click at [434, 269] on div "Check Availability & Claim Discount Button 0" at bounding box center [326, 286] width 236 height 35
click at [268, 255] on icon at bounding box center [265, 259] width 8 height 8
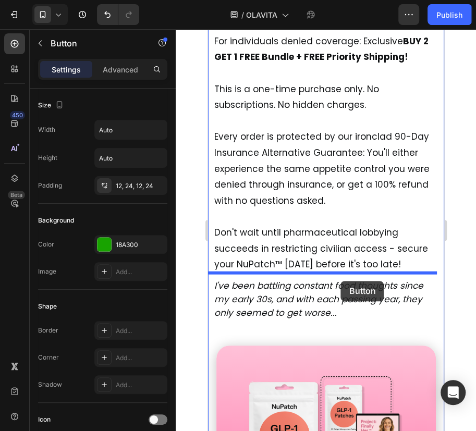
scroll to position [9672, 0]
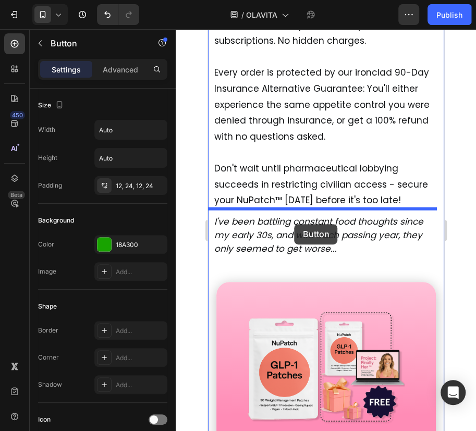
drag, startPoint x: 211, startPoint y: 270, endPoint x: 294, endPoint y: 224, distance: 94.8
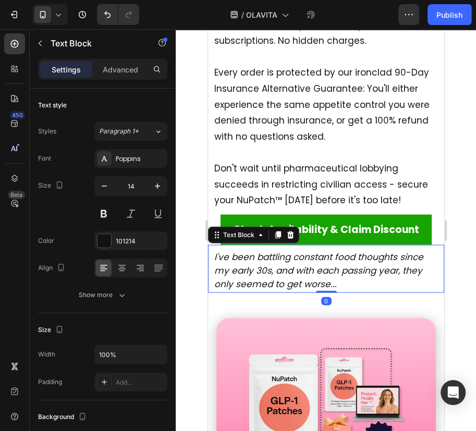
click at [299, 263] on icon "I've been battling constant food thoughts since my early 30s, and with each pas…" at bounding box center [318, 271] width 209 height 40
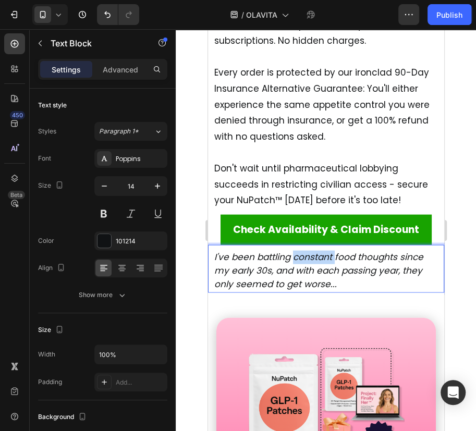
click at [299, 263] on icon "I've been battling constant food thoughts since my early 30s, and with each pas…" at bounding box center [318, 271] width 209 height 40
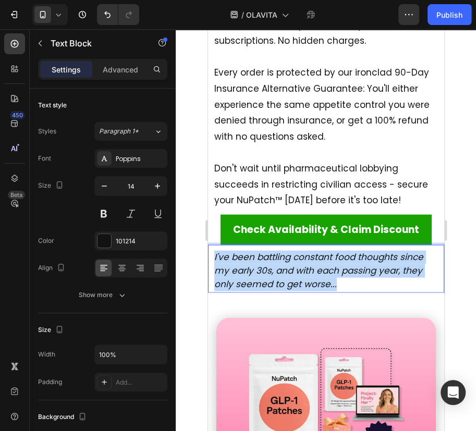
click at [299, 263] on icon "I've been battling constant food thoughts since my early 30s, and with each pas…" at bounding box center [318, 271] width 209 height 40
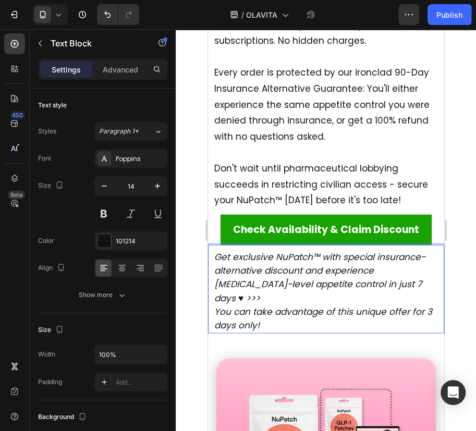
click at [400, 283] on p "Get exclusive NuPatch™ with special insurance-alternative discount and experien…" at bounding box center [326, 292] width 224 height 82
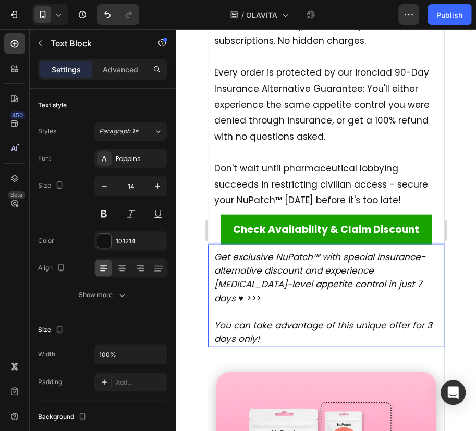
click at [391, 306] on p "⁠⁠⁠⁠⁠⁠⁠ You can take advantage of this unique offer for 3 days only!" at bounding box center [326, 326] width 224 height 41
click at [353, 328] on p "⁠⁠⁠⁠⁠⁠⁠ You can take advantage of this unique offer for 3 days only!" at bounding box center [326, 326] width 224 height 41
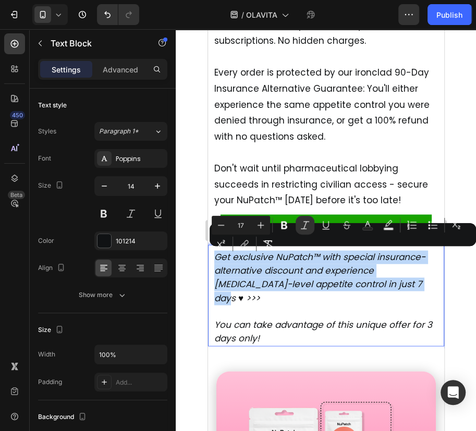
drag, startPoint x: 404, startPoint y: 284, endPoint x: 201, endPoint y: 254, distance: 205.6
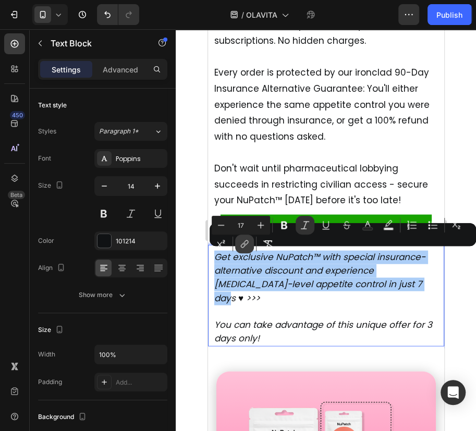
click at [248, 245] on icon "Editor contextual toolbar" at bounding box center [244, 244] width 10 height 10
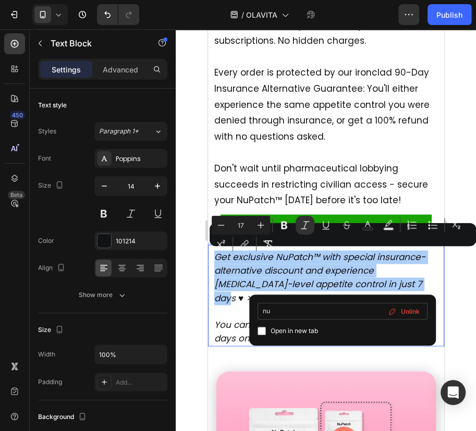
click at [287, 311] on input "nu" at bounding box center [343, 311] width 170 height 17
type input "nu"
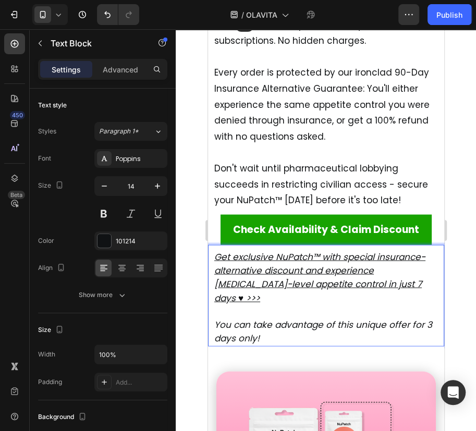
click at [306, 272] on u "Get exclusive NuPatch™ with special insurance-alternative discount and experien…" at bounding box center [319, 278] width 211 height 54
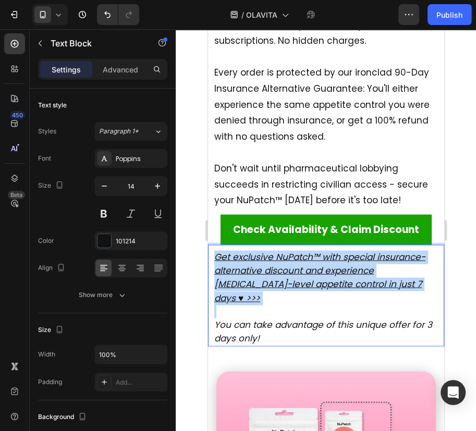
click at [306, 272] on u "Get exclusive NuPatch™ with special insurance-alternative discount and experien…" at bounding box center [319, 278] width 211 height 54
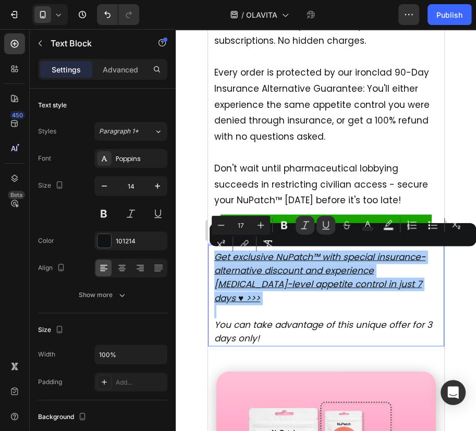
click at [234, 241] on div "Minus 17 Plus Bold Italic Underline Strikethrough Text Color Text Background Co…" at bounding box center [343, 235] width 262 height 38
click at [237, 244] on button "link" at bounding box center [244, 244] width 19 height 19
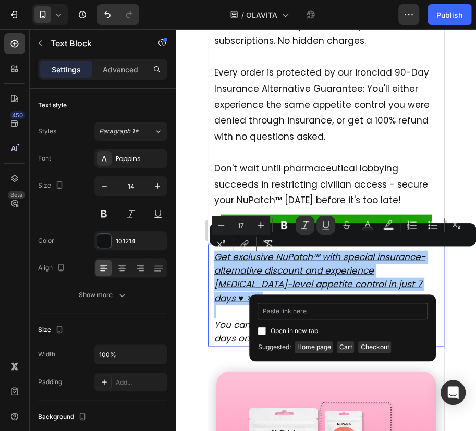
type input "https://trypurfocus.com/products/nupatch"
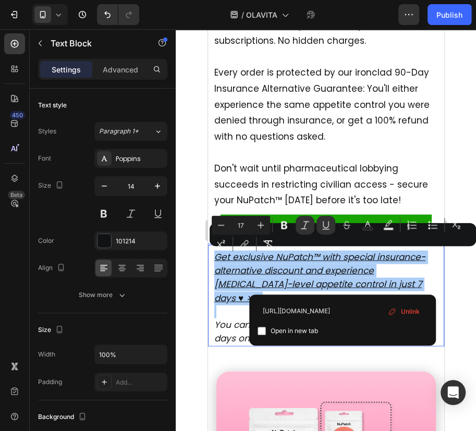
scroll to position [0, 0]
drag, startPoint x: 512, startPoint y: 342, endPoint x: 225, endPoint y: 313, distance: 287.7
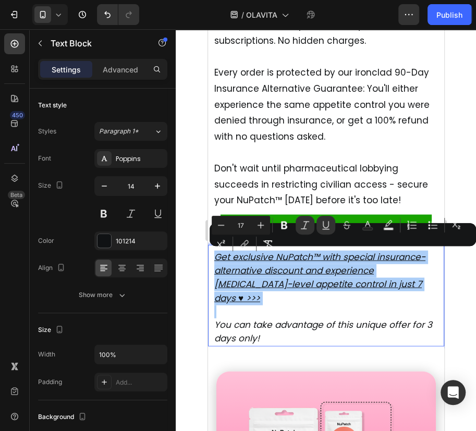
click at [452, 297] on div at bounding box center [326, 230] width 300 height 402
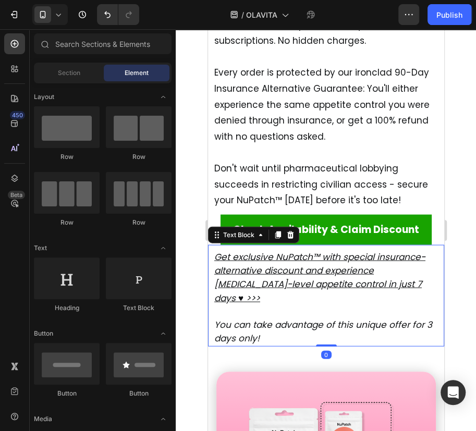
click at [348, 282] on u "Get exclusive NuPatch™ with special insurance-alternative discount and experien…" at bounding box center [319, 278] width 211 height 54
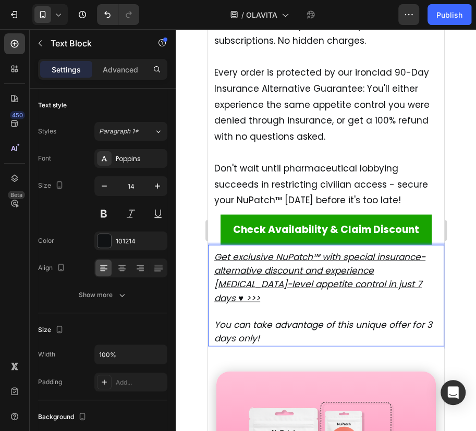
click at [402, 280] on p "Get exclusive NuPatch™ with special insurance-alternative discount and experien…" at bounding box center [326, 278] width 224 height 55
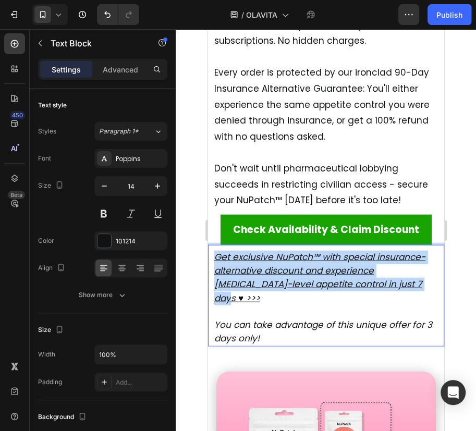
drag, startPoint x: 604, startPoint y: 300, endPoint x: 212, endPoint y: 252, distance: 395.0
click at [212, 252] on div "Get exclusive NuPatch™ with special insurance-alternative discount and experien…" at bounding box center [326, 296] width 236 height 102
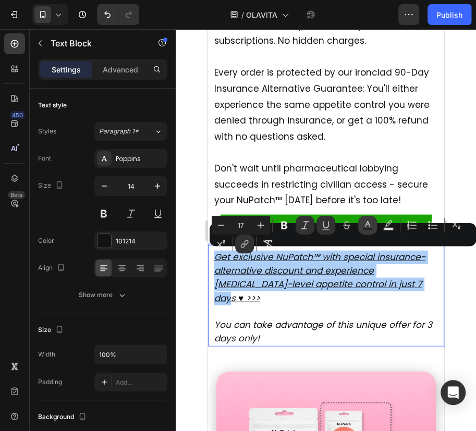
click at [360, 225] on button "Text Color" at bounding box center [367, 225] width 19 height 19
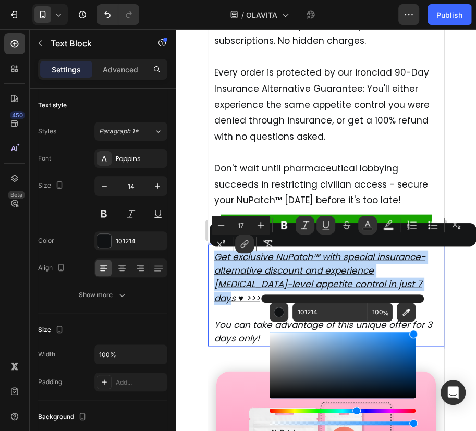
type input "007FFF"
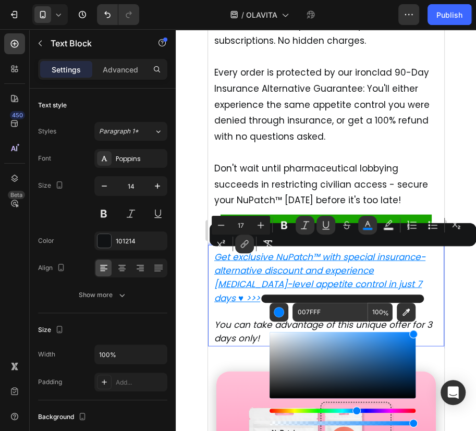
drag, startPoint x: 590, startPoint y: 377, endPoint x: 439, endPoint y: 337, distance: 156.3
click at [473, 295] on div at bounding box center [326, 230] width 300 height 402
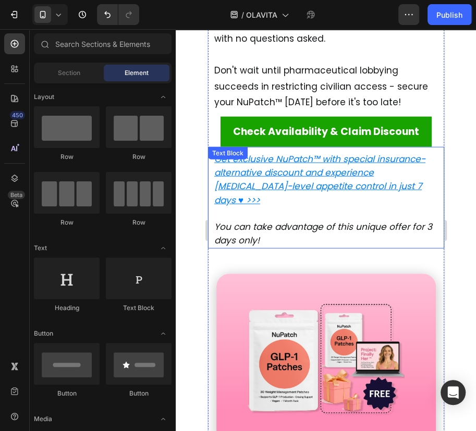
scroll to position [9767, 0]
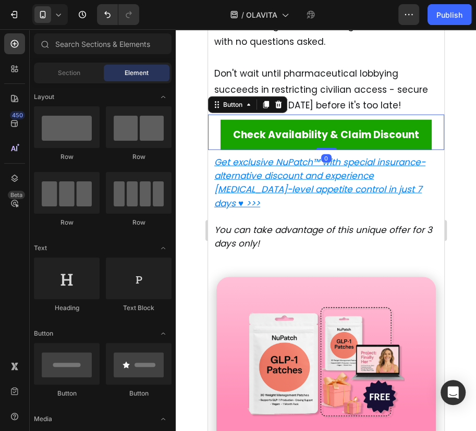
click at [429, 127] on div "Check Availability & Claim Discount Button 0" at bounding box center [326, 132] width 236 height 35
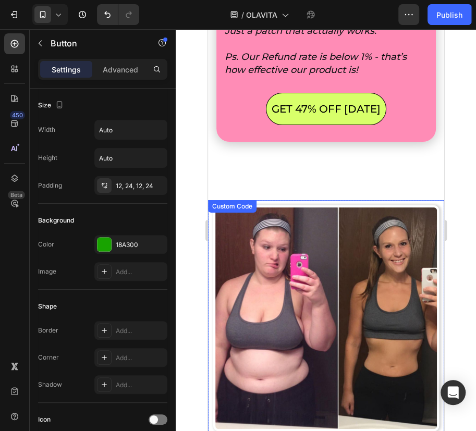
scroll to position [10335, 0]
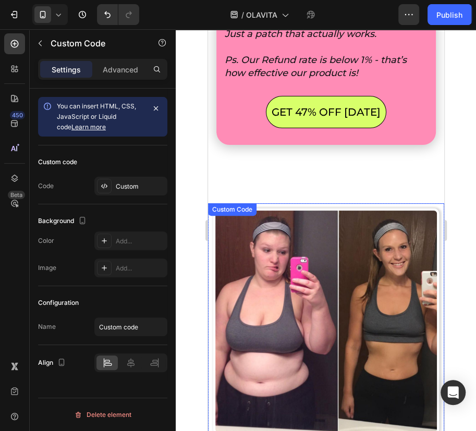
click at [295, 209] on img at bounding box center [326, 322] width 226 height 226
click at [296, 189] on icon at bounding box center [299, 193] width 8 height 8
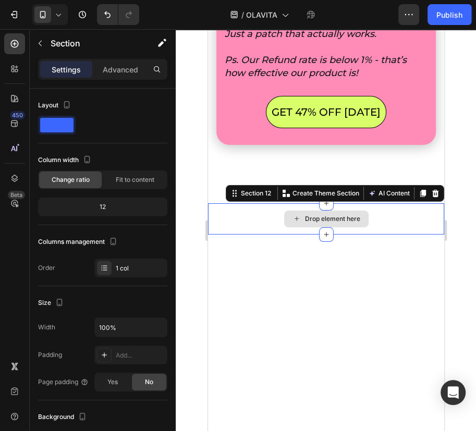
click at [245, 203] on div "Drop element here" at bounding box center [326, 218] width 236 height 31
click at [431, 189] on icon at bounding box center [435, 193] width 8 height 8
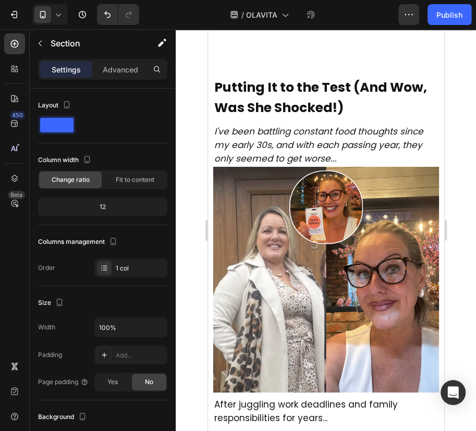
scroll to position [10430, 0]
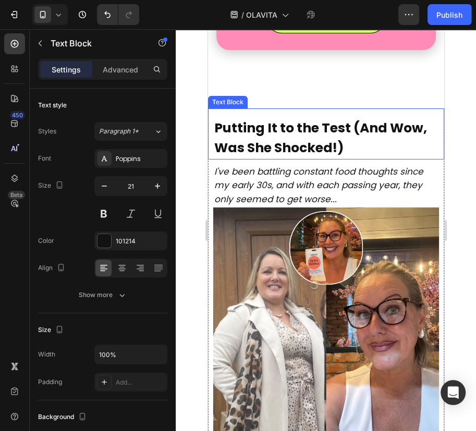
click at [401, 133] on p "Putting It to the Test (And Wow, Was She Shocked!)" at bounding box center [326, 138] width 224 height 41
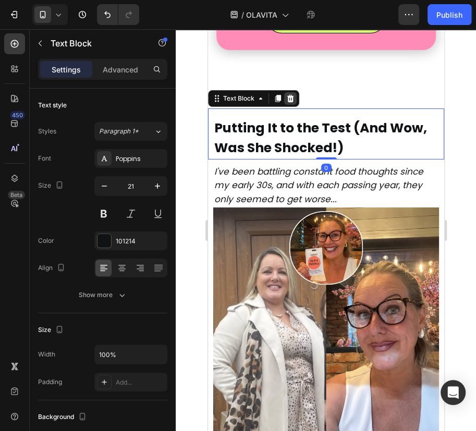
click at [292, 94] on icon at bounding box center [290, 97] width 7 height 7
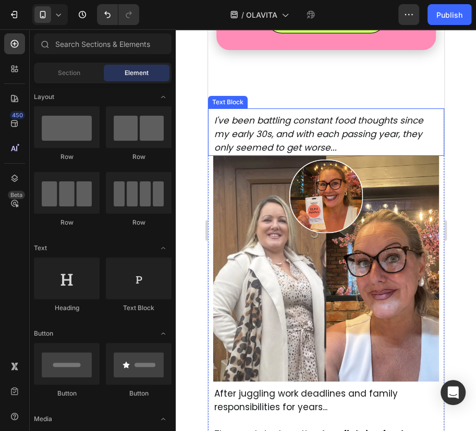
click at [328, 114] on icon "I've been battling constant food thoughts since my early 30s, and with each pas…" at bounding box center [318, 134] width 209 height 40
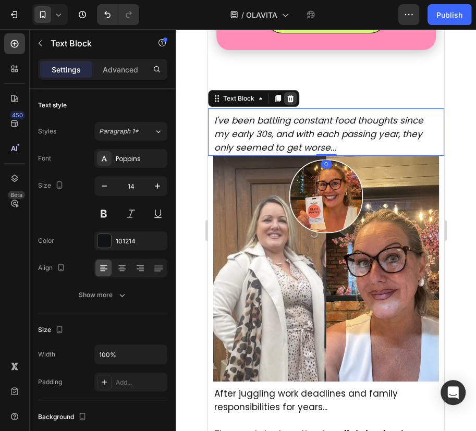
click at [285, 92] on div at bounding box center [290, 98] width 13 height 13
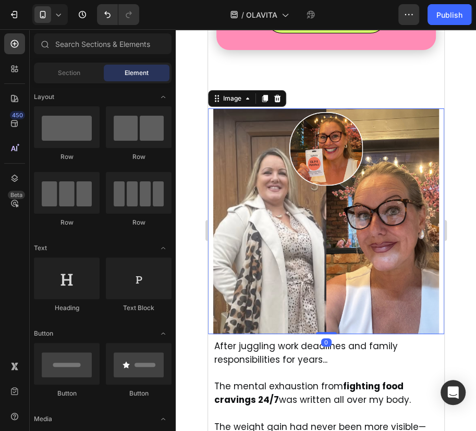
click at [314, 115] on img at bounding box center [326, 221] width 226 height 226
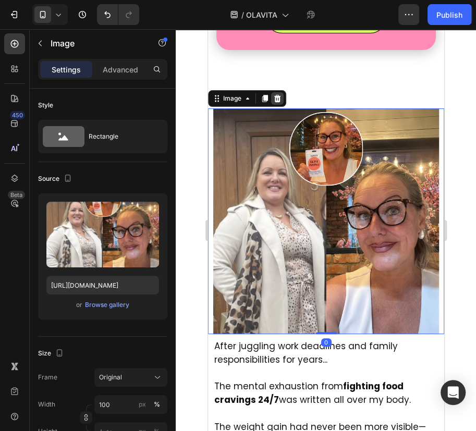
click at [275, 94] on icon at bounding box center [277, 97] width 7 height 7
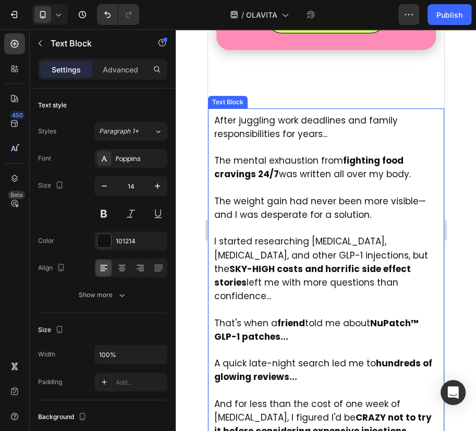
click at [273, 121] on span "After juggling work deadlines and family responsibilities for years..." at bounding box center [306, 127] width 184 height 26
click at [290, 94] on icon at bounding box center [290, 97] width 7 height 7
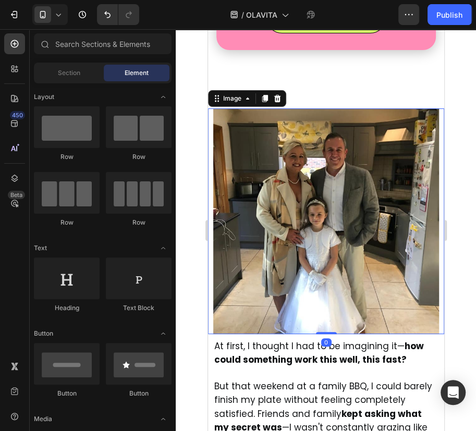
click at [285, 132] on img at bounding box center [326, 221] width 226 height 226
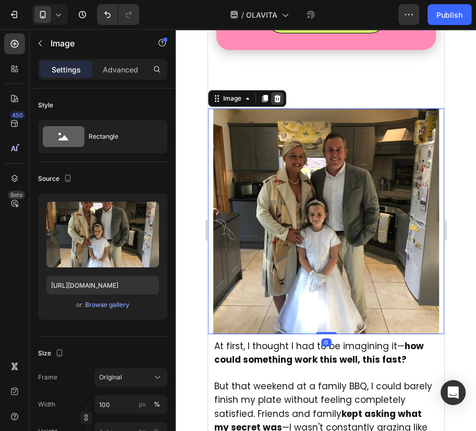
click at [278, 92] on div at bounding box center [277, 98] width 13 height 13
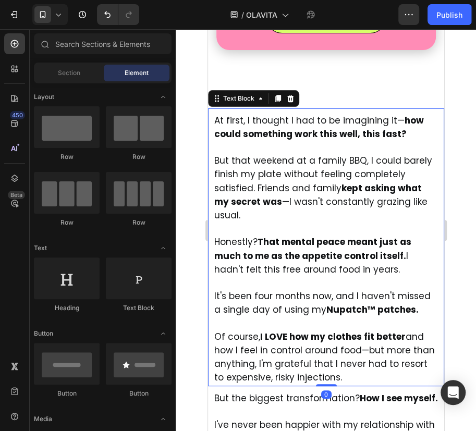
click at [280, 141] on p "But that weekend at a family BBQ, I could barely finish my plate without feelin…" at bounding box center [326, 181] width 224 height 81
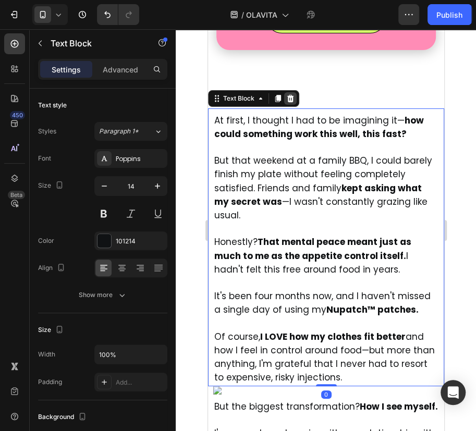
click at [287, 94] on icon at bounding box center [290, 98] width 8 height 8
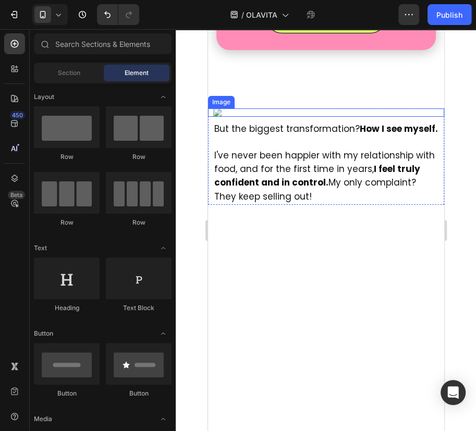
click at [281, 117] on img at bounding box center [326, 112] width 226 height 8
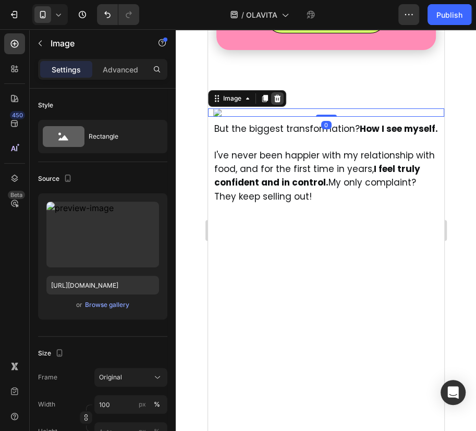
click at [281, 92] on div at bounding box center [277, 98] width 13 height 13
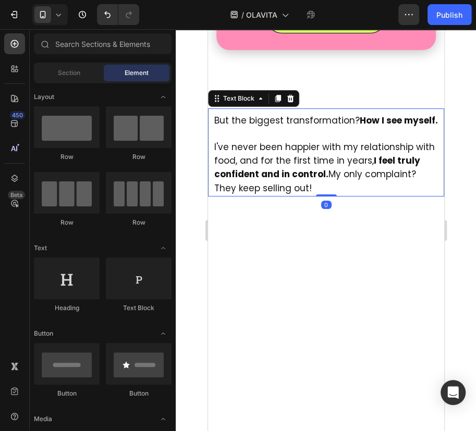
click at [281, 128] on p "I've never been happier with my relationship with food, and for the first time …" at bounding box center [326, 162] width 224 height 68
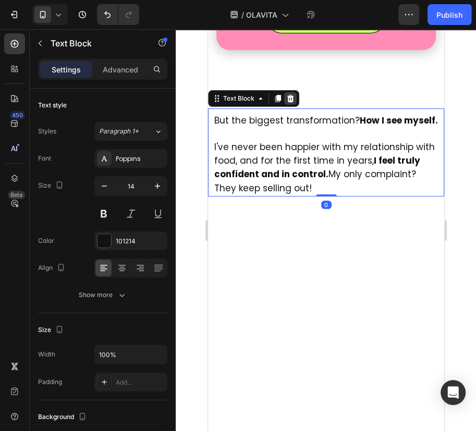
click at [291, 94] on icon at bounding box center [290, 97] width 7 height 7
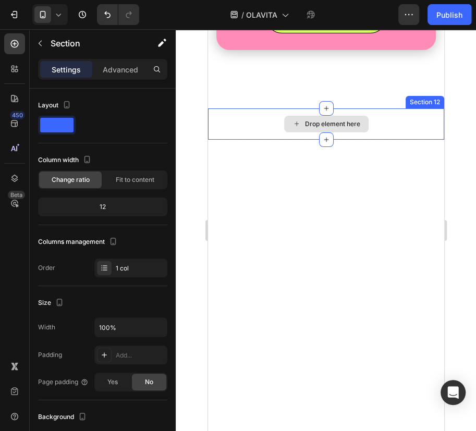
click at [386, 114] on div "Drop element here" at bounding box center [326, 123] width 236 height 31
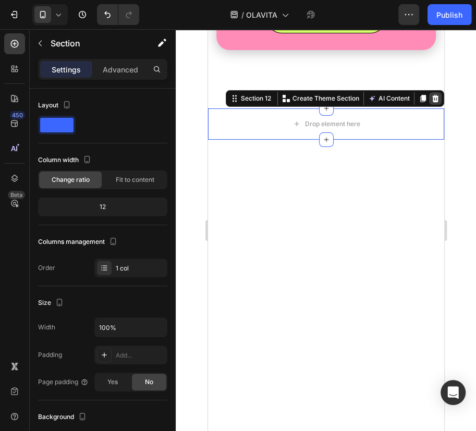
click at [432, 94] on icon at bounding box center [435, 97] width 7 height 7
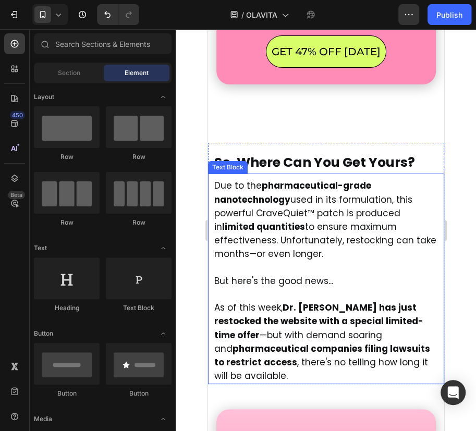
scroll to position [10383, 0]
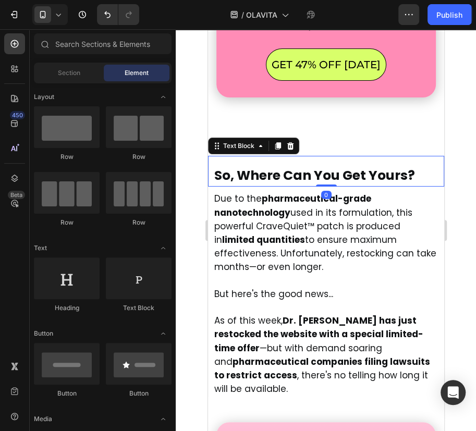
click at [384, 166] on span "So, Where Can You Get Yours?" at bounding box center [314, 175] width 201 height 18
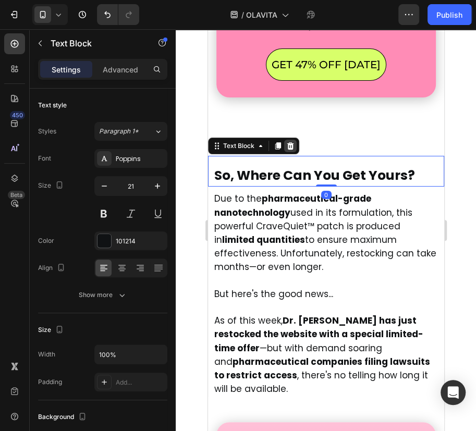
click at [289, 142] on icon at bounding box center [290, 146] width 8 height 8
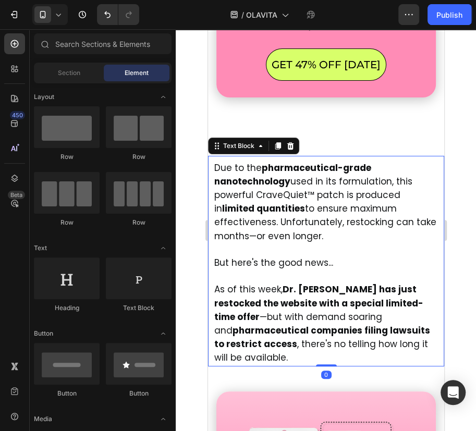
click at [308, 168] on span "Due to the pharmaceutical-grade nanotechnology used in its formulation, this po…" at bounding box center [325, 202] width 222 height 81
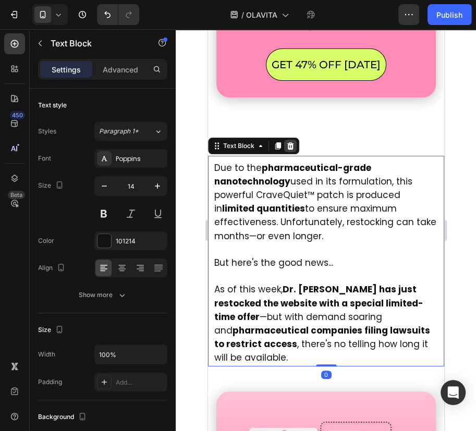
click at [290, 142] on icon at bounding box center [290, 145] width 7 height 7
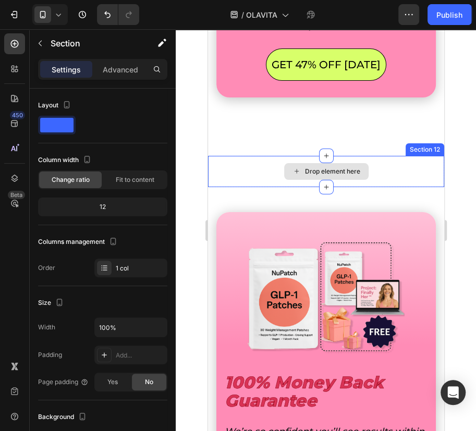
click at [392, 161] on div "Drop element here" at bounding box center [326, 171] width 236 height 31
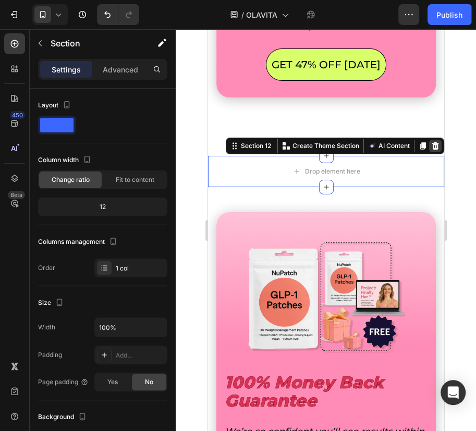
click at [431, 142] on icon at bounding box center [435, 146] width 8 height 8
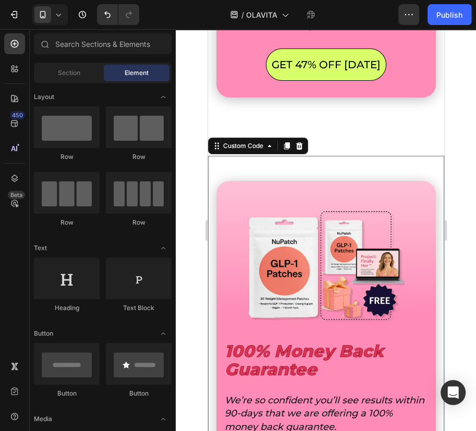
click at [422, 156] on div "100% Money Back Guarantee We’re so confident you’ll see results within 90-days …" at bounding box center [326, 407] width 236 height 503
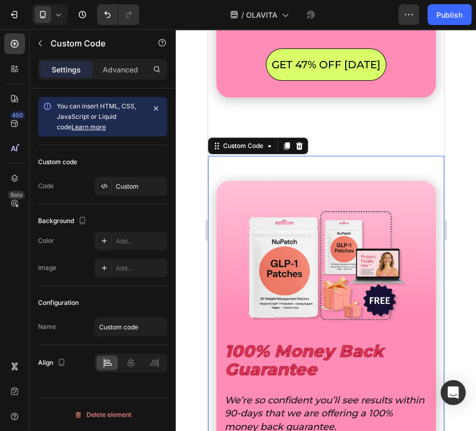
click at [306, 138] on div "Custom Code" at bounding box center [258, 146] width 100 height 17
click at [303, 140] on div at bounding box center [299, 146] width 13 height 13
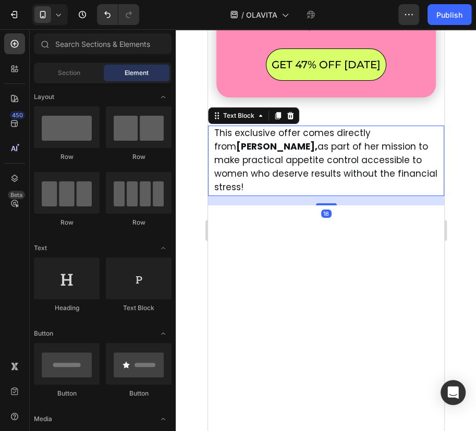
click at [394, 130] on span "This exclusive offer comes directly from Dr. Chen, as part of her mission to ma…" at bounding box center [325, 160] width 223 height 67
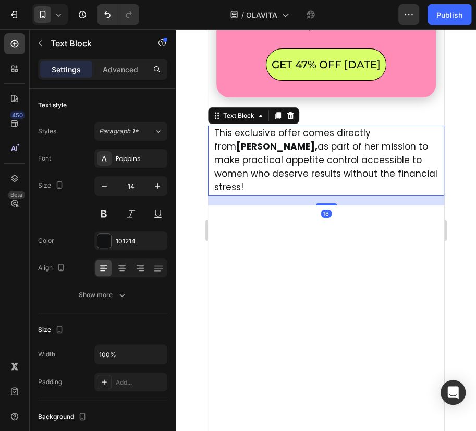
click at [287, 108] on div "Text Block" at bounding box center [253, 115] width 91 height 17
click at [288, 112] on icon at bounding box center [290, 115] width 7 height 7
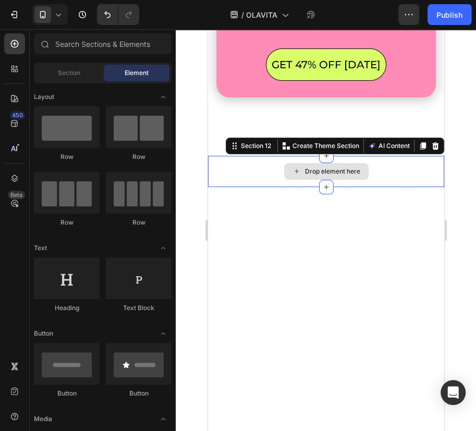
click at [369, 156] on div "Drop element here" at bounding box center [326, 171] width 236 height 31
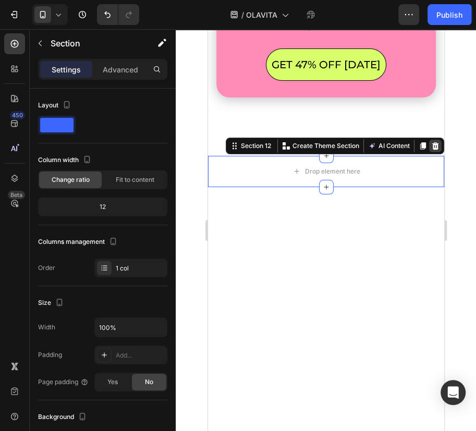
click at [431, 142] on icon at bounding box center [435, 146] width 8 height 8
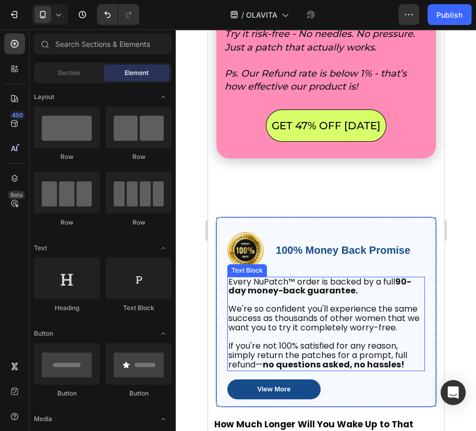
scroll to position [10309, 0]
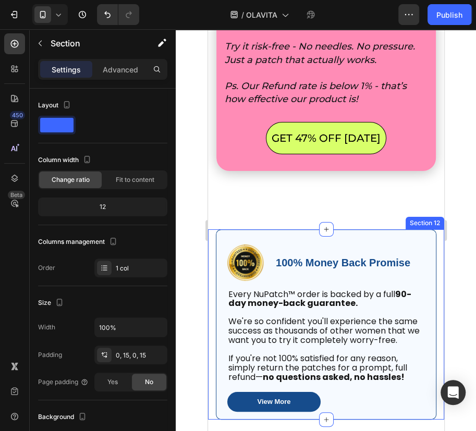
click at [430, 229] on div "Image 100% Money Back Promise Text Block Row Every NuPatch™ order is backed by …" at bounding box center [326, 324] width 236 height 191
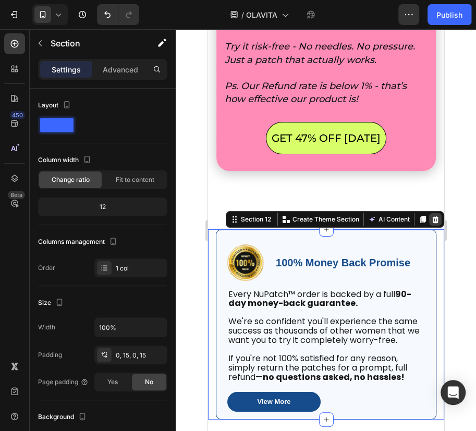
click at [432, 215] on icon at bounding box center [435, 218] width 7 height 7
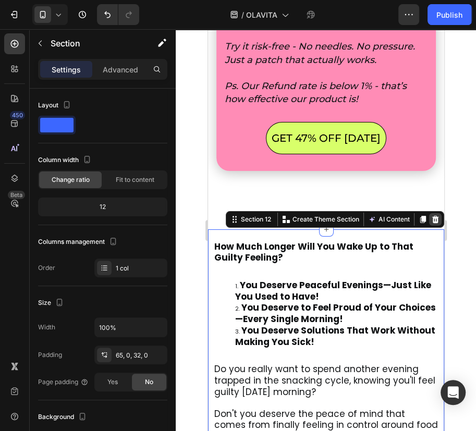
click at [431, 215] on icon at bounding box center [435, 219] width 8 height 8
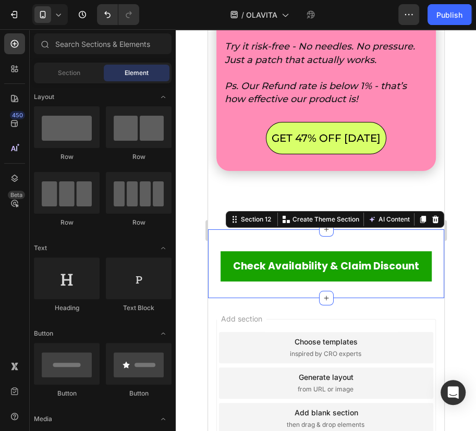
click at [392, 229] on div "Check Availability & Claim Discount Button Section 12 You can create reusable s…" at bounding box center [326, 263] width 236 height 69
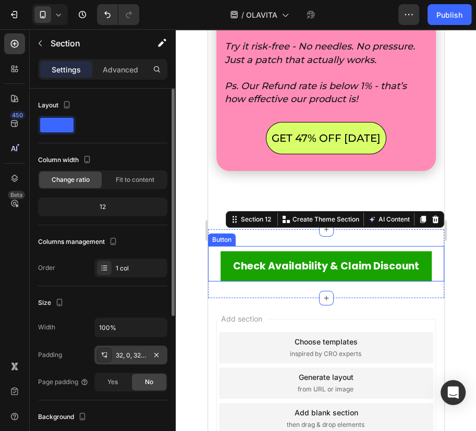
click at [163, 353] on div "32, 0, 32, 0" at bounding box center [130, 355] width 73 height 19
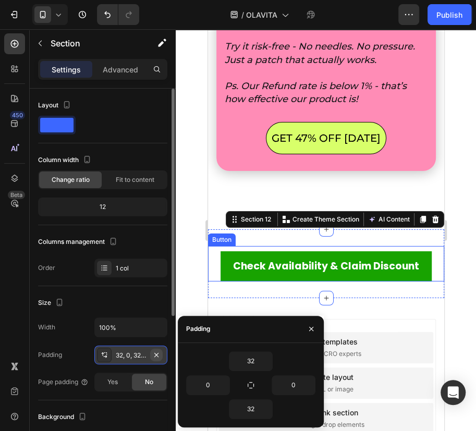
click at [159, 354] on icon "button" at bounding box center [156, 355] width 8 height 8
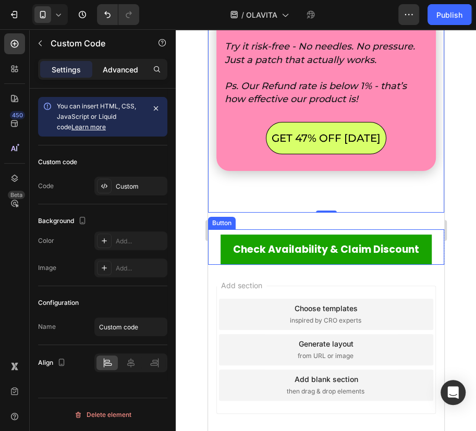
click at [113, 75] on div "Advanced" at bounding box center [120, 69] width 52 height 17
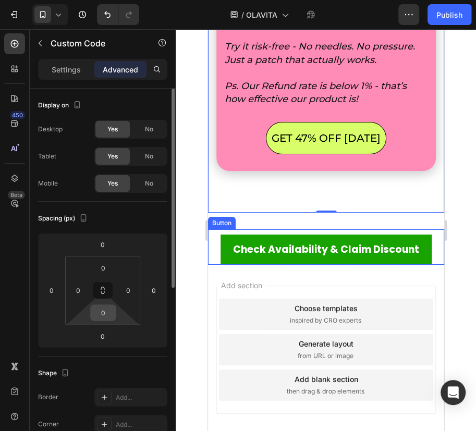
click at [107, 310] on input "0" at bounding box center [103, 313] width 21 height 16
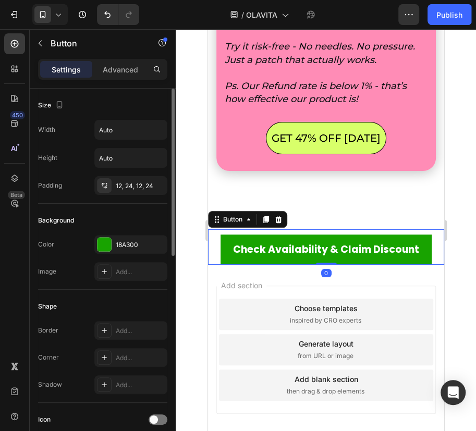
click at [269, 229] on div "Check Availability & Claim Discount Button 0" at bounding box center [326, 246] width 236 height 35
click at [125, 68] on p "Advanced" at bounding box center [120, 69] width 35 height 11
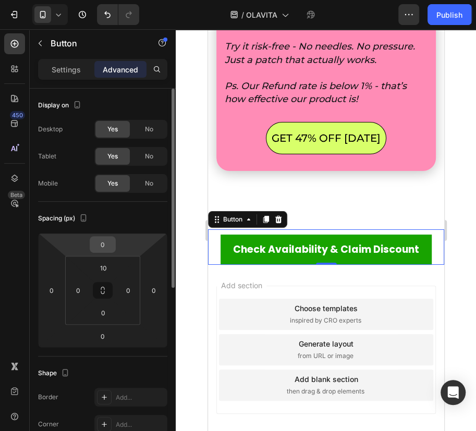
click at [101, 245] on input "0" at bounding box center [102, 245] width 21 height 16
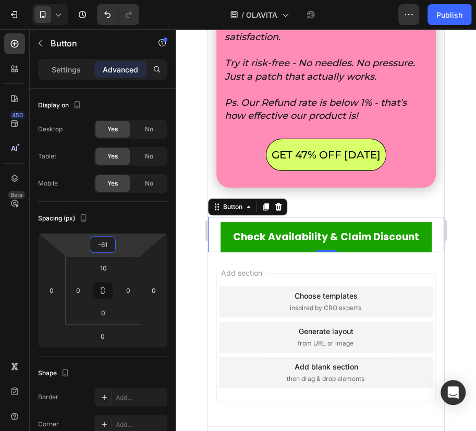
type input "-62"
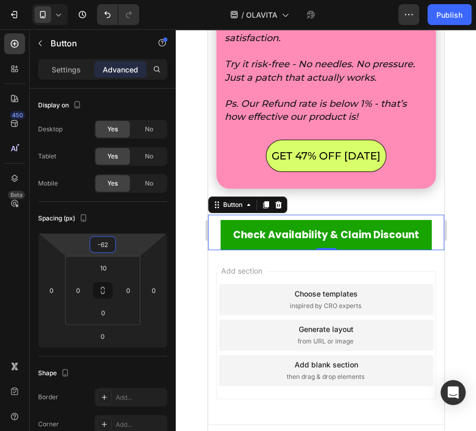
click at [457, 225] on div at bounding box center [326, 230] width 300 height 402
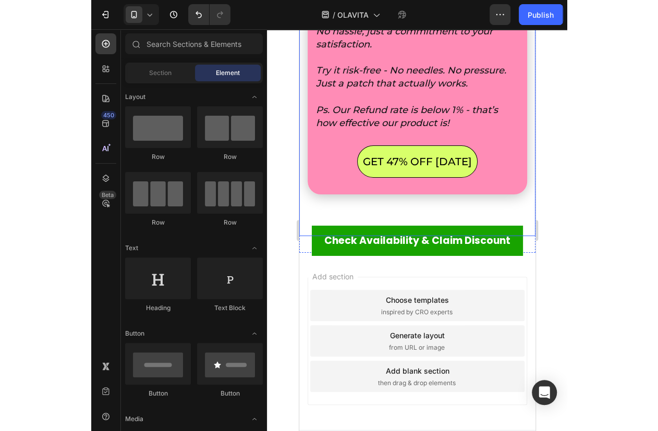
scroll to position [10221, 0]
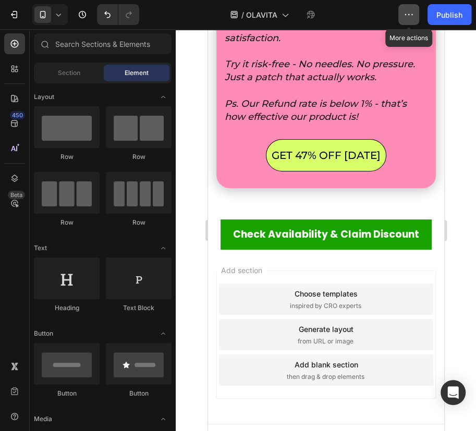
click at [411, 21] on button "button" at bounding box center [408, 14] width 21 height 21
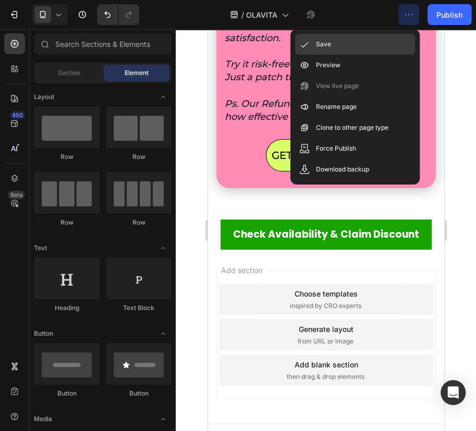
click at [373, 55] on div "Save" at bounding box center [355, 65] width 120 height 21
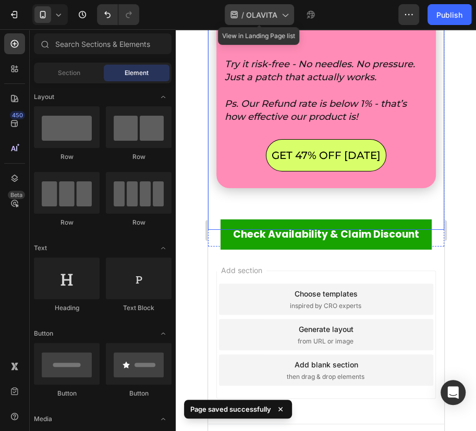
drag, startPoint x: 18, startPoint y: 11, endPoint x: 242, endPoint y: 15, distance: 223.7
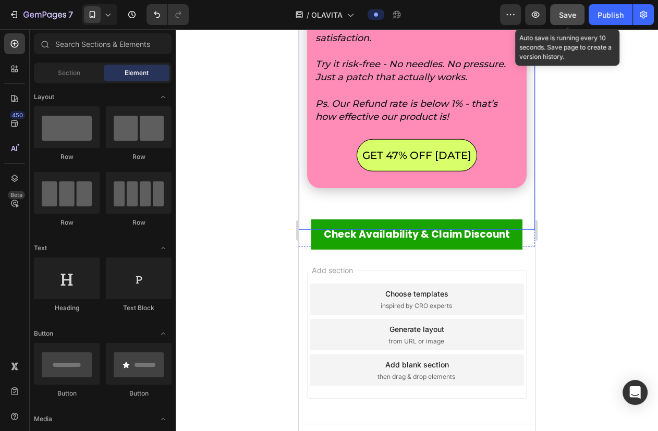
click at [476, 11] on button "Save" at bounding box center [567, 14] width 34 height 21
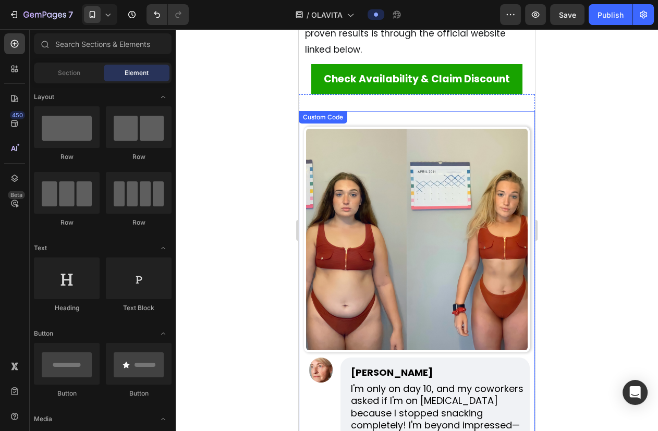
scroll to position [7186, 0]
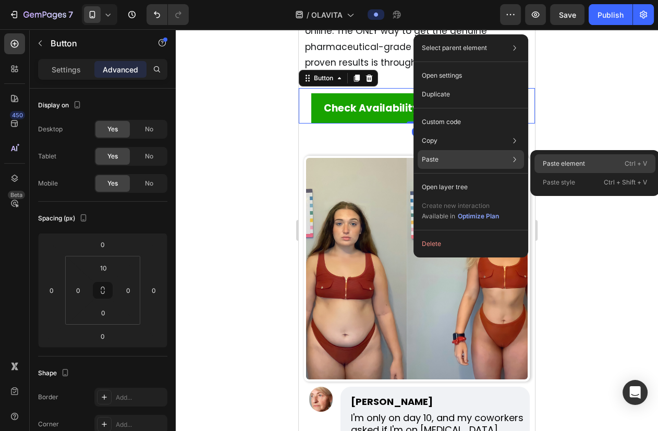
click at [476, 173] on div "Paste element Ctrl + V" at bounding box center [595, 182] width 121 height 19
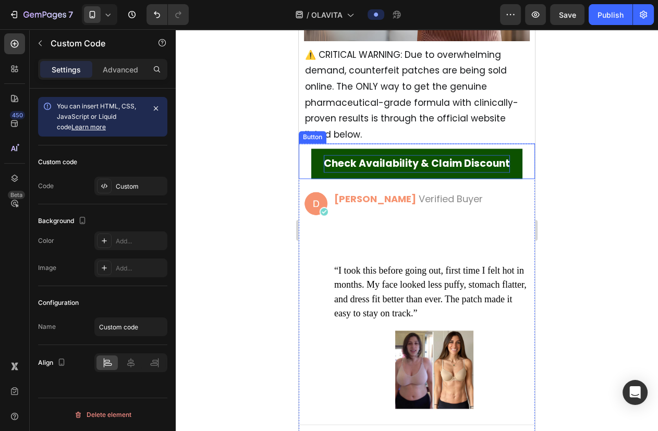
scroll to position [8741, 0]
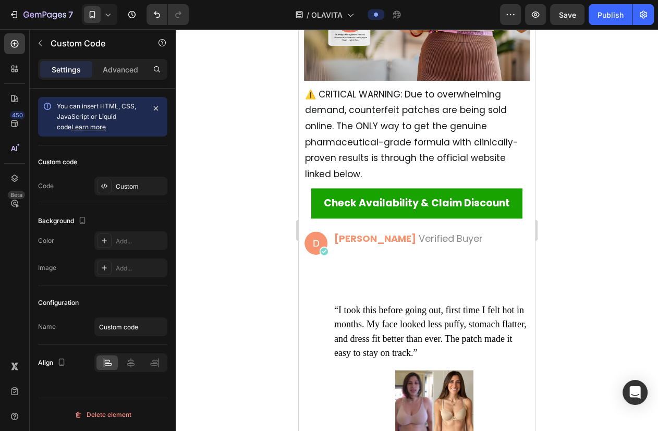
click at [299, 257] on div "[PERSON_NAME] Verified Buyer" at bounding box center [417, 339] width 236 height 220
click at [312, 257] on div "[PERSON_NAME] Verified Buyer" at bounding box center [417, 339] width 236 height 220
click at [427, 303] on p "“I took this before going out, first time I felt hot in months. My face looked …" at bounding box center [432, 331] width 196 height 56
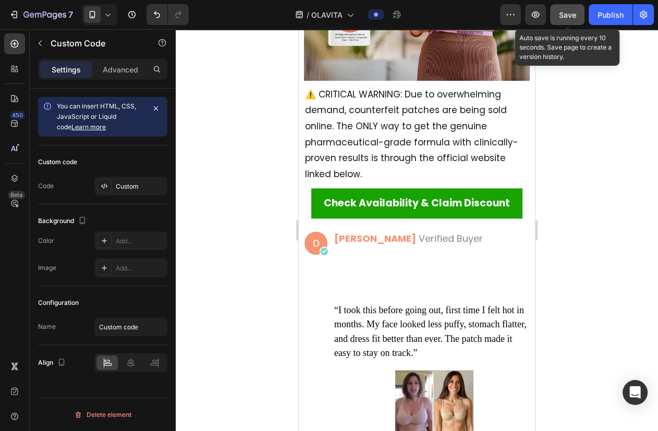
click at [476, 19] on div "Save" at bounding box center [567, 14] width 17 height 11
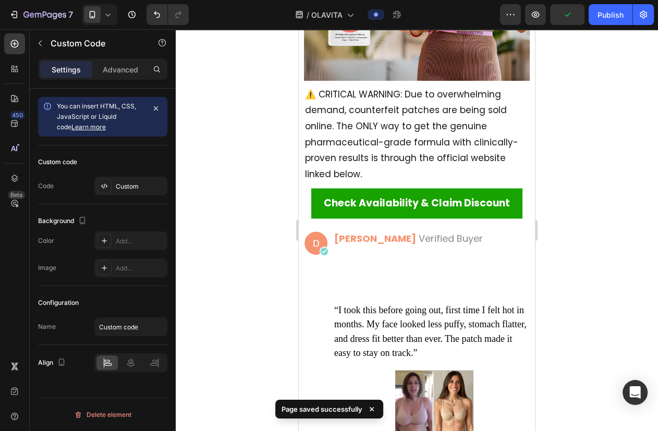
click at [476, 246] on div at bounding box center [434, 269] width 201 height 47
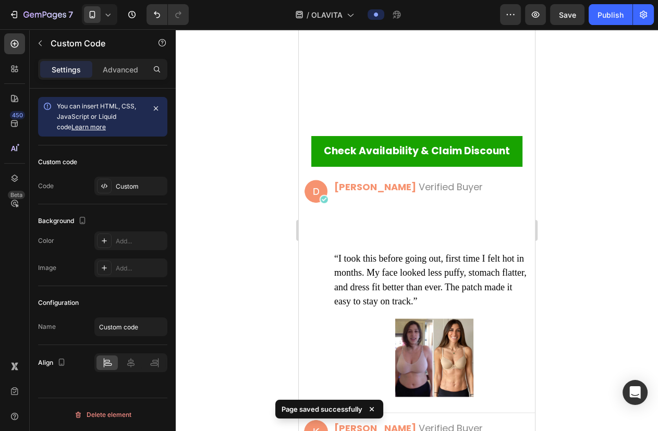
scroll to position [8789, 0]
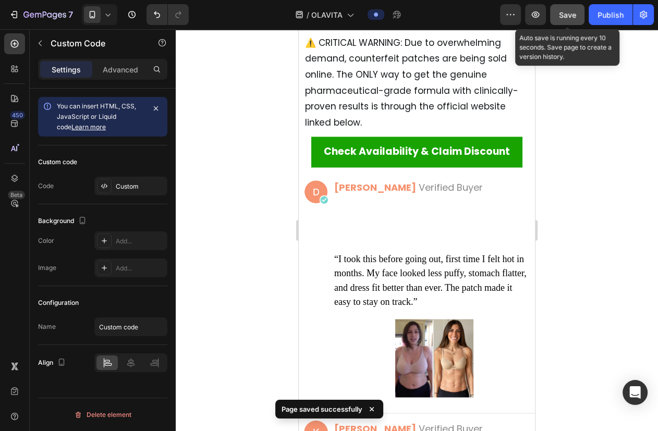
click at [476, 21] on button "Save" at bounding box center [567, 14] width 34 height 21
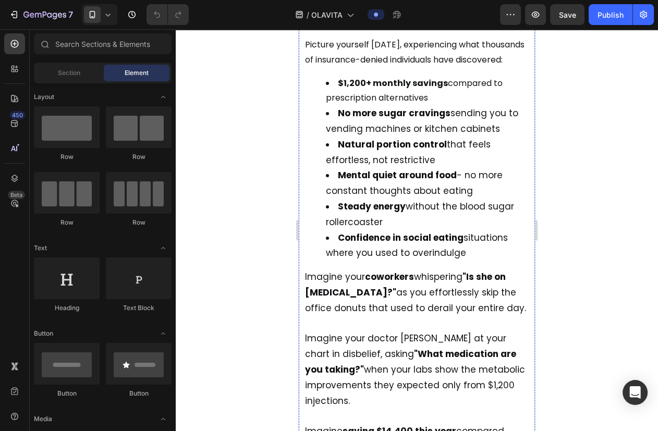
scroll to position [7016, 0]
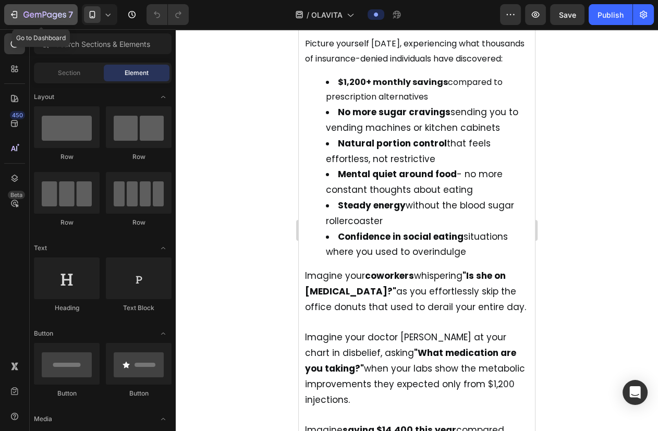
click at [29, 11] on icon "button" at bounding box center [44, 15] width 43 height 9
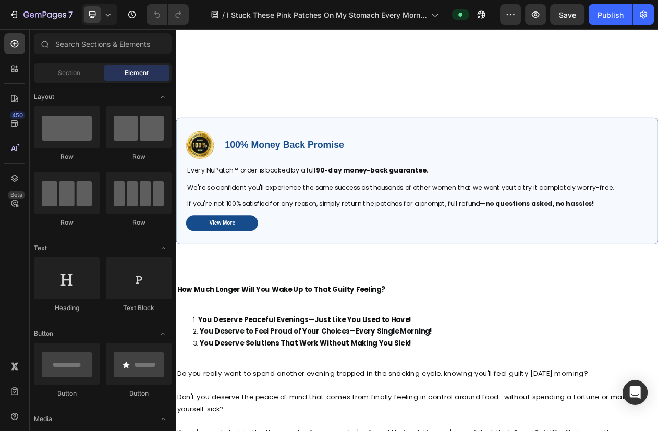
scroll to position [8062, 0]
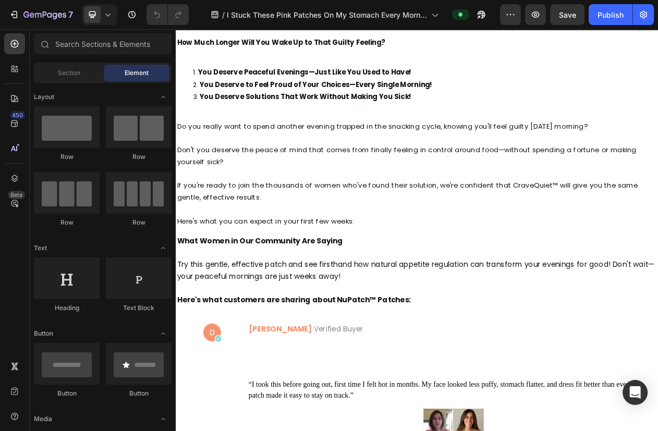
drag, startPoint x: 798, startPoint y: 77, endPoint x: 816, endPoint y: 416, distance: 338.9
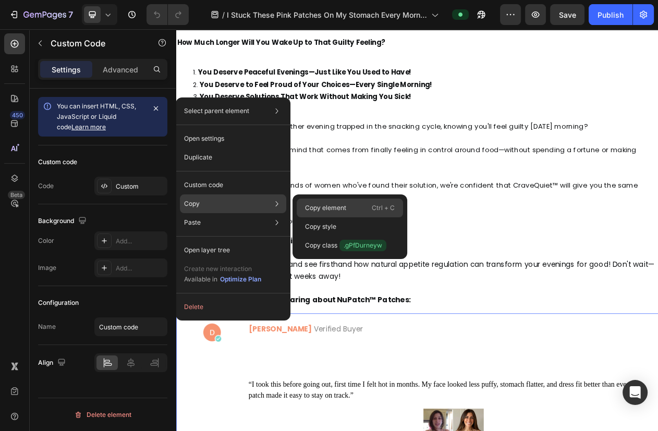
click at [361, 217] on div "Copy element Ctrl + C" at bounding box center [350, 226] width 106 height 19
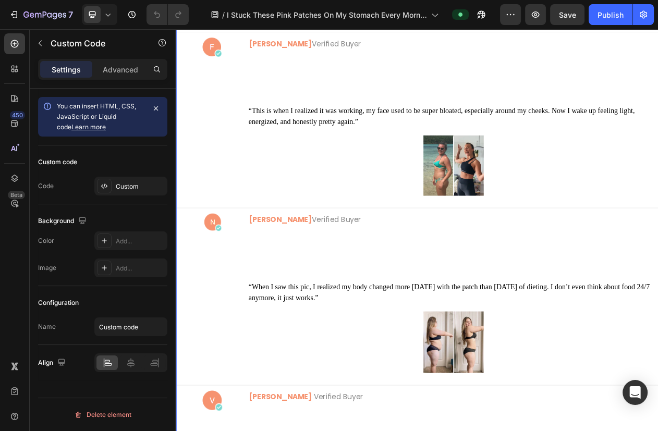
scroll to position [9091, 0]
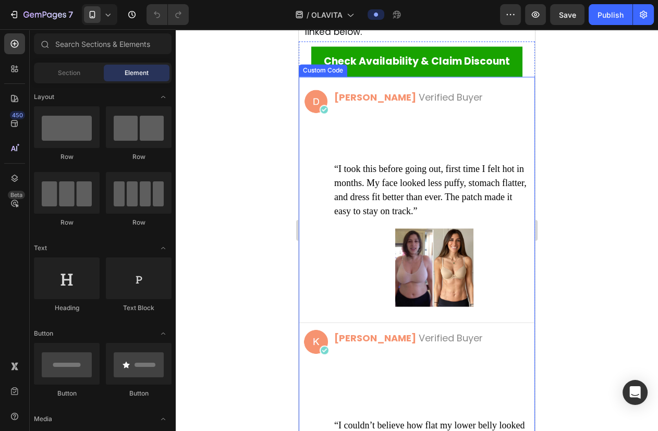
scroll to position [8987, 0]
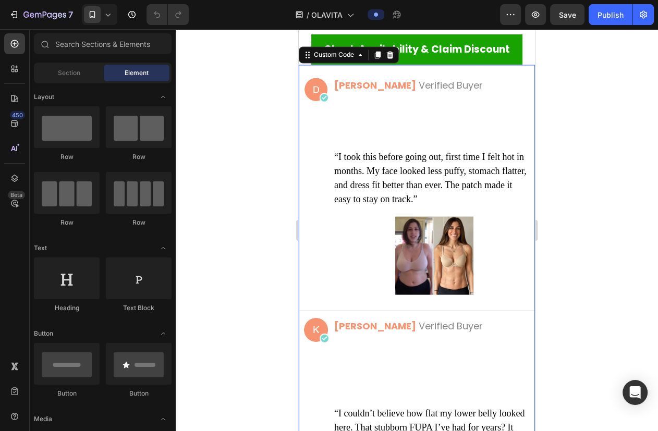
click at [442, 90] on p "[PERSON_NAME] Verified Buyer" at bounding box center [432, 84] width 196 height 9
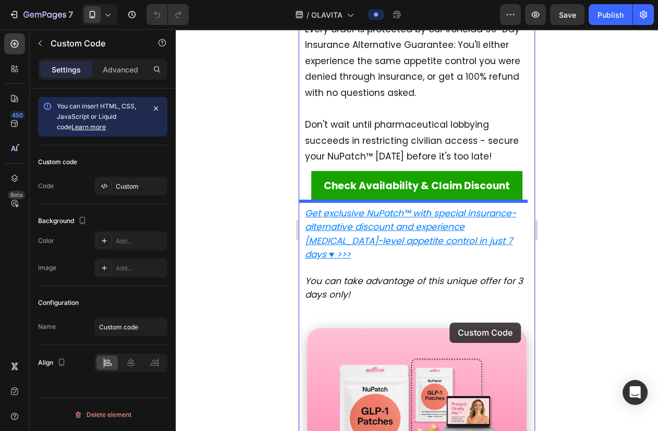
scroll to position [11310, 0]
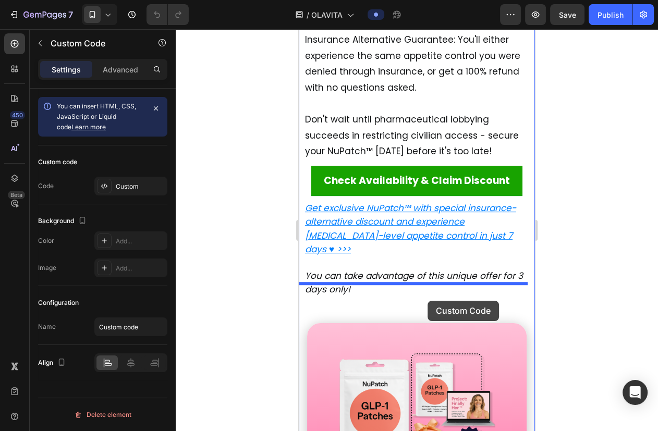
drag, startPoint x: 305, startPoint y: 181, endPoint x: 428, endPoint y: 301, distance: 171.1
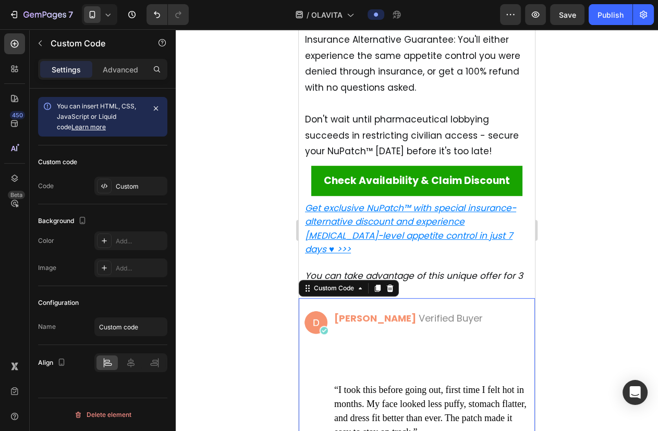
click at [569, 225] on div at bounding box center [417, 230] width 482 height 402
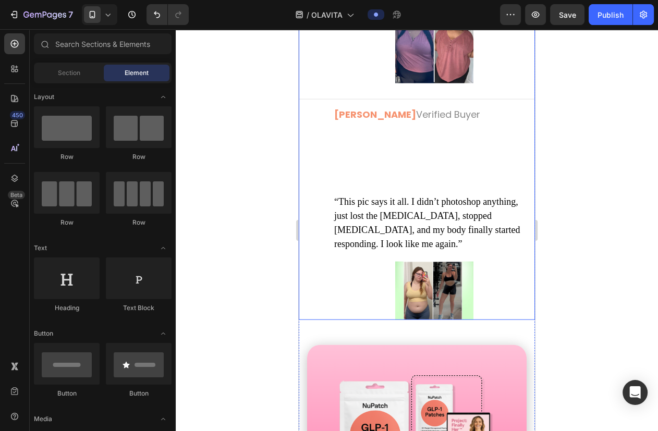
scroll to position [13254, 0]
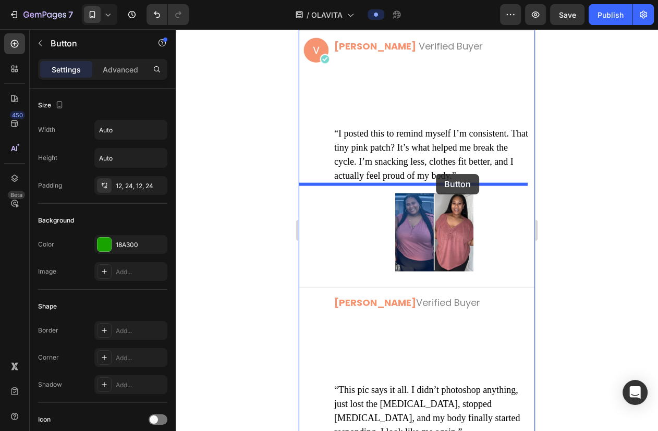
scroll to position [12827, 0]
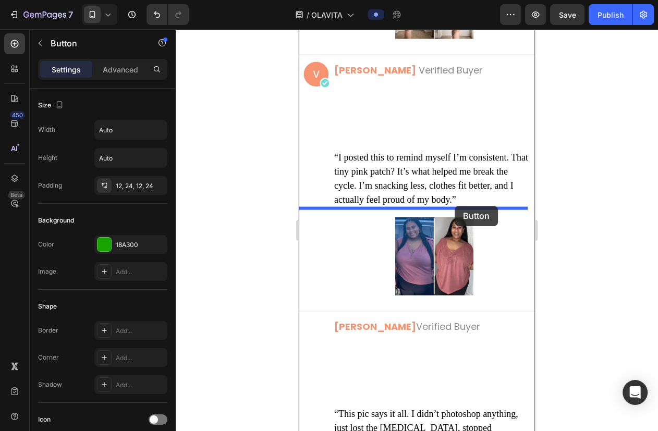
drag, startPoint x: 312, startPoint y: 262, endPoint x: 455, endPoint y: 206, distance: 153.1
click at [506, 407] on p "“This pic says it all. I didn’t photoshop anything, just lost the [MEDICAL_DATA…" at bounding box center [432, 435] width 196 height 56
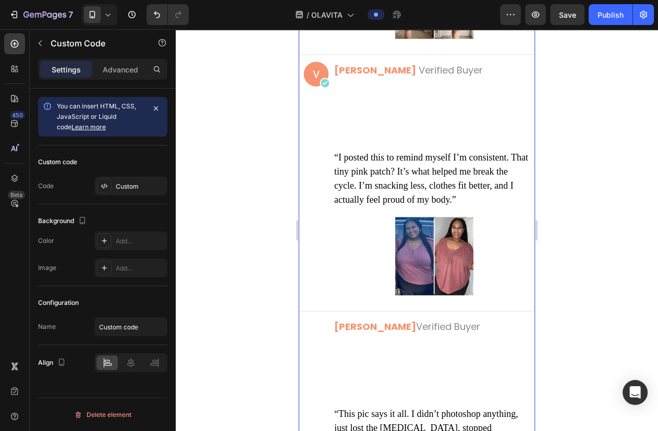
drag, startPoint x: 409, startPoint y: 205, endPoint x: 404, endPoint y: 238, distance: 33.9
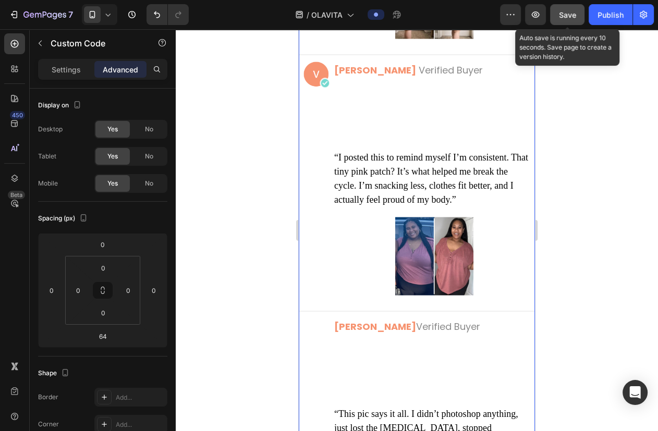
click at [567, 15] on span "Save" at bounding box center [567, 14] width 17 height 9
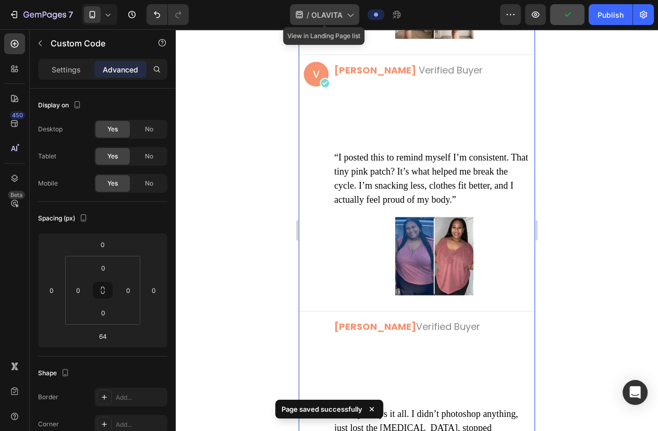
click at [347, 15] on icon at bounding box center [350, 14] width 10 height 10
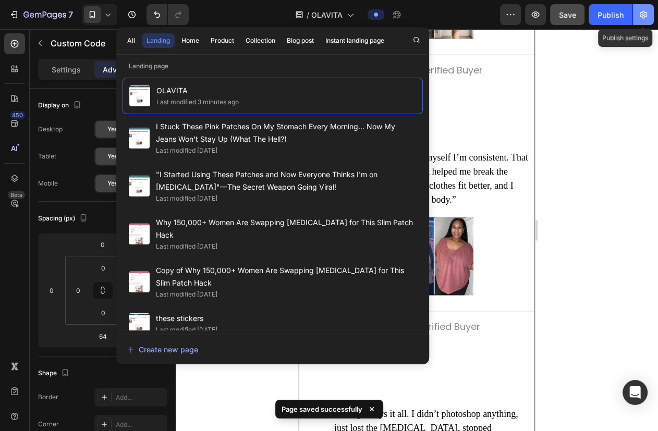
click at [640, 15] on icon "button" at bounding box center [643, 15] width 7 height 8
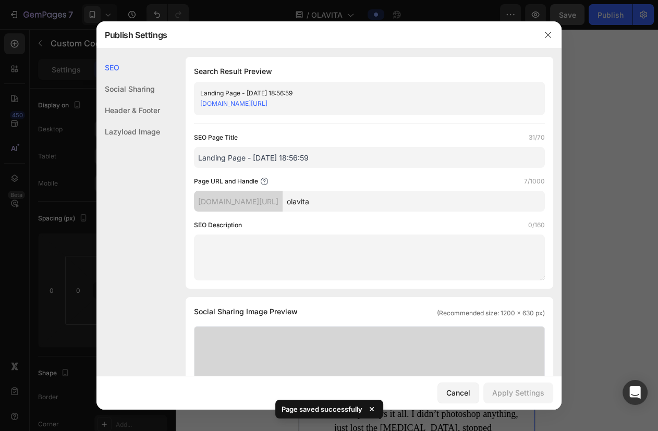
click at [406, 195] on input "olavita" at bounding box center [414, 201] width 262 height 21
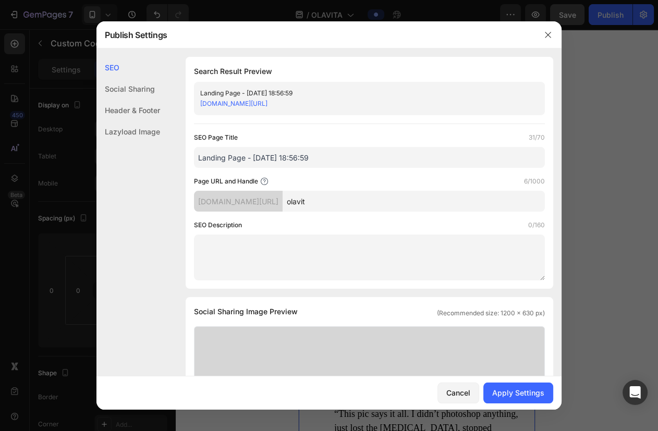
type input "olavit"
click at [338, 148] on input "Landing Page - Aug 11, 18:56:59" at bounding box center [369, 157] width 351 height 21
click at [537, 35] on div at bounding box center [548, 34] width 27 height 27
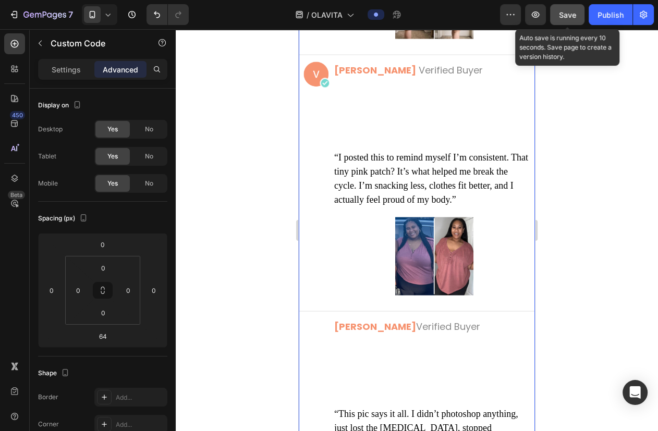
click at [572, 11] on span "Save" at bounding box center [567, 14] width 17 height 9
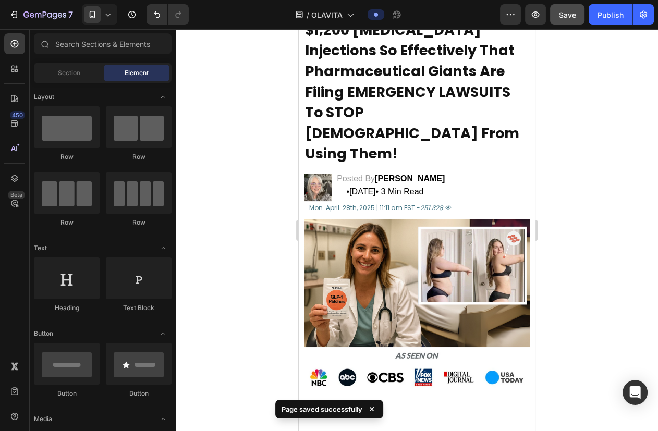
scroll to position [0, 0]
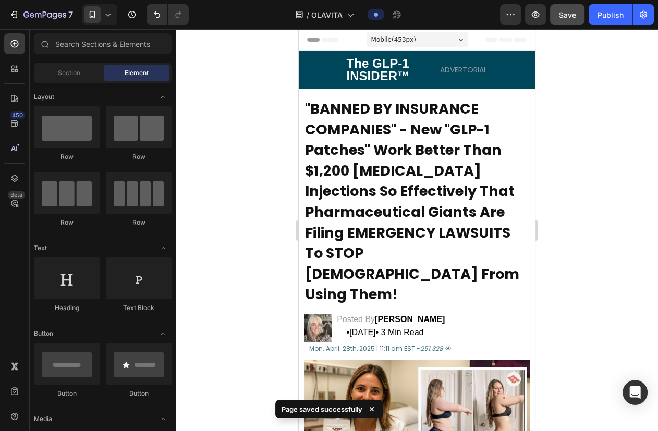
drag, startPoint x: 530, startPoint y: 404, endPoint x: 819, endPoint y: 29, distance: 472.6
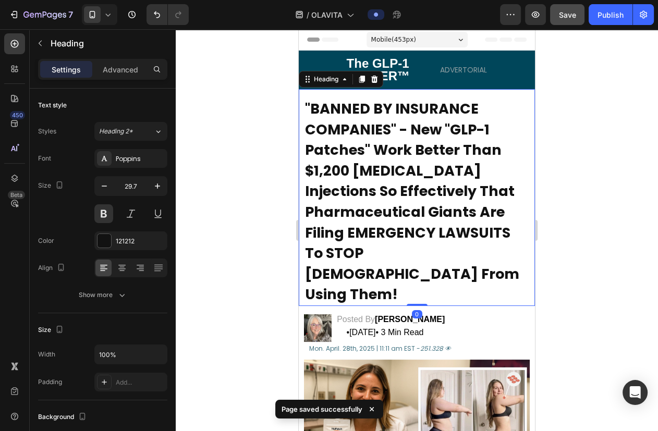
click at [449, 264] on h2 ""BANNED BY INSURANCE COMPANIES" - New "GLP-1 Patches" Work Better Than $1,200 O…" at bounding box center [417, 202] width 226 height 209
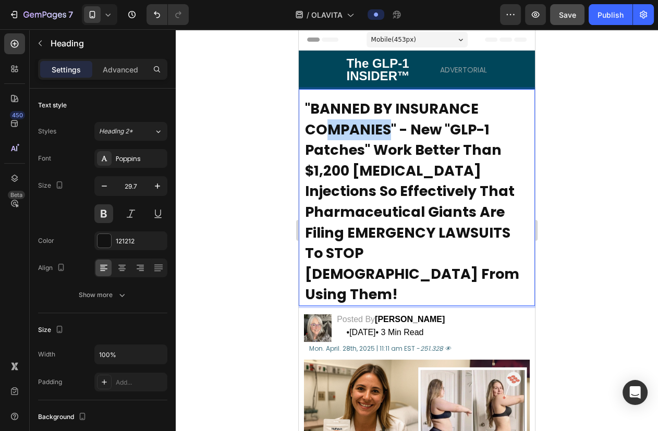
drag, startPoint x: 388, startPoint y: 125, endPoint x: 329, endPoint y: 119, distance: 59.7
click at [329, 119] on span ""BANNED BY INSURANCE COMPANIES" - New "GLP-1 Patches" Work Better Than $1,200 O…" at bounding box center [412, 201] width 214 height 205
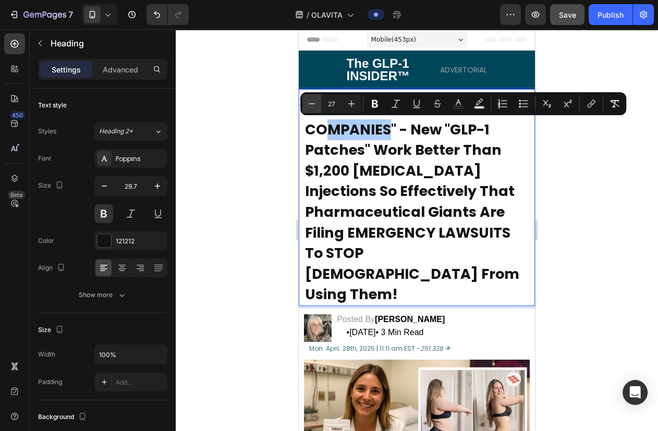
click at [320, 111] on button "Minus" at bounding box center [311, 103] width 19 height 19
click at [353, 107] on icon "Editor contextual toolbar" at bounding box center [351, 104] width 10 height 10
type input "27"
click at [373, 135] on span ""BANNED BY INSURANCE COMPANIES" - New "GLP-1 Patches" Work Better Than $1,200 O…" at bounding box center [412, 201] width 214 height 205
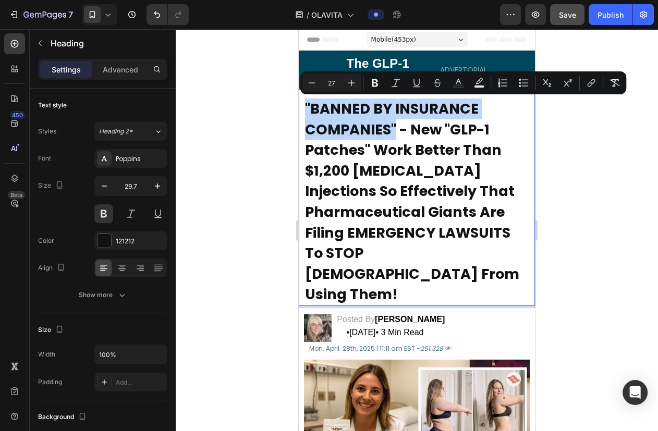
drag, startPoint x: 393, startPoint y: 127, endPoint x: 307, endPoint y: 110, distance: 87.3
click at [307, 110] on span ""BANNED BY INSURANCE COMPANIES" - New "GLP-1 Patches" Work Better Than $1,200 O…" at bounding box center [412, 201] width 214 height 205
copy span ""BANNED BY INSURANCE COMPANIES""
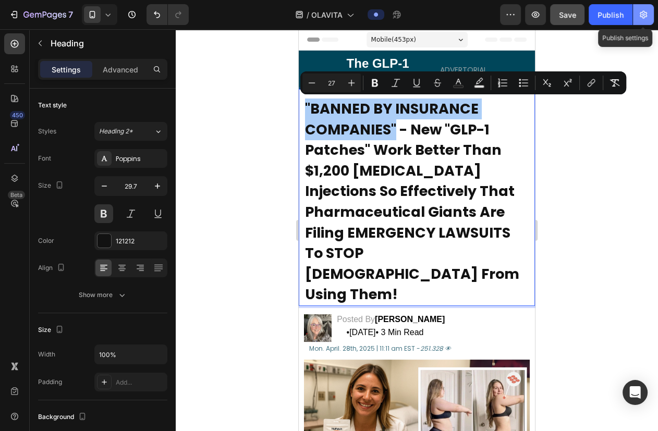
click at [636, 17] on button "button" at bounding box center [643, 14] width 21 height 21
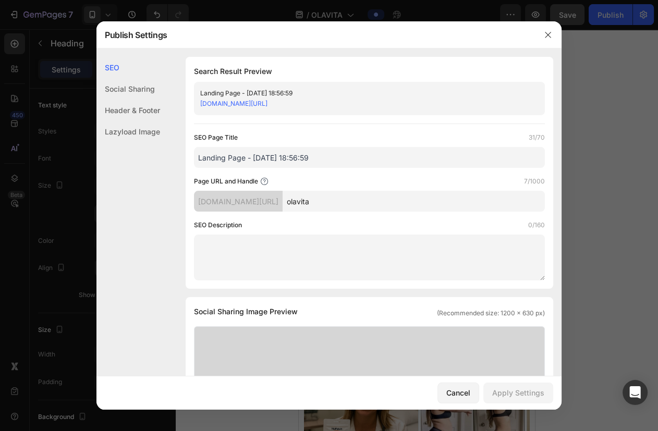
click at [355, 152] on input "Landing Page - Aug 11, 18:56:59" at bounding box center [369, 157] width 351 height 21
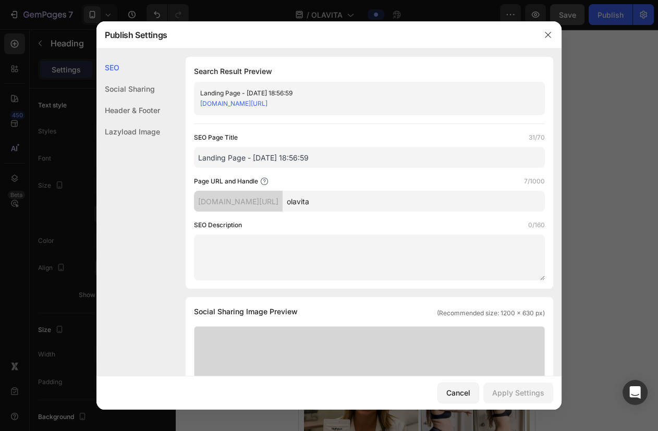
paste input ""BANNED BY INSURANCE COMPANIES""
type input ""BANNED BY INSURANCE COMPANIES""
click at [405, 132] on div "SEO Page Title 31/70" at bounding box center [369, 137] width 351 height 10
click at [501, 391] on div "Apply Settings" at bounding box center [518, 392] width 52 height 11
click at [556, 37] on button "button" at bounding box center [548, 35] width 17 height 17
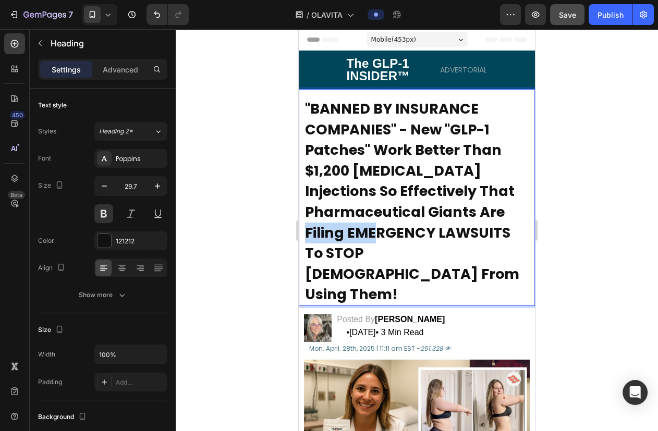
click at [365, 231] on span ""BANNED BY INSURANCE COMPANIES" - New "GLP-1 Patches" Work Better Than $1,200 O…" at bounding box center [412, 201] width 214 height 205
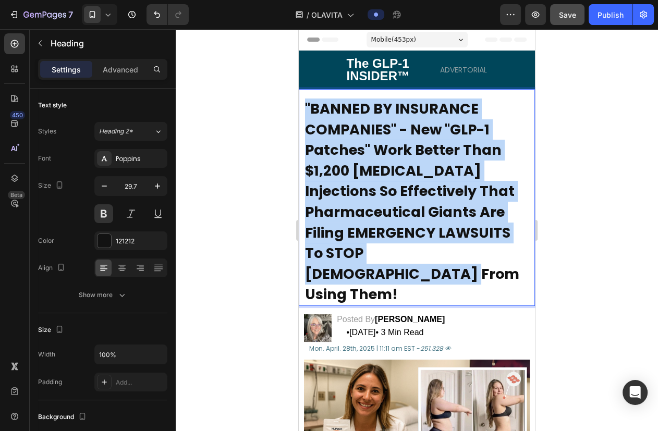
click at [365, 231] on span ""BANNED BY INSURANCE COMPANIES" - New "GLP-1 Patches" Work Better Than $1,200 O…" at bounding box center [412, 201] width 214 height 205
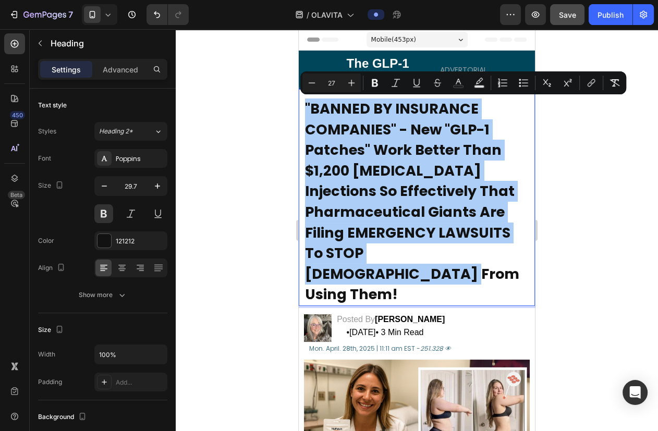
click at [623, 229] on div at bounding box center [417, 230] width 482 height 402
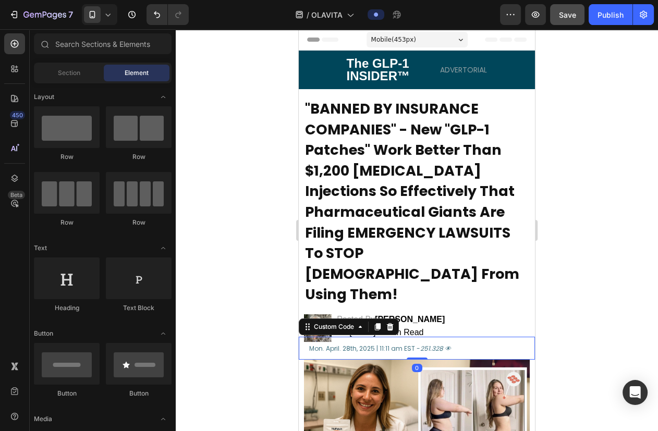
click at [397, 337] on div "Mon. April. 28th, 2025 | 11:11 am EST - 251.328 👁" at bounding box center [417, 348] width 236 height 23
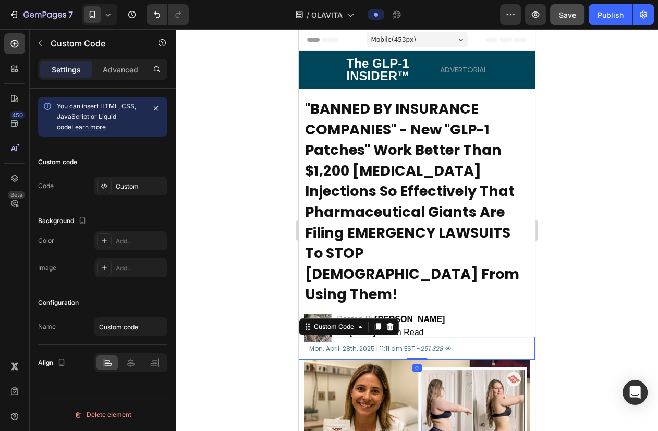
click at [390, 323] on icon at bounding box center [390, 326] width 7 height 7
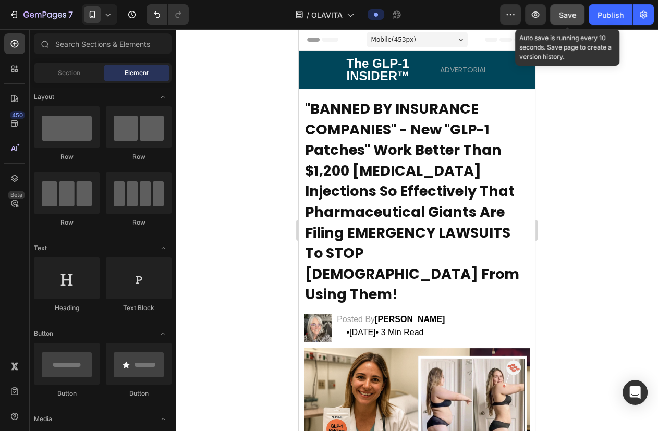
click at [562, 16] on span "Save" at bounding box center [567, 14] width 17 height 9
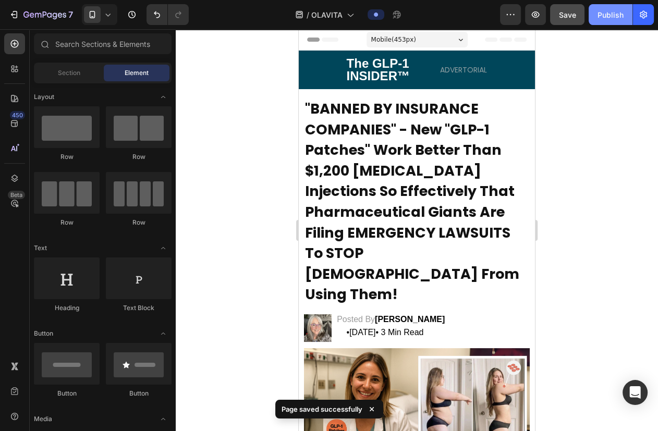
click at [606, 15] on div "Publish" at bounding box center [611, 14] width 26 height 11
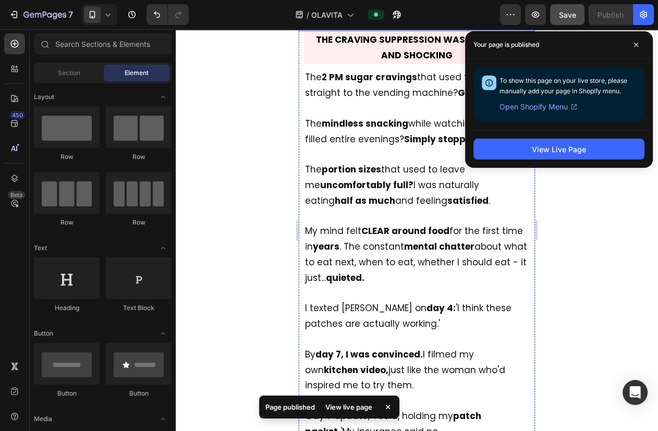
scroll to position [3555, 0]
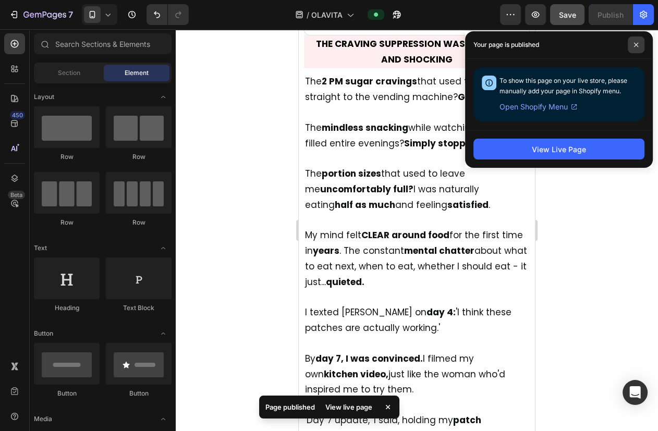
click at [634, 47] on icon at bounding box center [636, 44] width 5 height 5
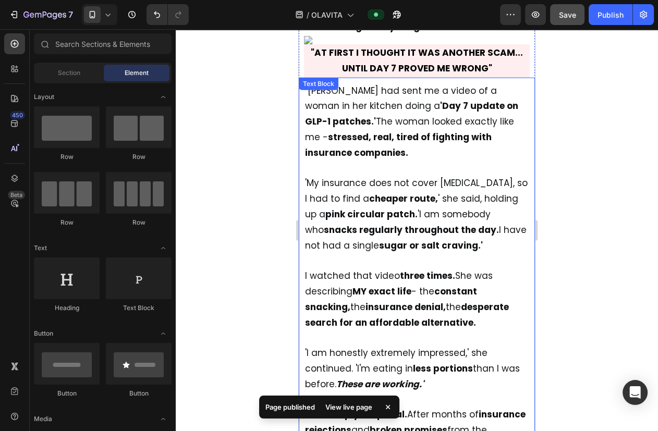
scroll to position [2654, 0]
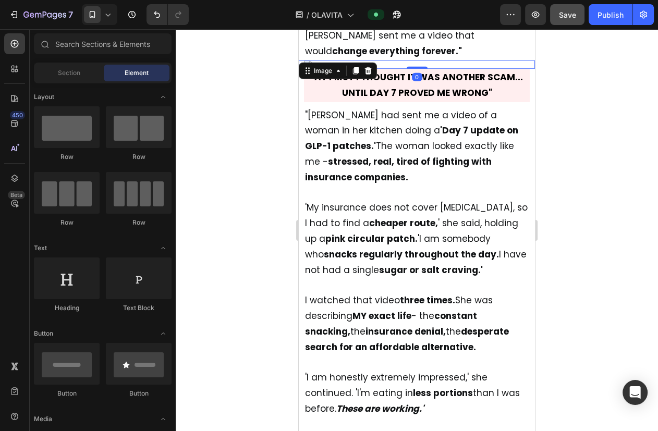
click at [428, 69] on img at bounding box center [417, 64] width 226 height 8
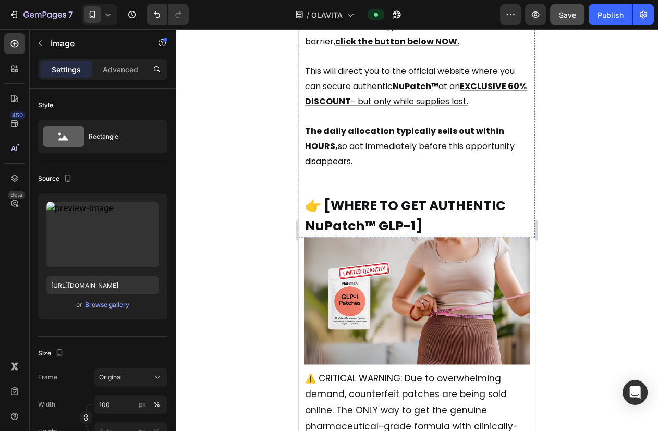
scroll to position [8723, 0]
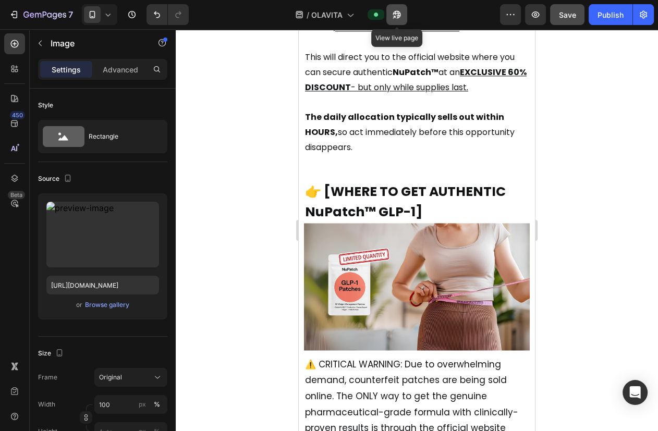
click at [396, 15] on icon "button" at bounding box center [397, 14] width 10 height 10
